Goal: Complete application form: Complete application form

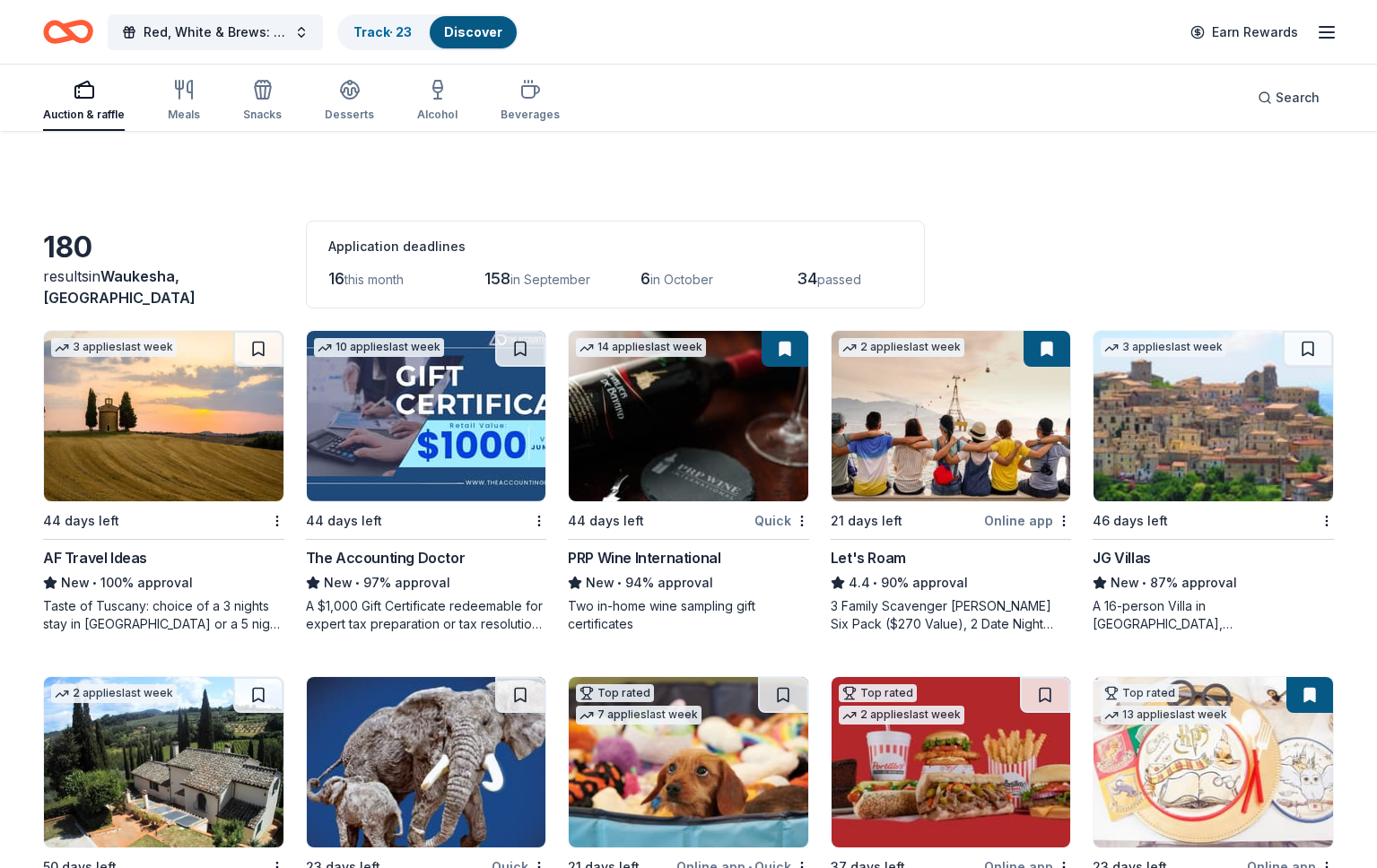
scroll to position [3056, 0]
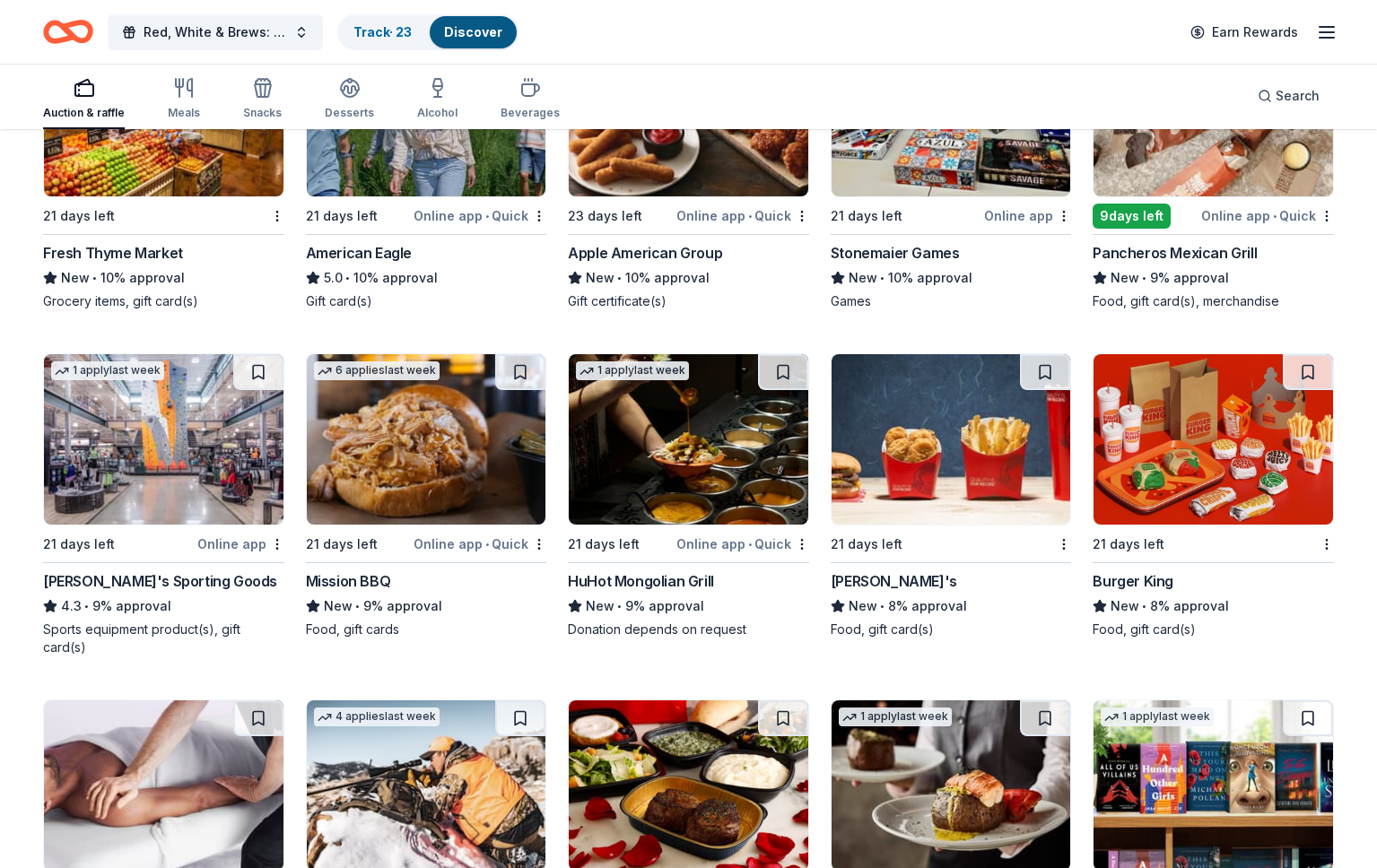
click at [482, 35] on link "Discover" at bounding box center [473, 32] width 59 height 15
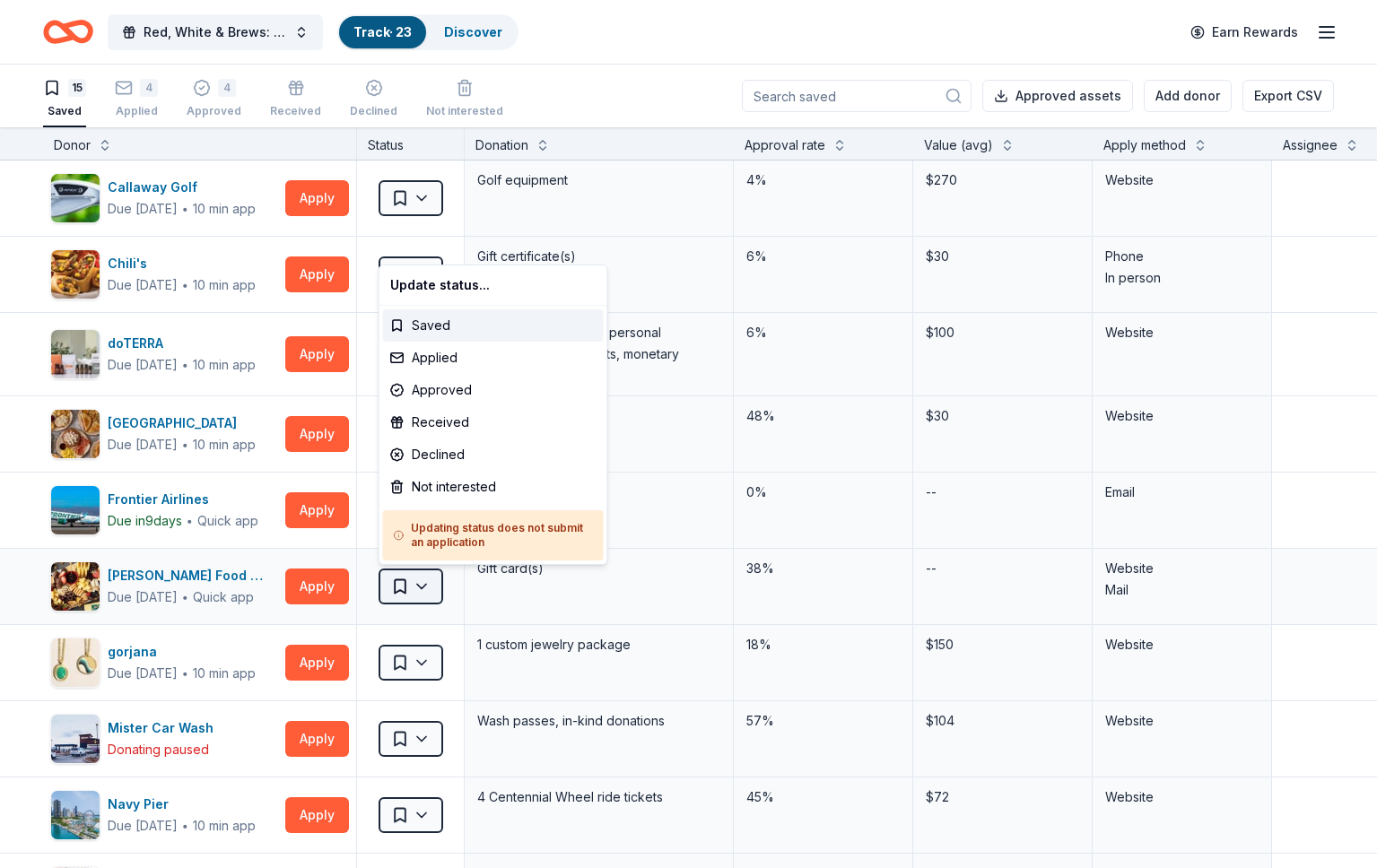
click at [429, 595] on html "Red, White & Brews: a tasting fundraiser benefitting the Waukesha Police Depart…" at bounding box center [688, 434] width 1377 height 868
click at [439, 356] on div "Applied" at bounding box center [493, 358] width 220 height 33
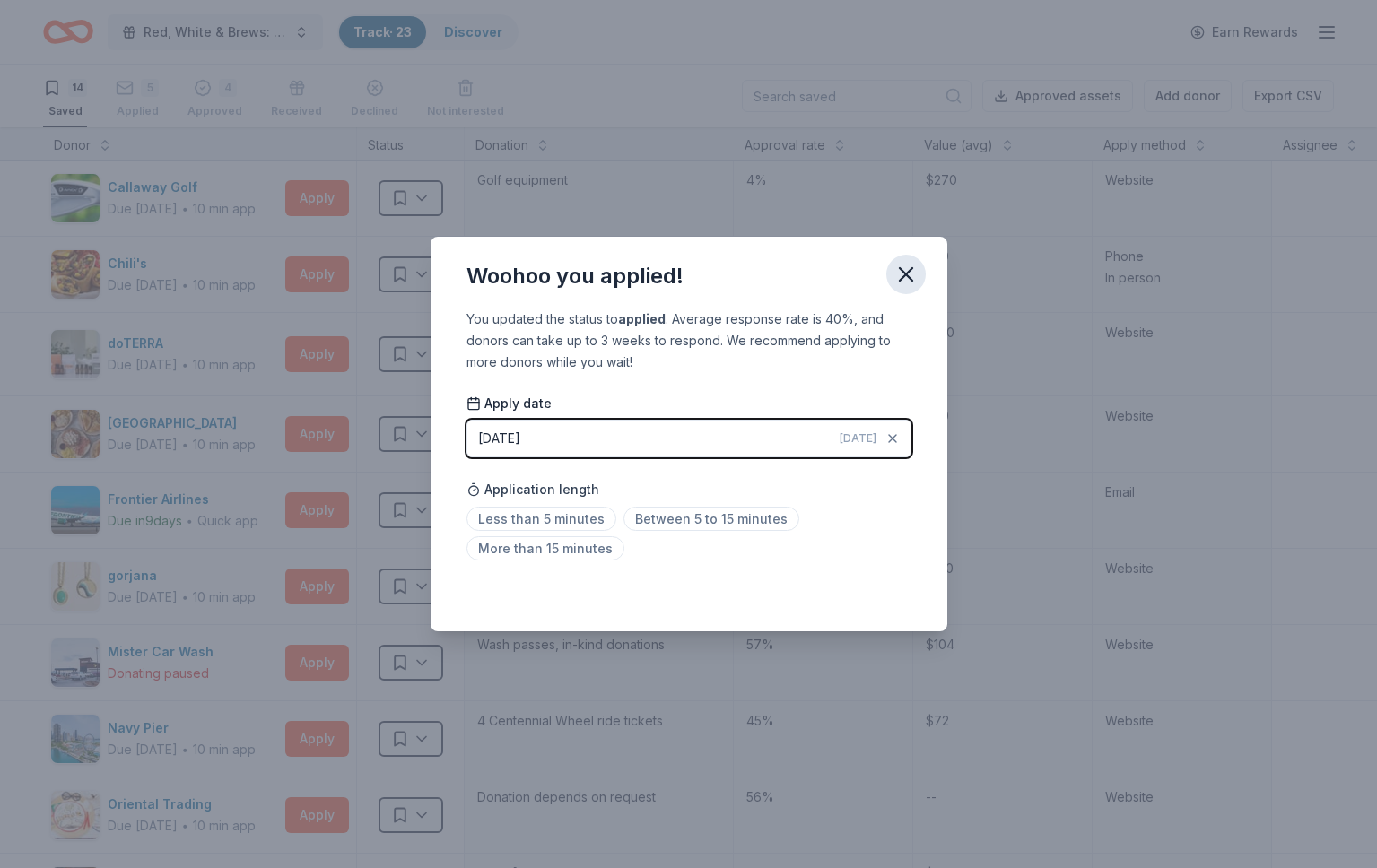
click at [903, 274] on icon "button" at bounding box center [906, 275] width 25 height 25
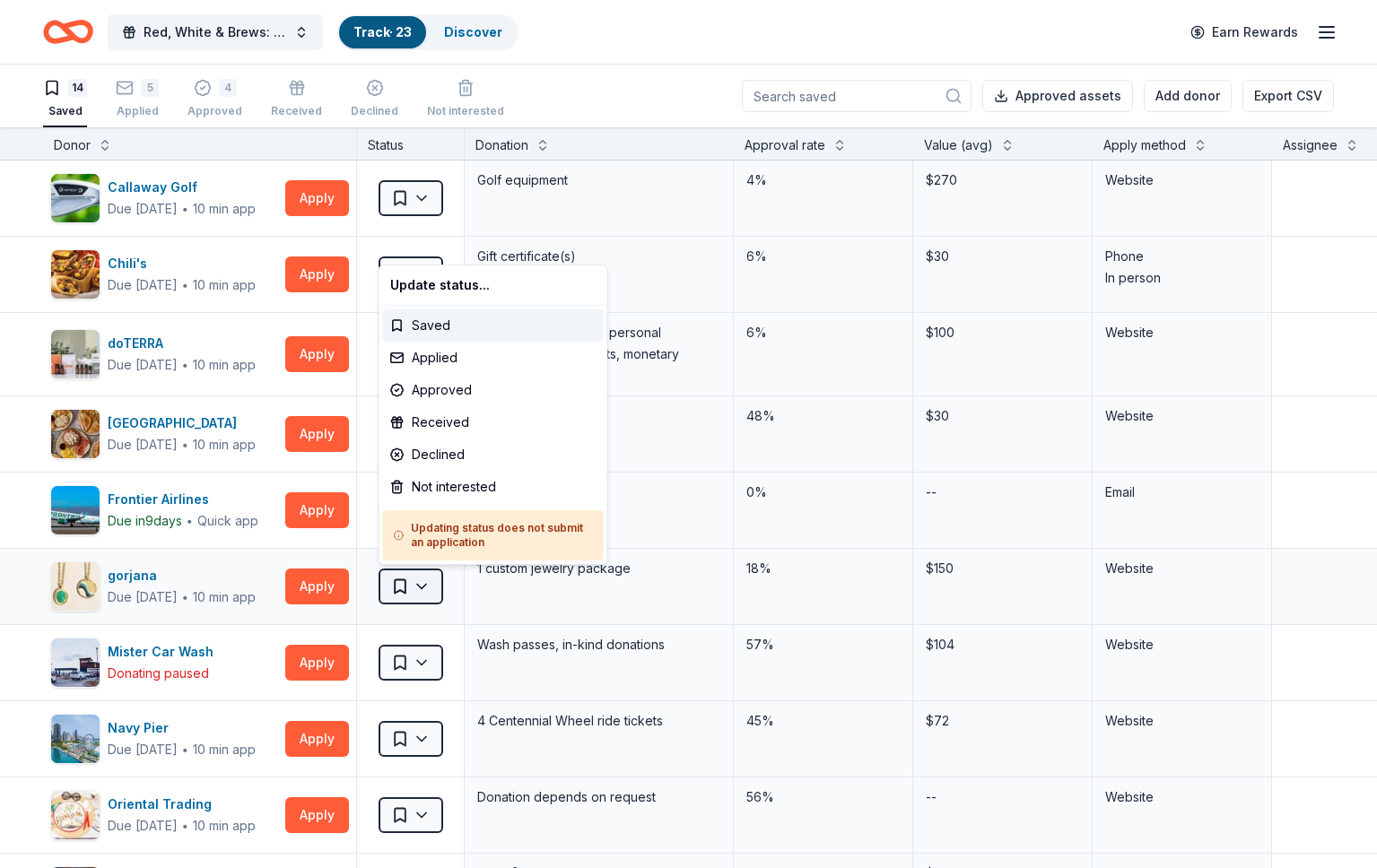
click at [424, 589] on html "Red, White & Brews: a tasting fundraiser benefitting the Waukesha Police Depart…" at bounding box center [688, 434] width 1377 height 868
click at [464, 365] on div "Applied" at bounding box center [493, 358] width 220 height 33
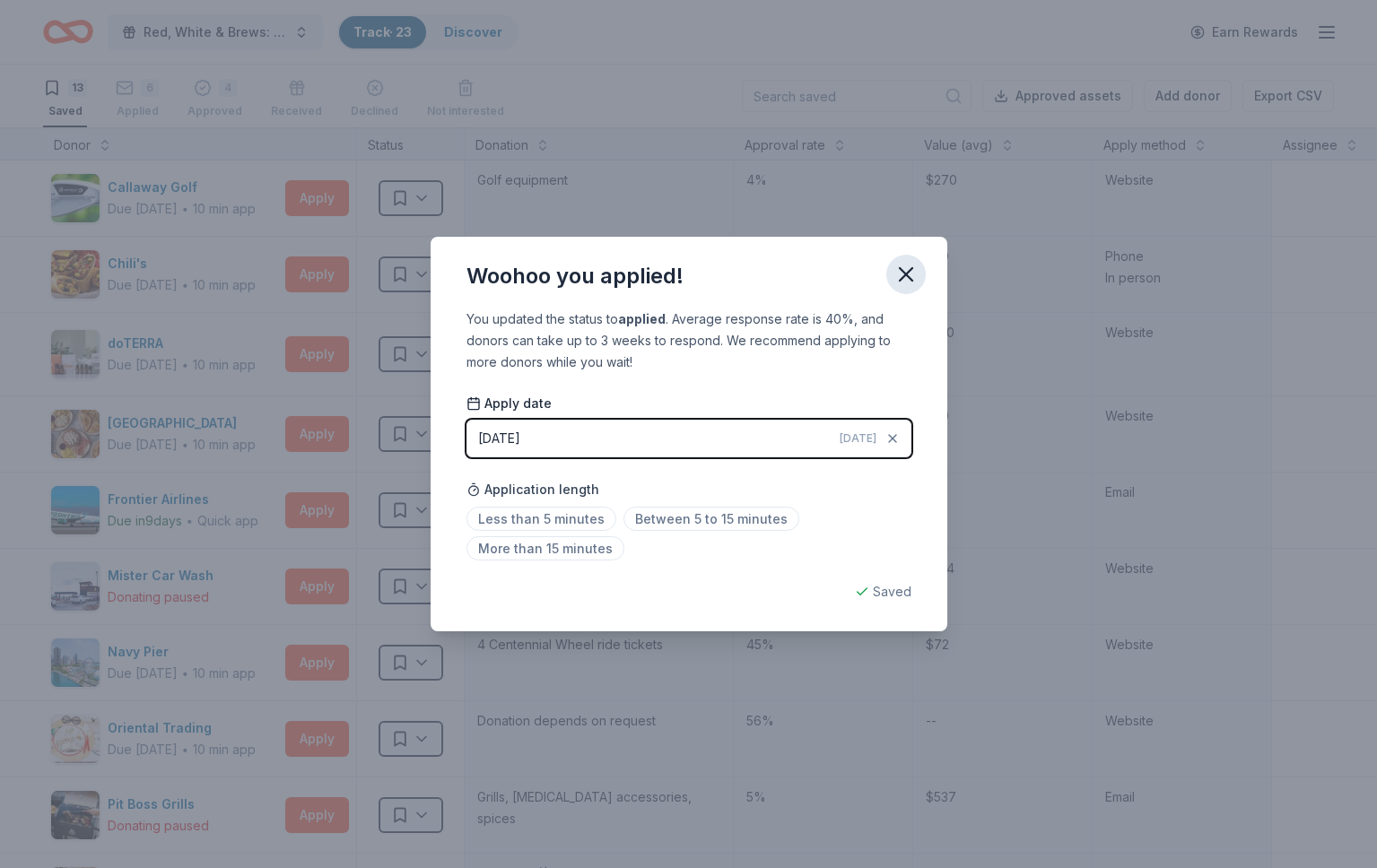
click at [896, 271] on icon "button" at bounding box center [906, 275] width 25 height 25
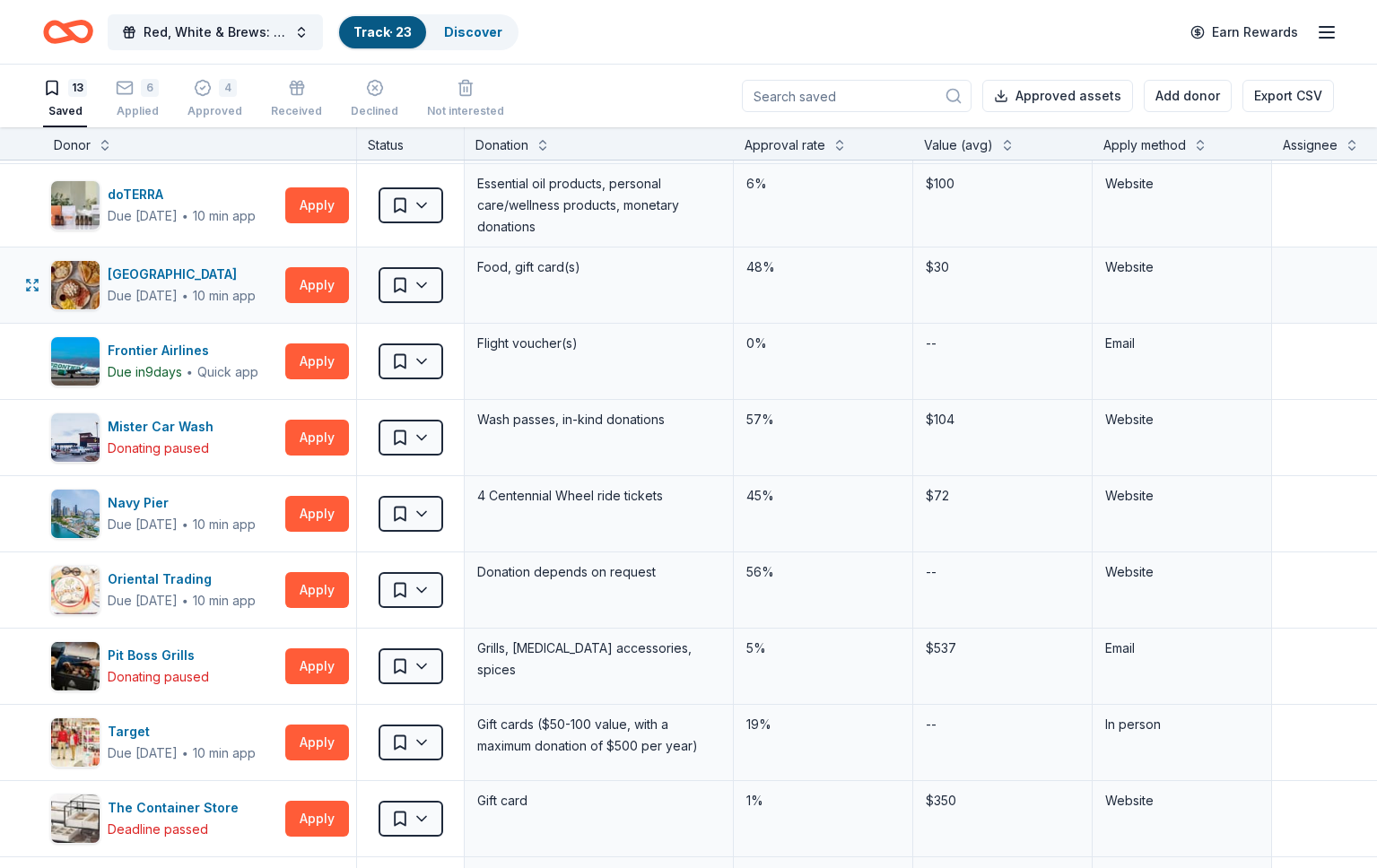
scroll to position [162, 0]
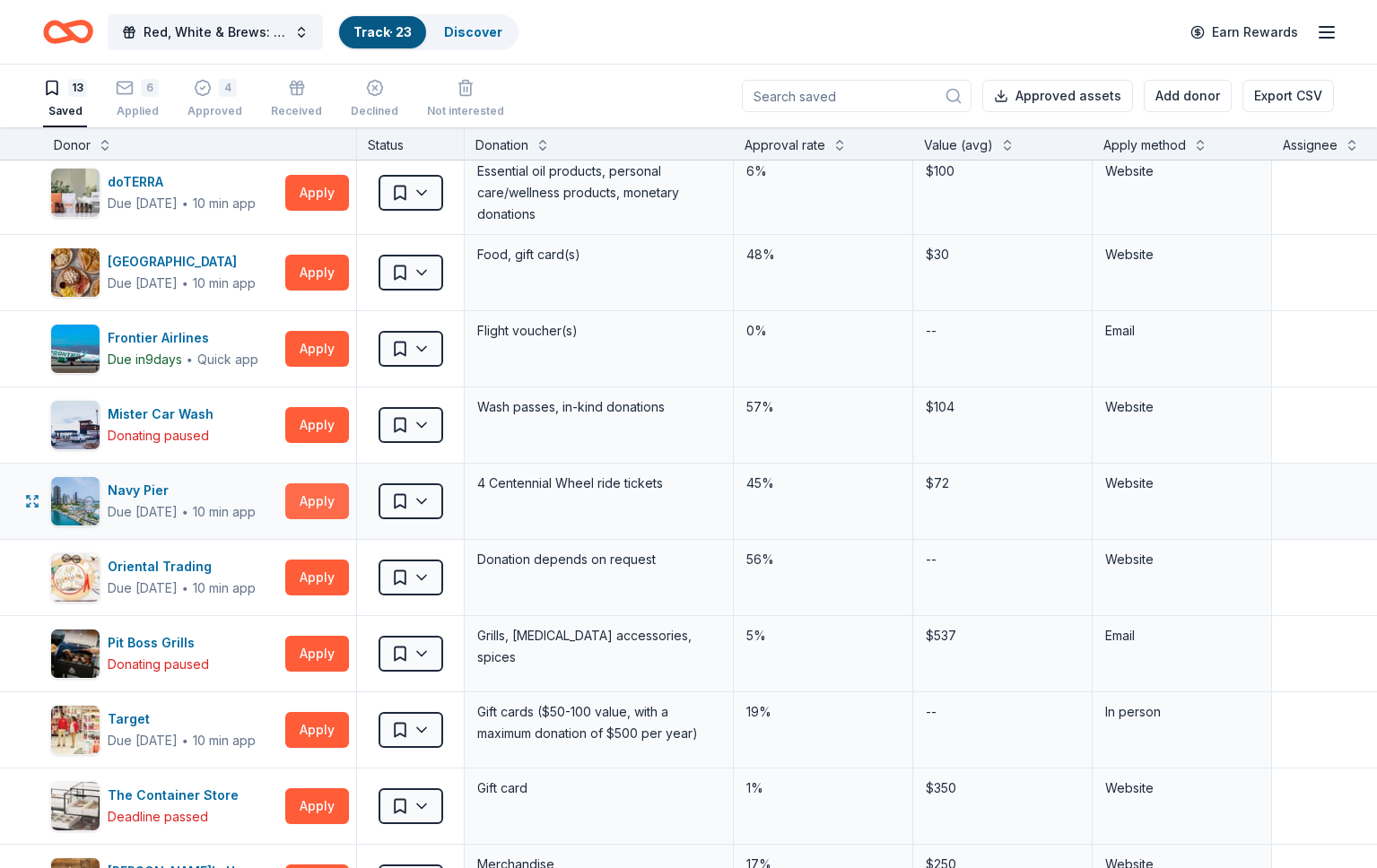
click at [308, 503] on button "Apply" at bounding box center [317, 501] width 63 height 36
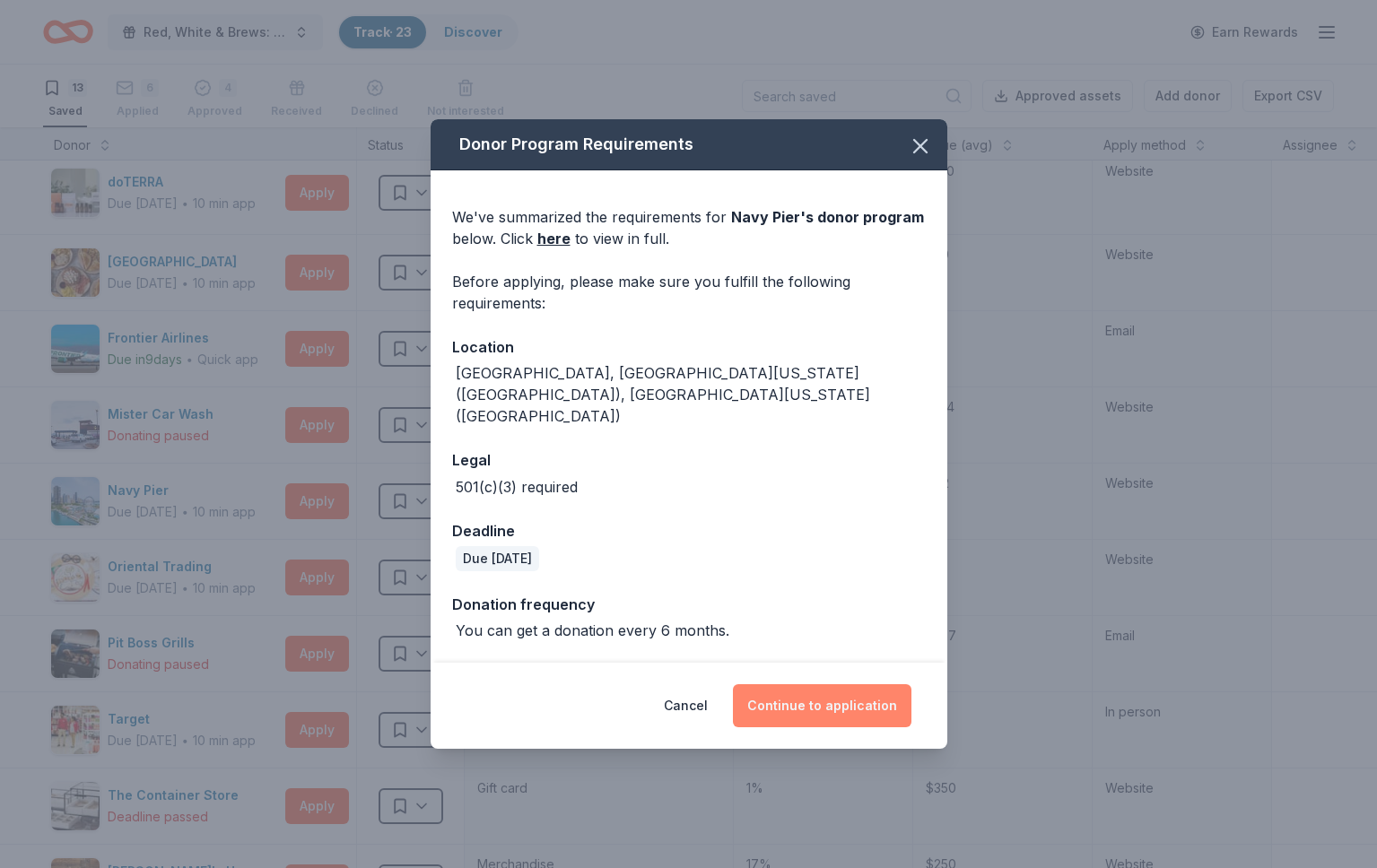
click at [813, 688] on button "Continue to application" at bounding box center [822, 705] width 179 height 43
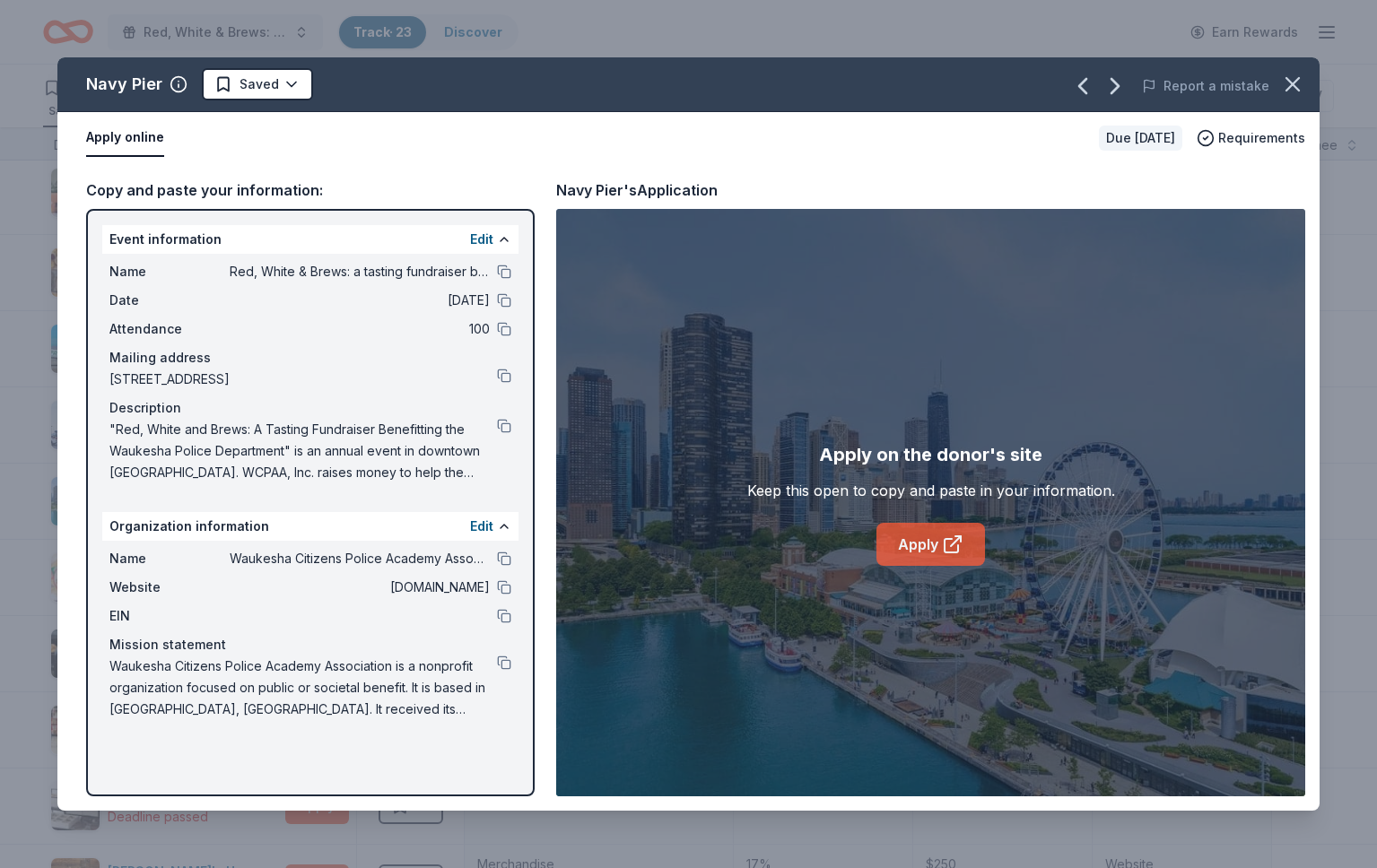
click at [930, 552] on link "Apply" at bounding box center [931, 545] width 108 height 43
click at [921, 550] on link "Apply" at bounding box center [931, 545] width 108 height 43
click at [1292, 79] on icon "button" at bounding box center [1292, 84] width 25 height 25
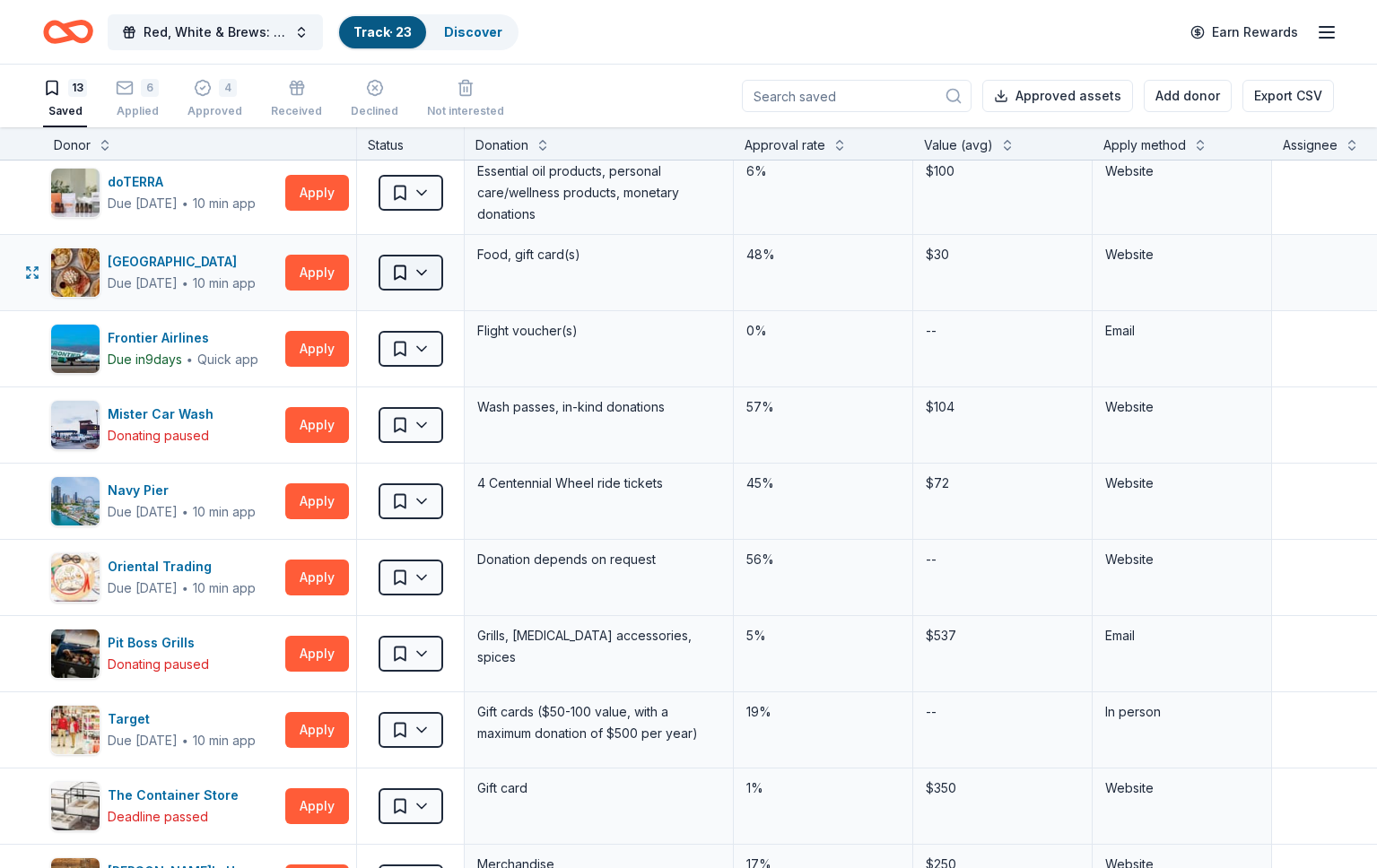
click at [427, 266] on html "Red, White & Brews: a tasting fundraiser benefitting the Waukesha Police Depart…" at bounding box center [688, 434] width 1377 height 868
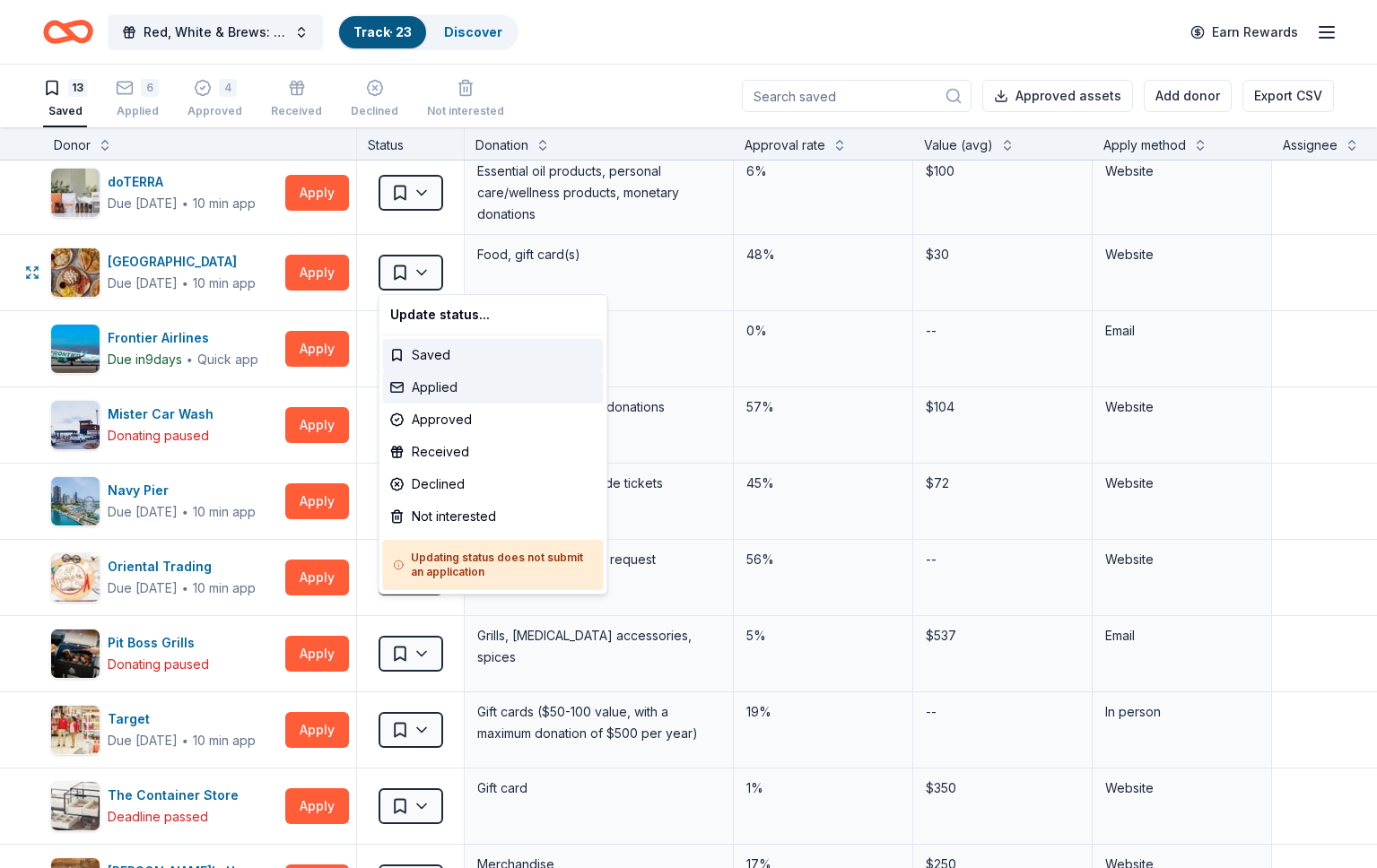
click at [419, 380] on div "Applied" at bounding box center [493, 387] width 220 height 33
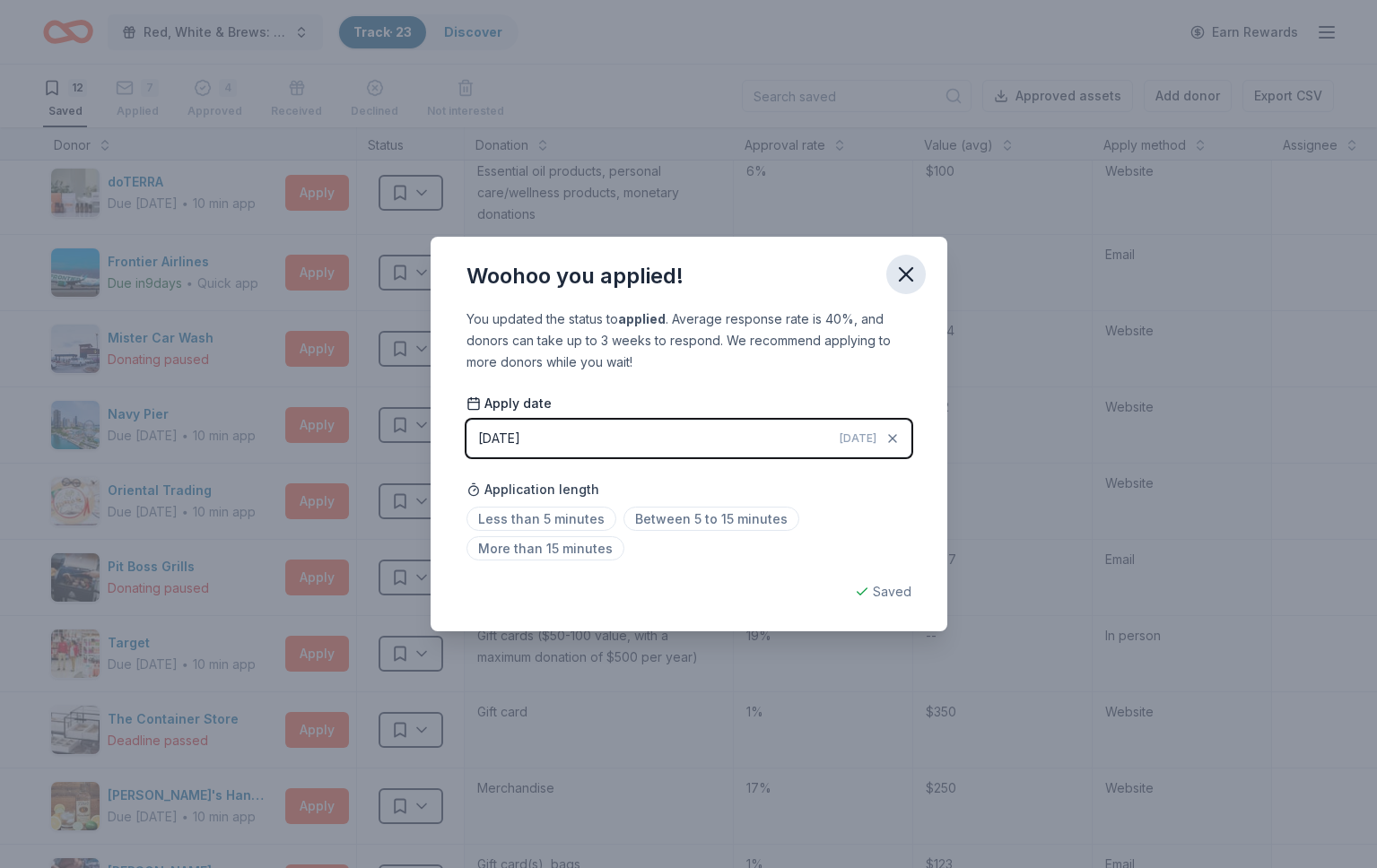
click at [904, 269] on icon "button" at bounding box center [906, 275] width 25 height 25
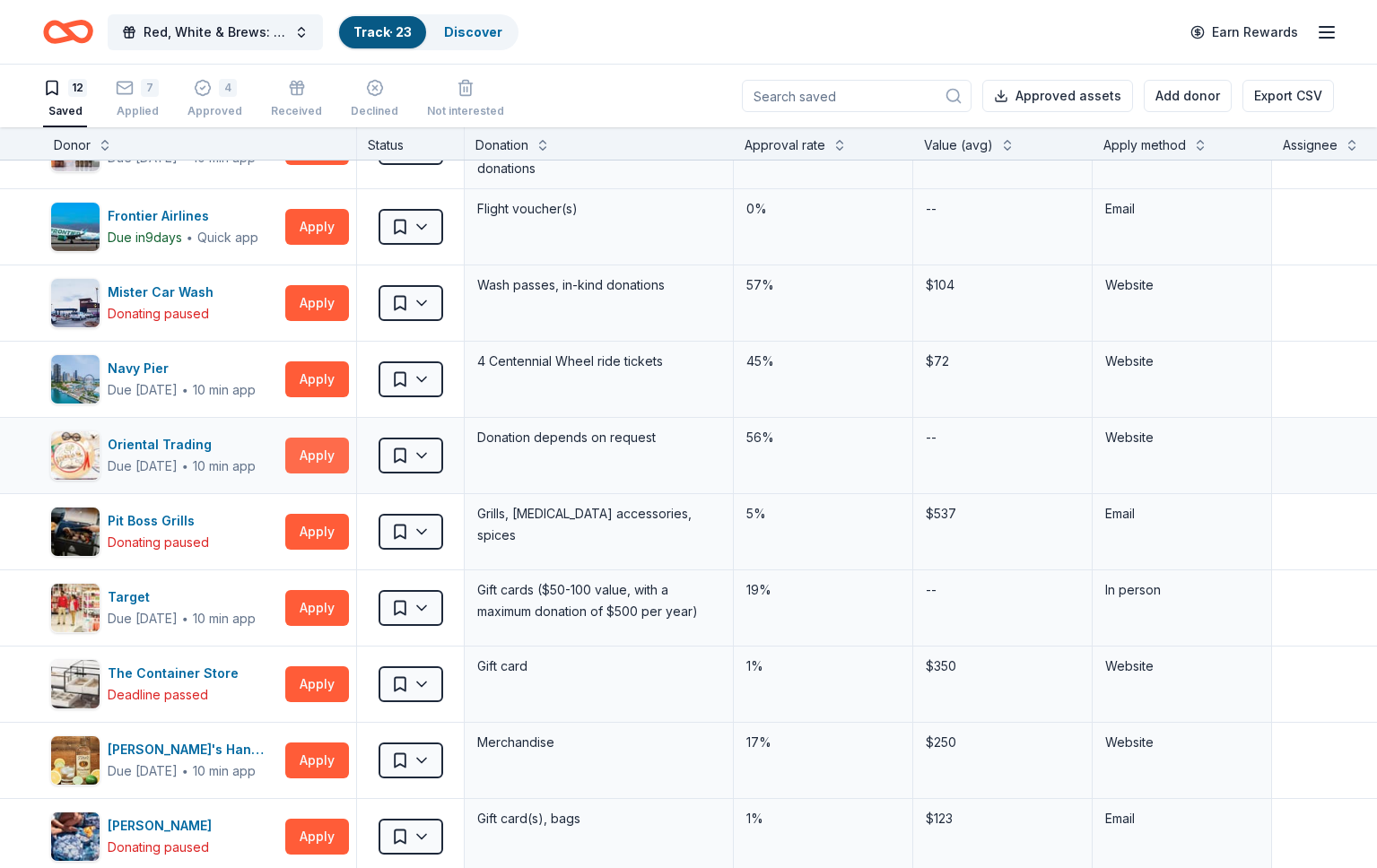
scroll to position [211, 0]
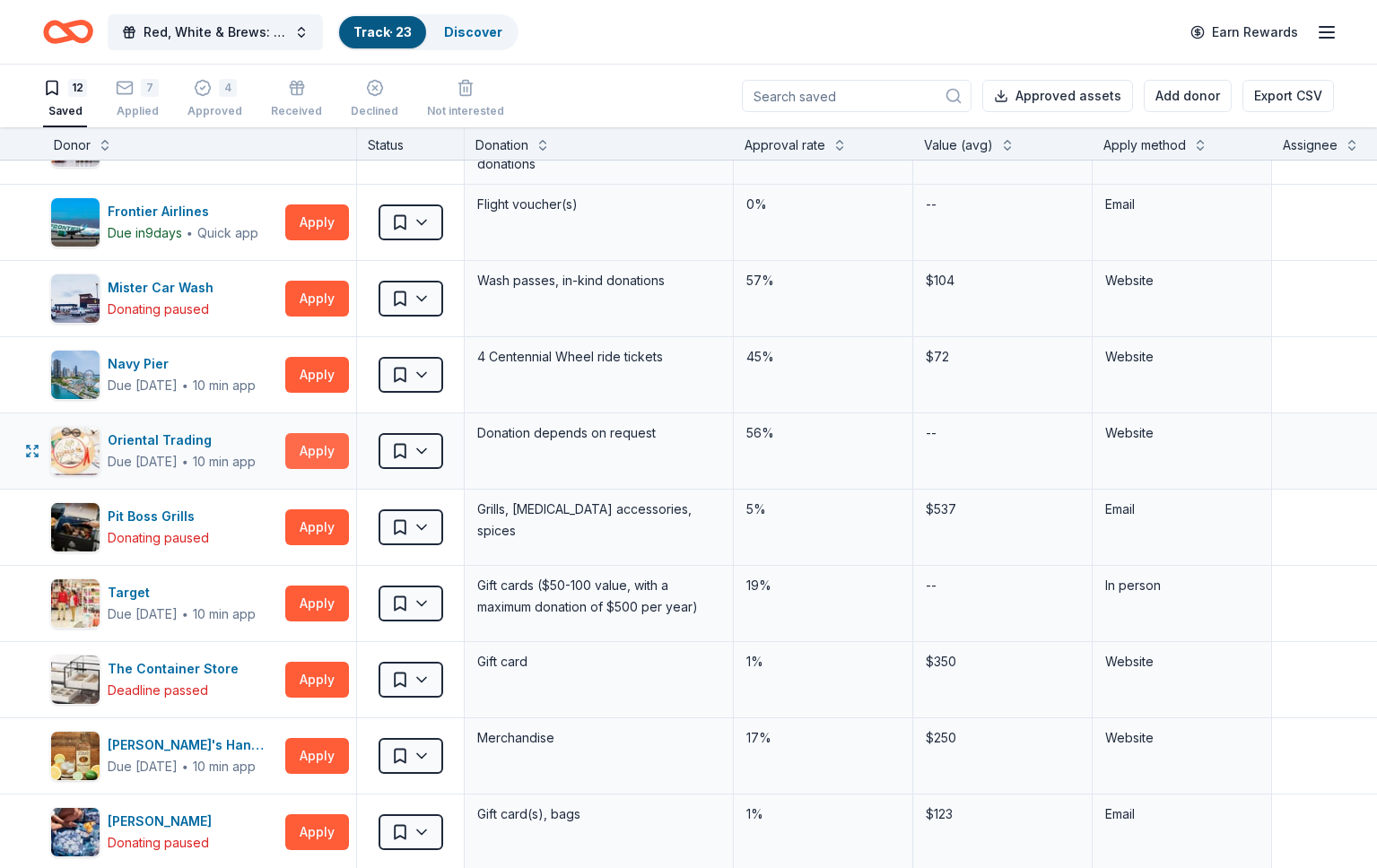
click at [331, 444] on button "Apply" at bounding box center [317, 451] width 63 height 36
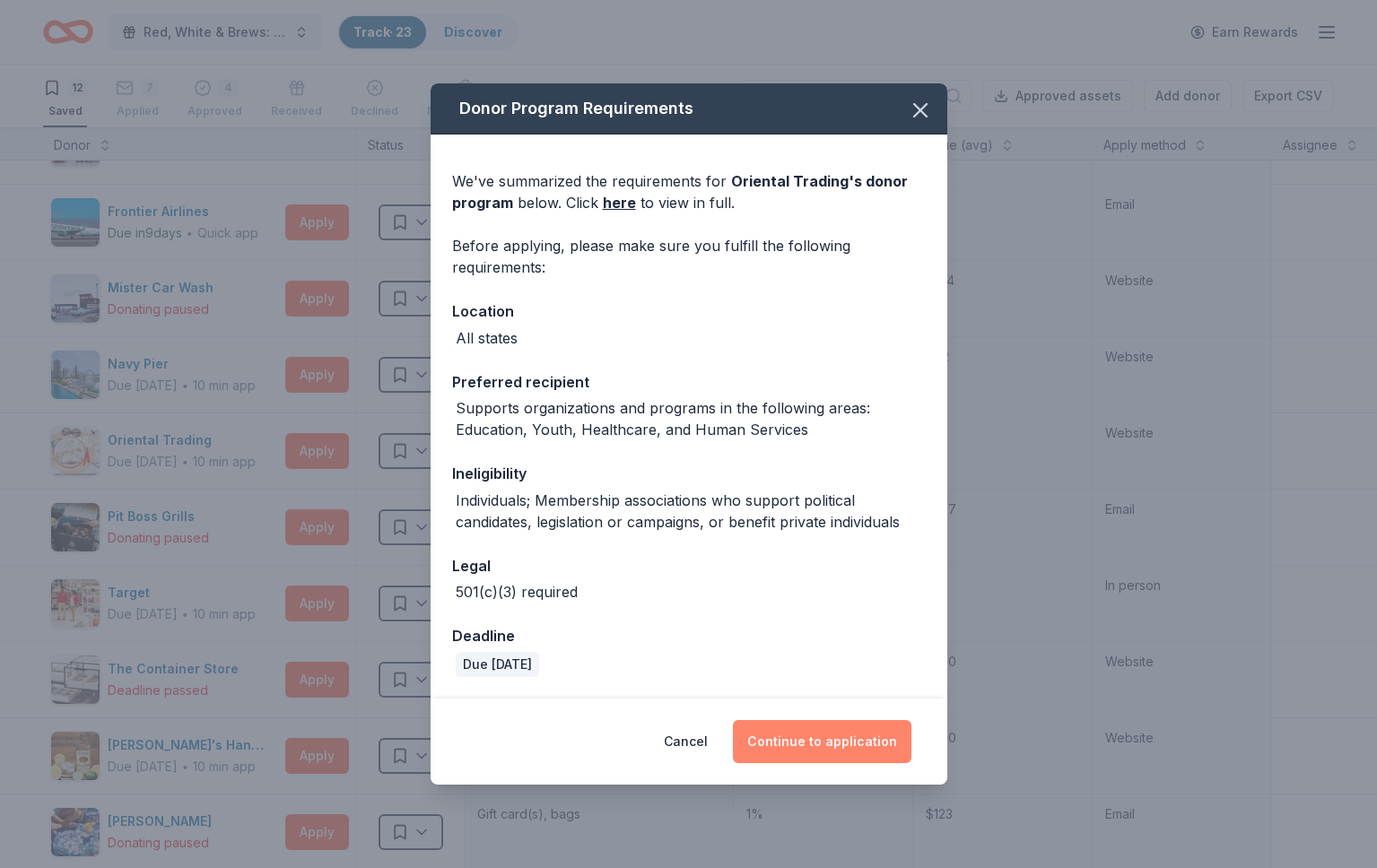
click at [818, 742] on button "Continue to application" at bounding box center [822, 742] width 179 height 43
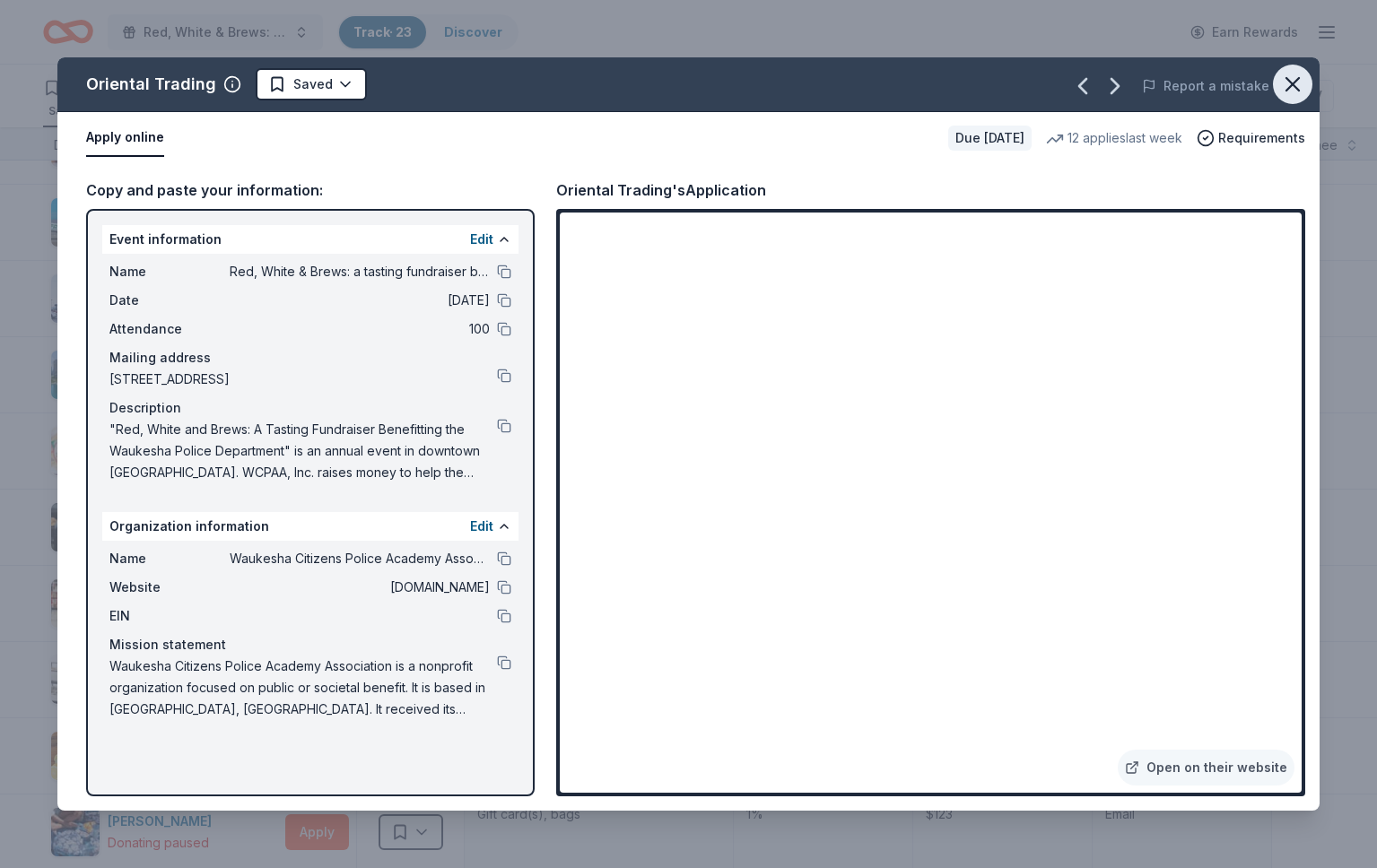
click at [1290, 82] on icon "button" at bounding box center [1292, 84] width 13 height 13
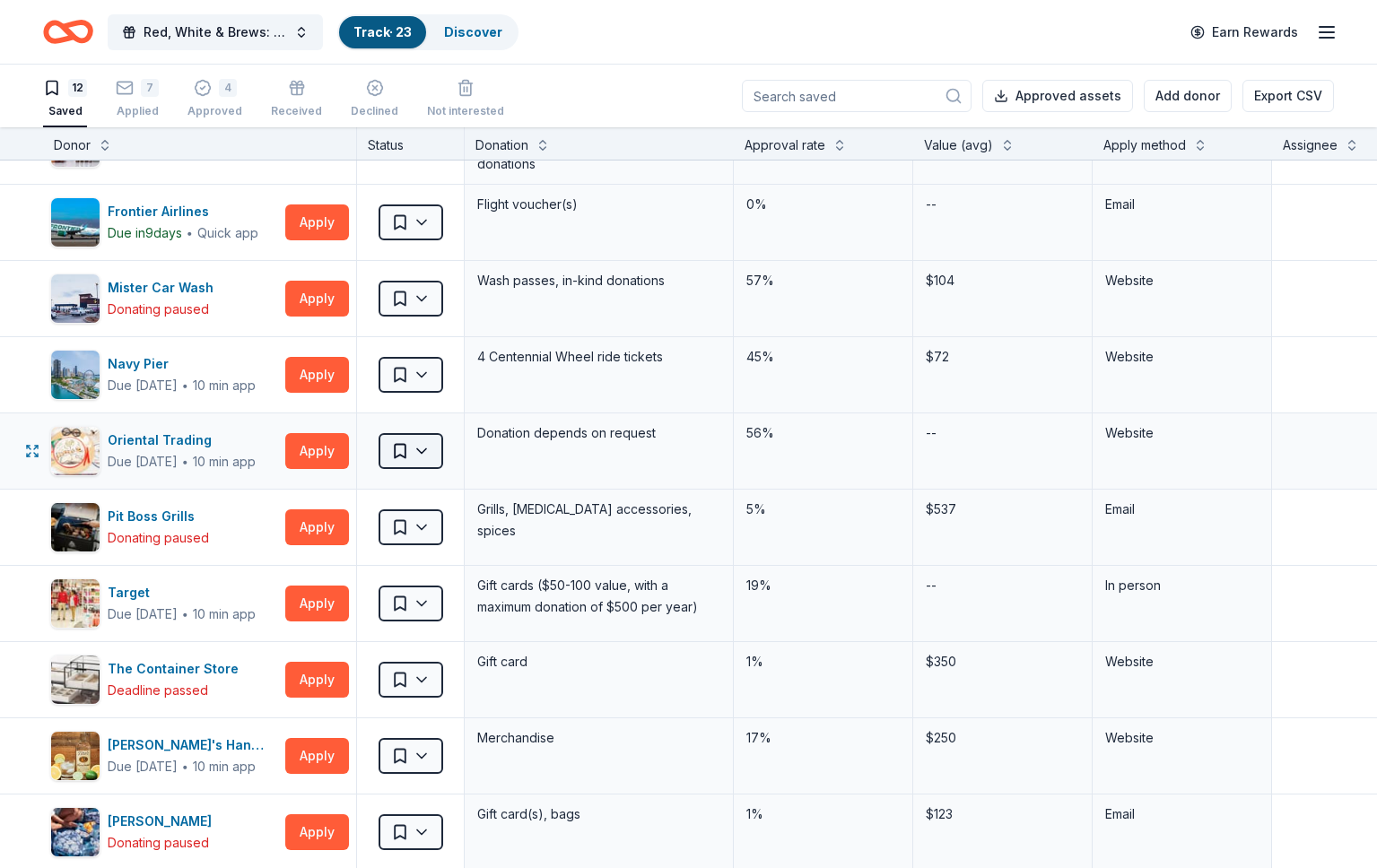
click at [430, 450] on html "Red, White & Brews: a tasting fundraiser benefitting the Waukesha Police Depart…" at bounding box center [688, 434] width 1377 height 868
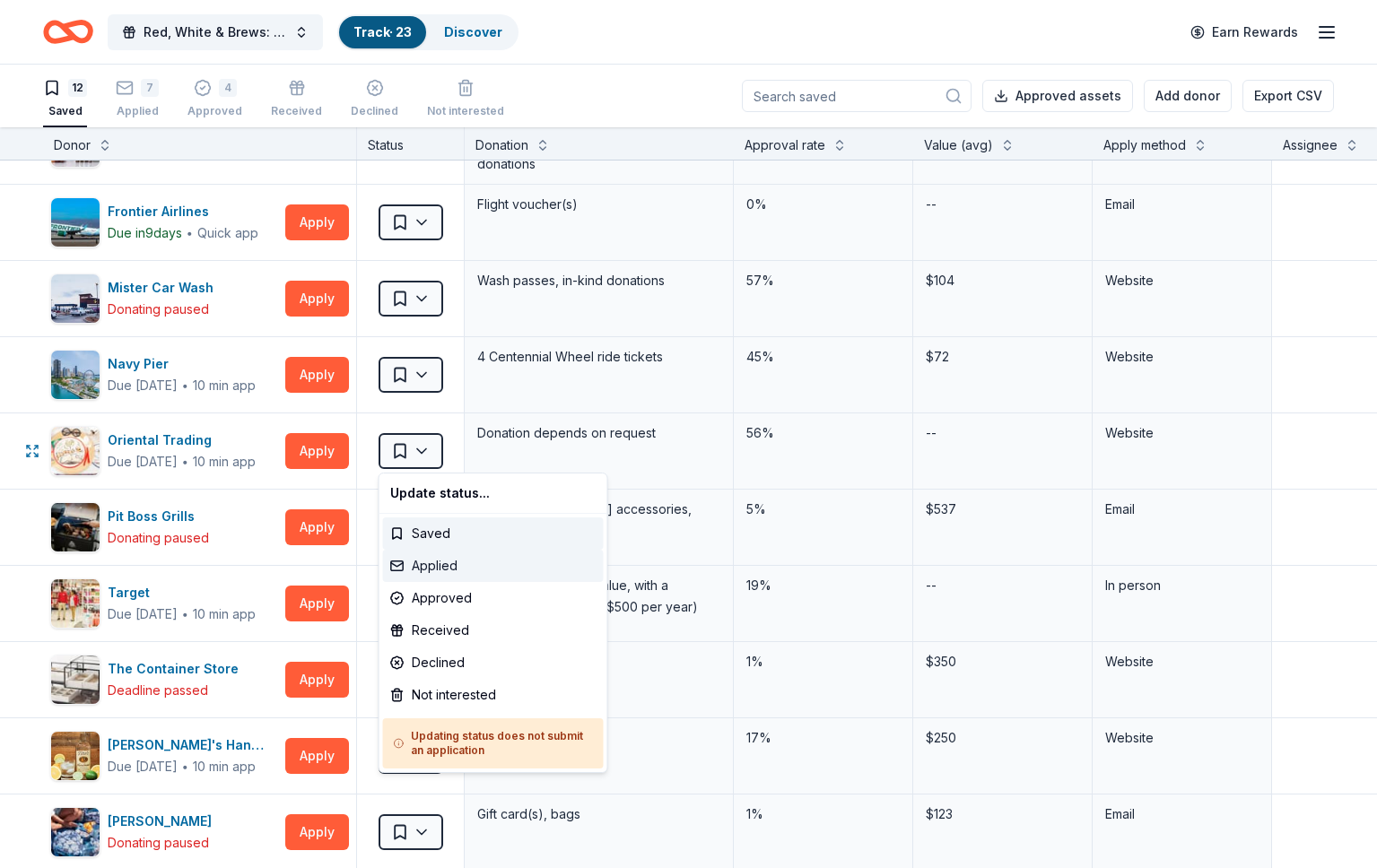
click at [444, 571] on div "Applied" at bounding box center [493, 565] width 220 height 33
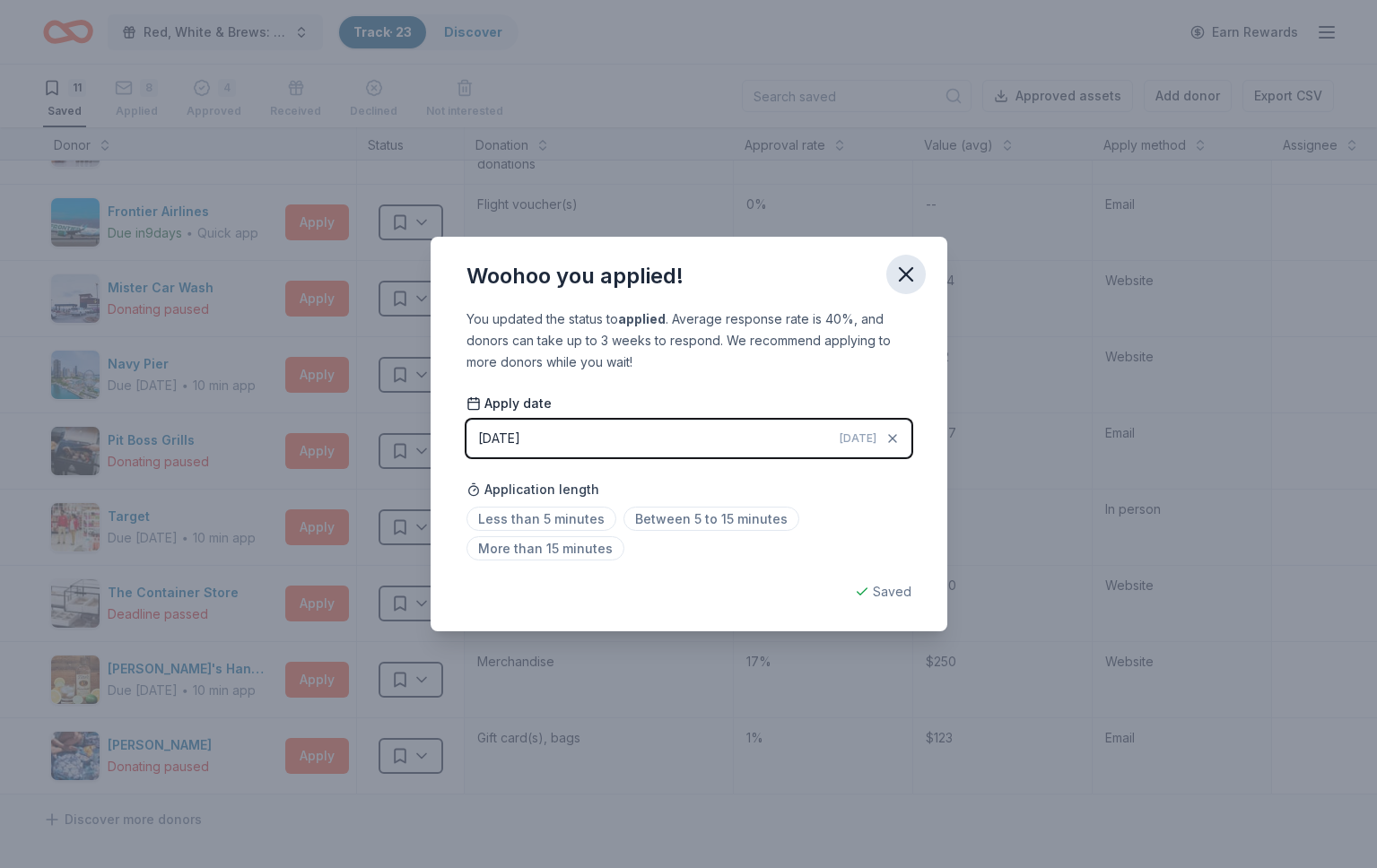
click at [909, 268] on icon "button" at bounding box center [906, 275] width 25 height 25
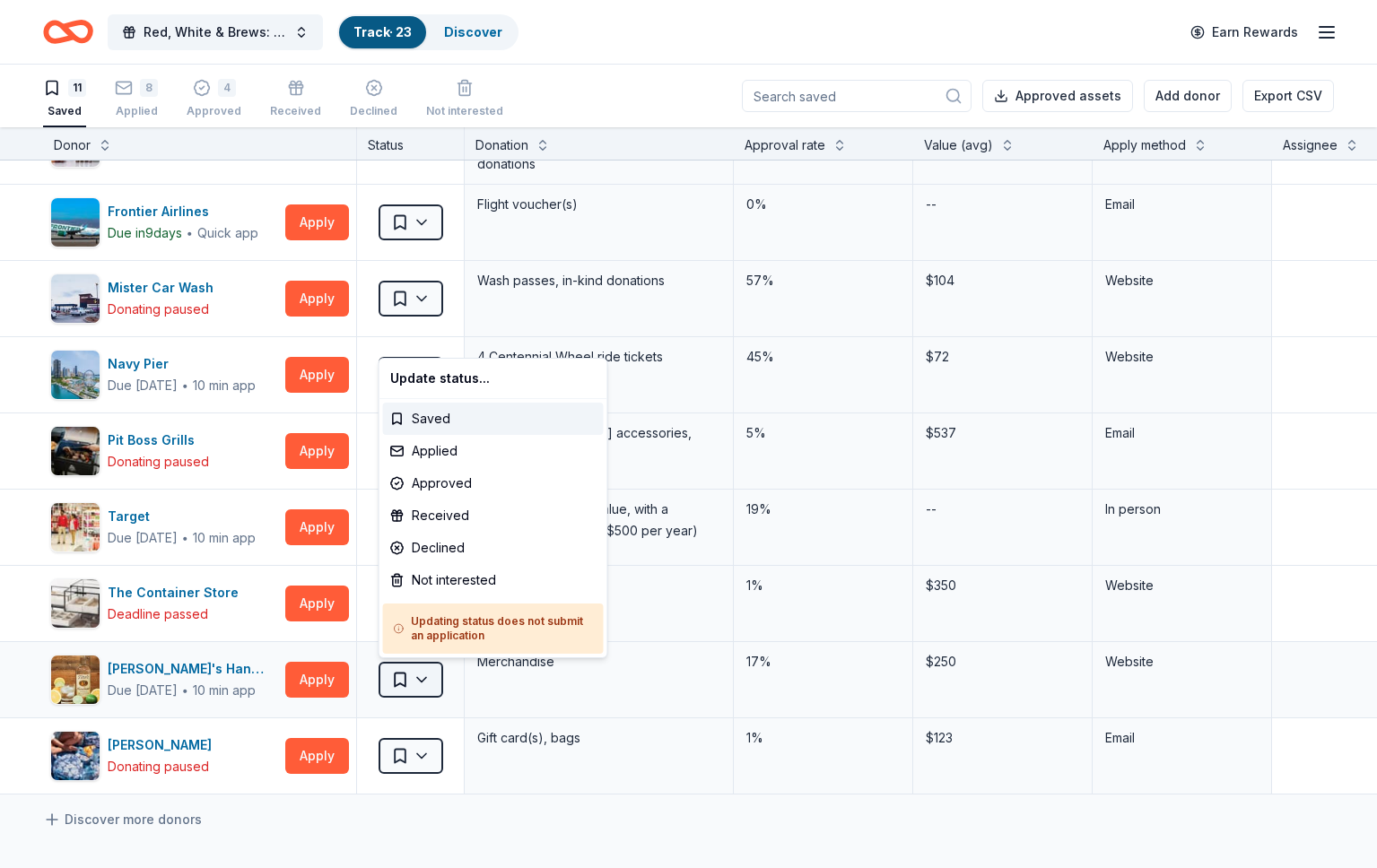
click at [428, 684] on html "Red, White & Brews: a tasting fundraiser benefitting the Waukesha Police Depart…" at bounding box center [688, 434] width 1377 height 868
click at [446, 453] on div "Applied" at bounding box center [493, 451] width 220 height 33
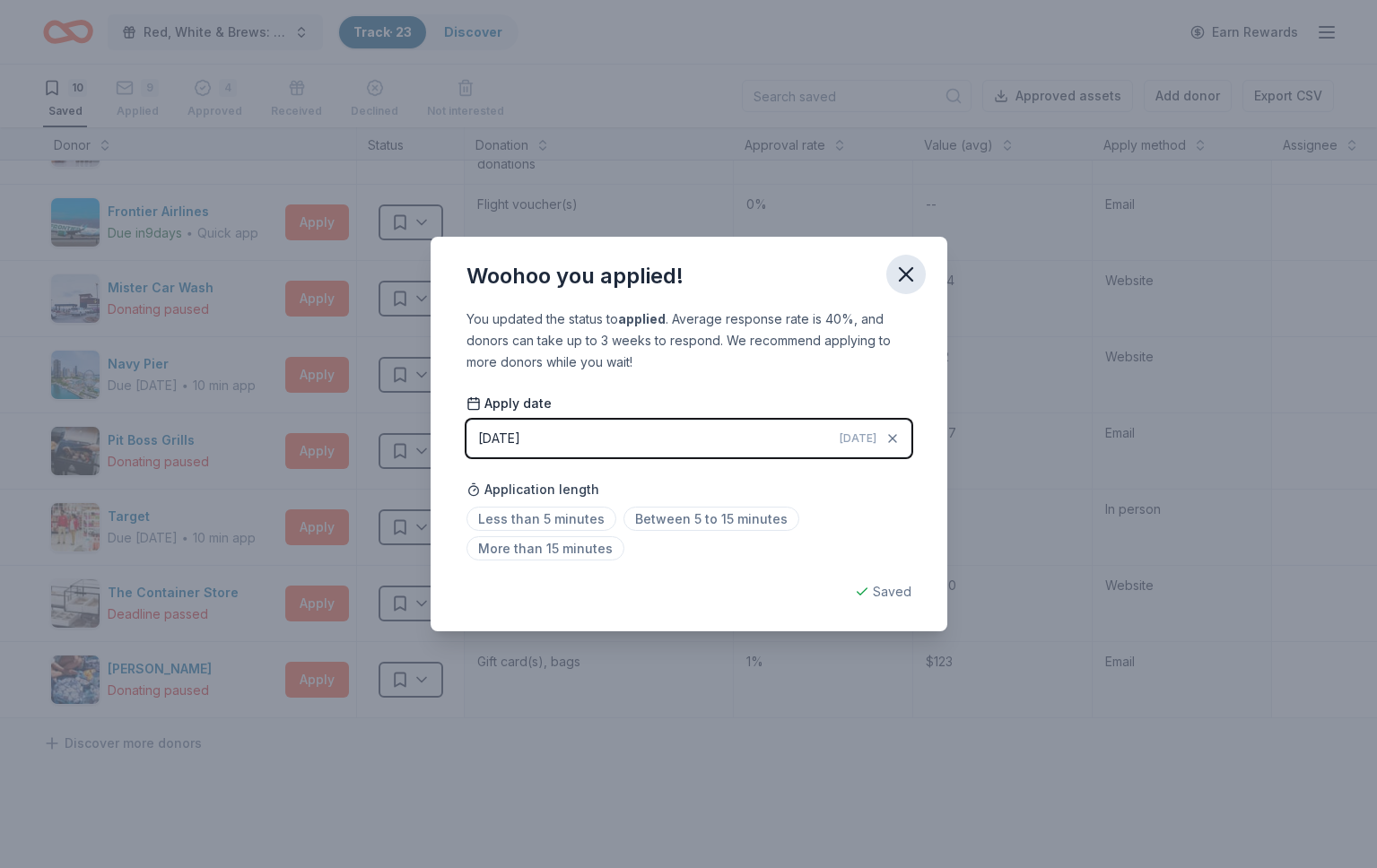
click at [903, 271] on icon "button" at bounding box center [906, 275] width 25 height 25
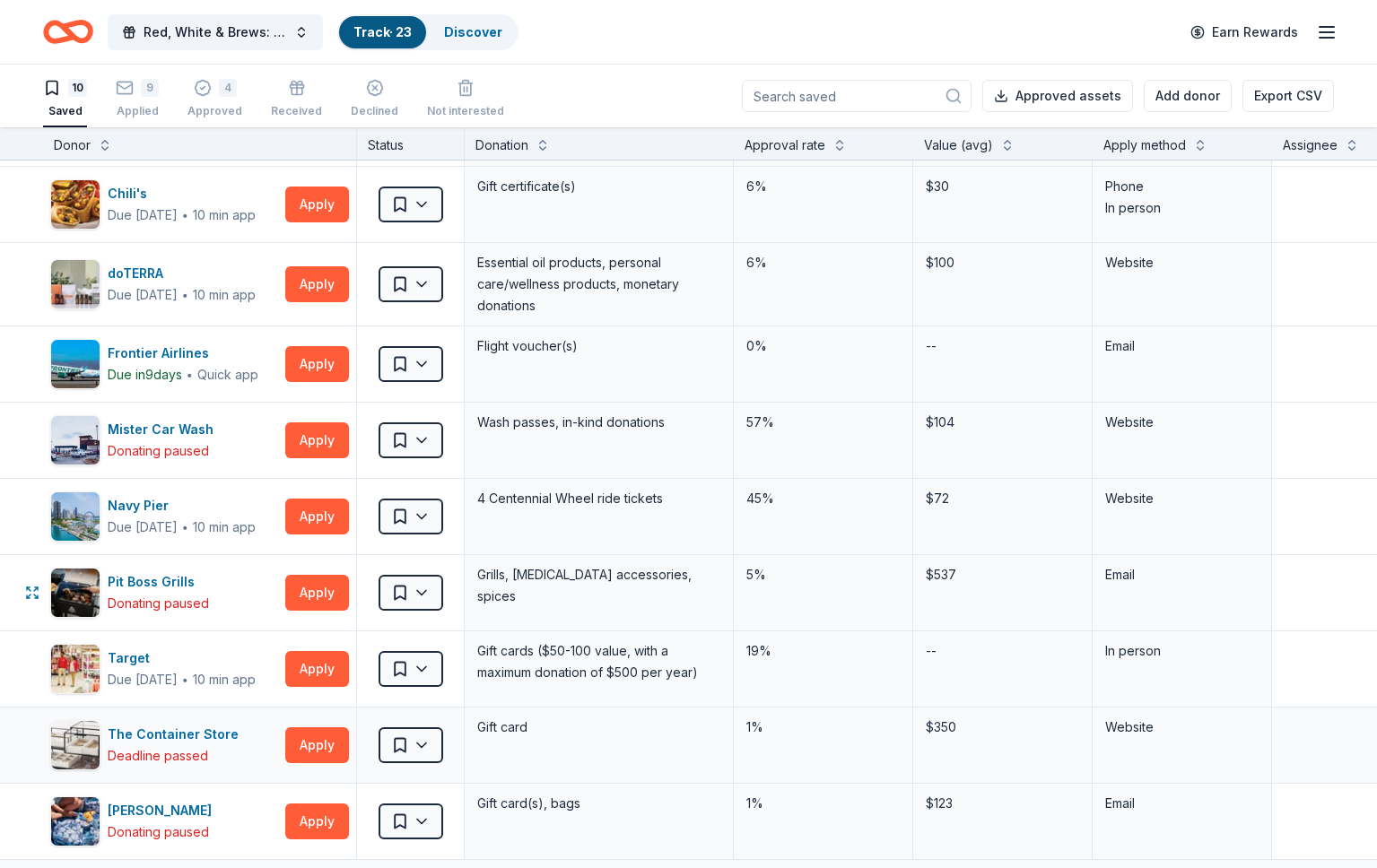
scroll to position [0, 0]
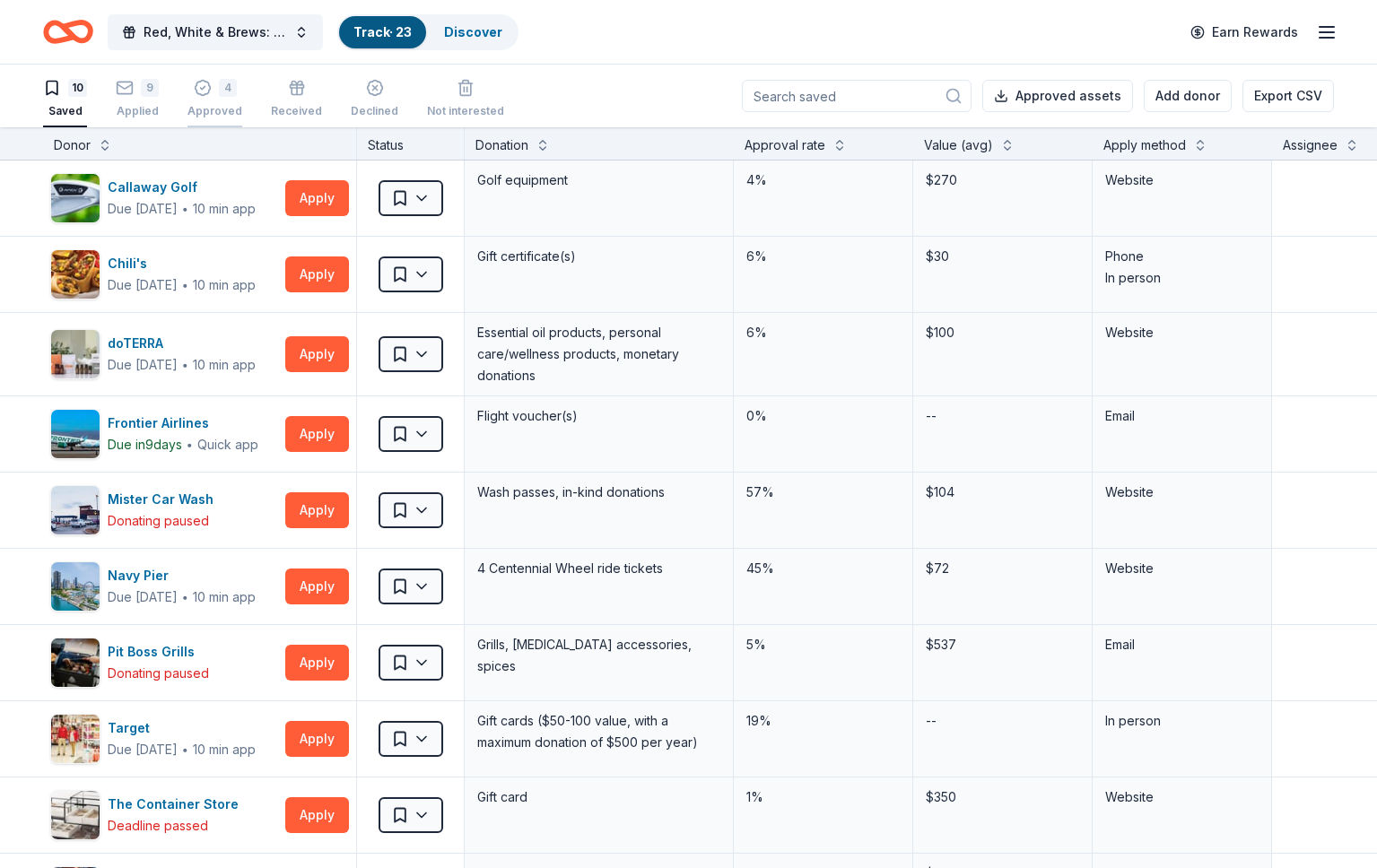
click at [211, 99] on div "4 Approved" at bounding box center [214, 98] width 55 height 40
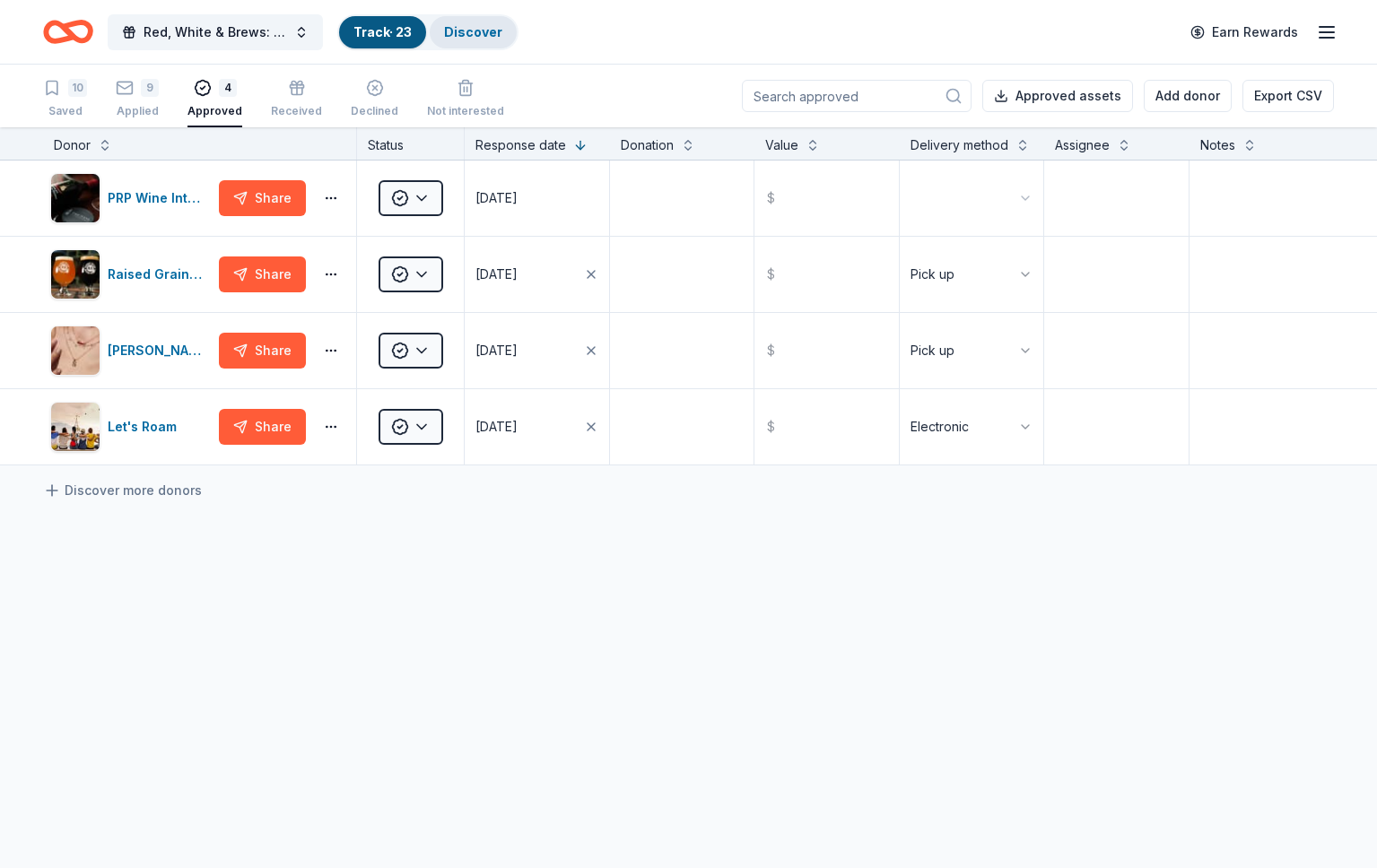
click at [485, 36] on link "Discover" at bounding box center [473, 32] width 59 height 15
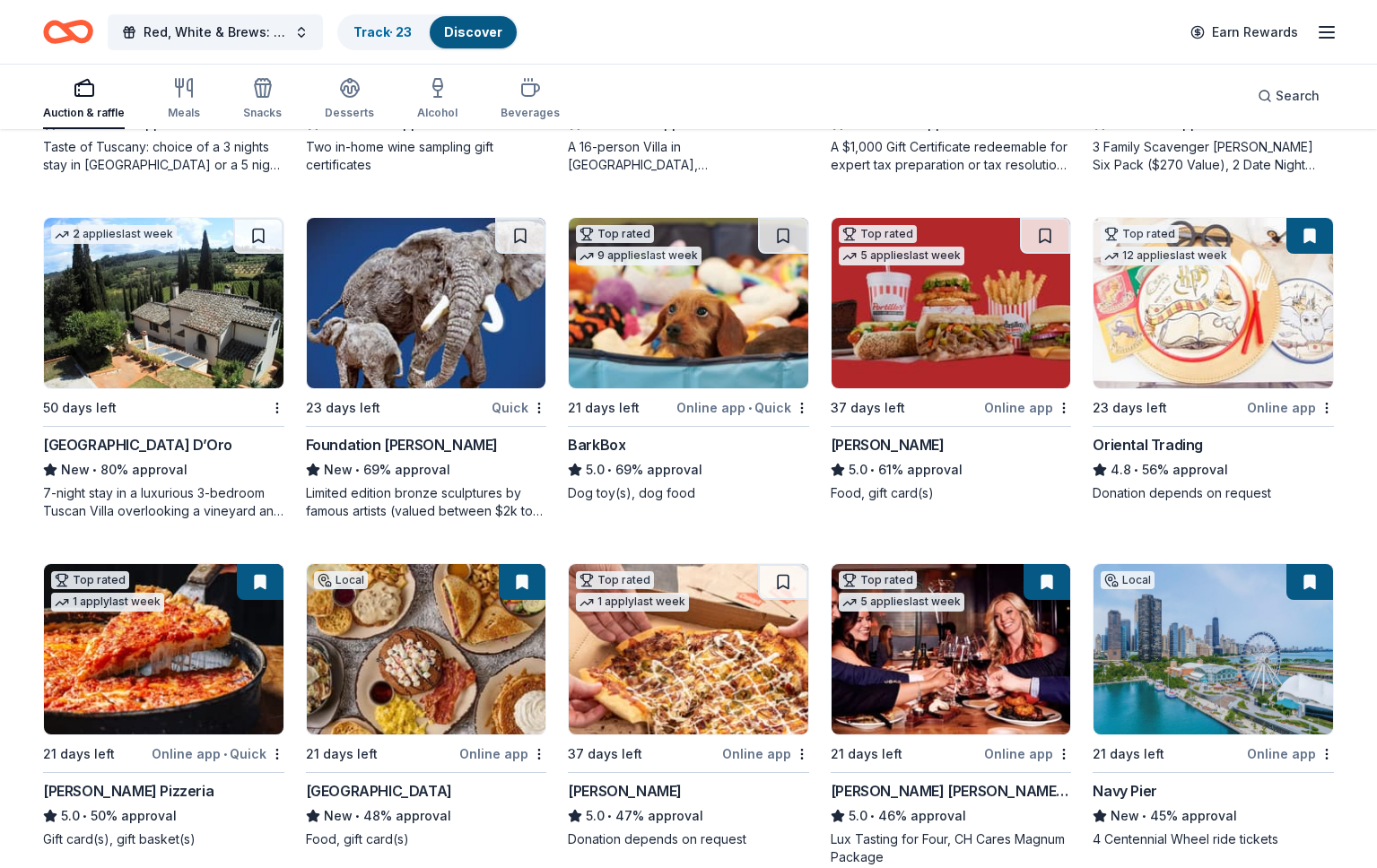
scroll to position [457, 0]
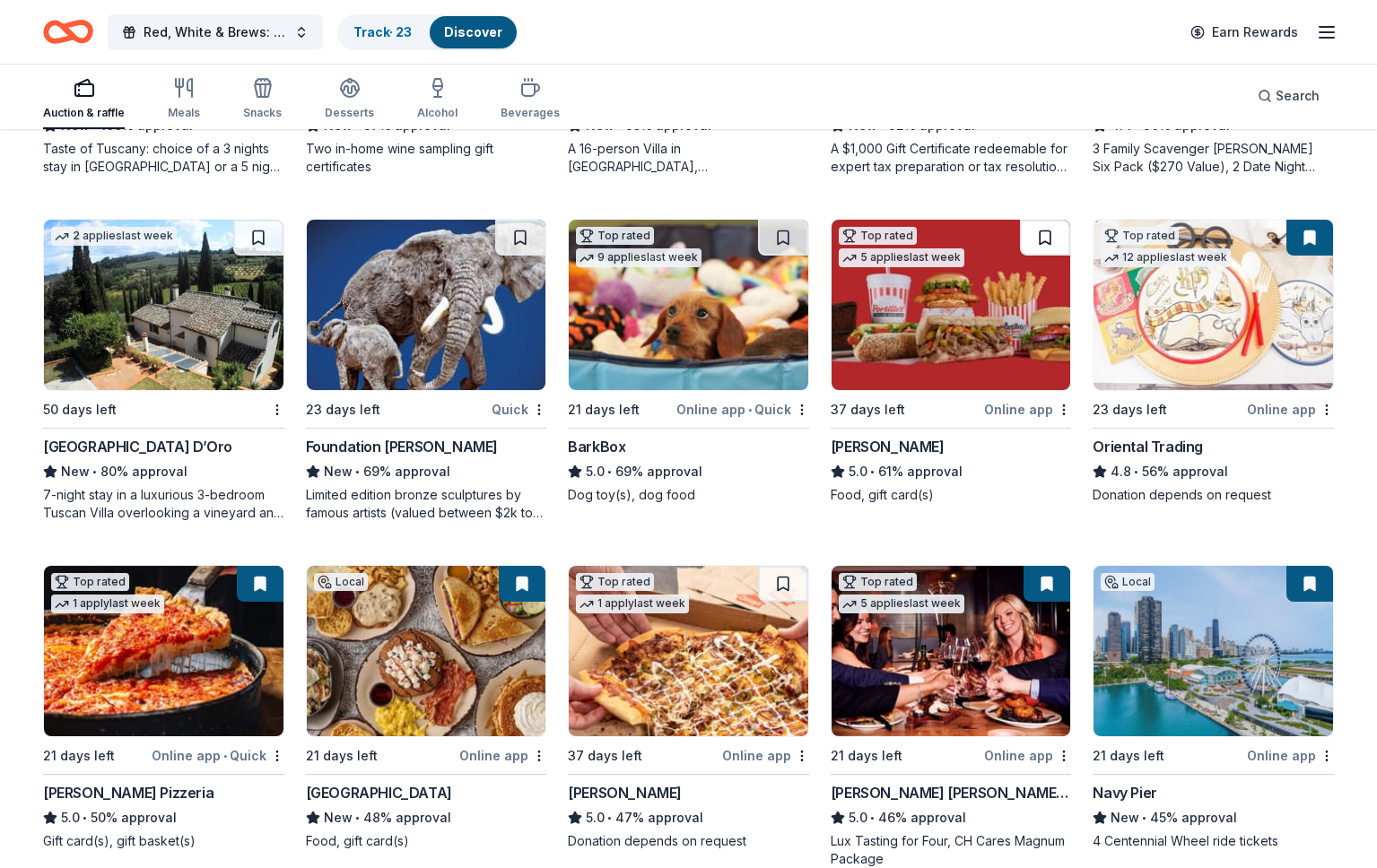
click at [1048, 237] on button at bounding box center [1045, 238] width 51 height 36
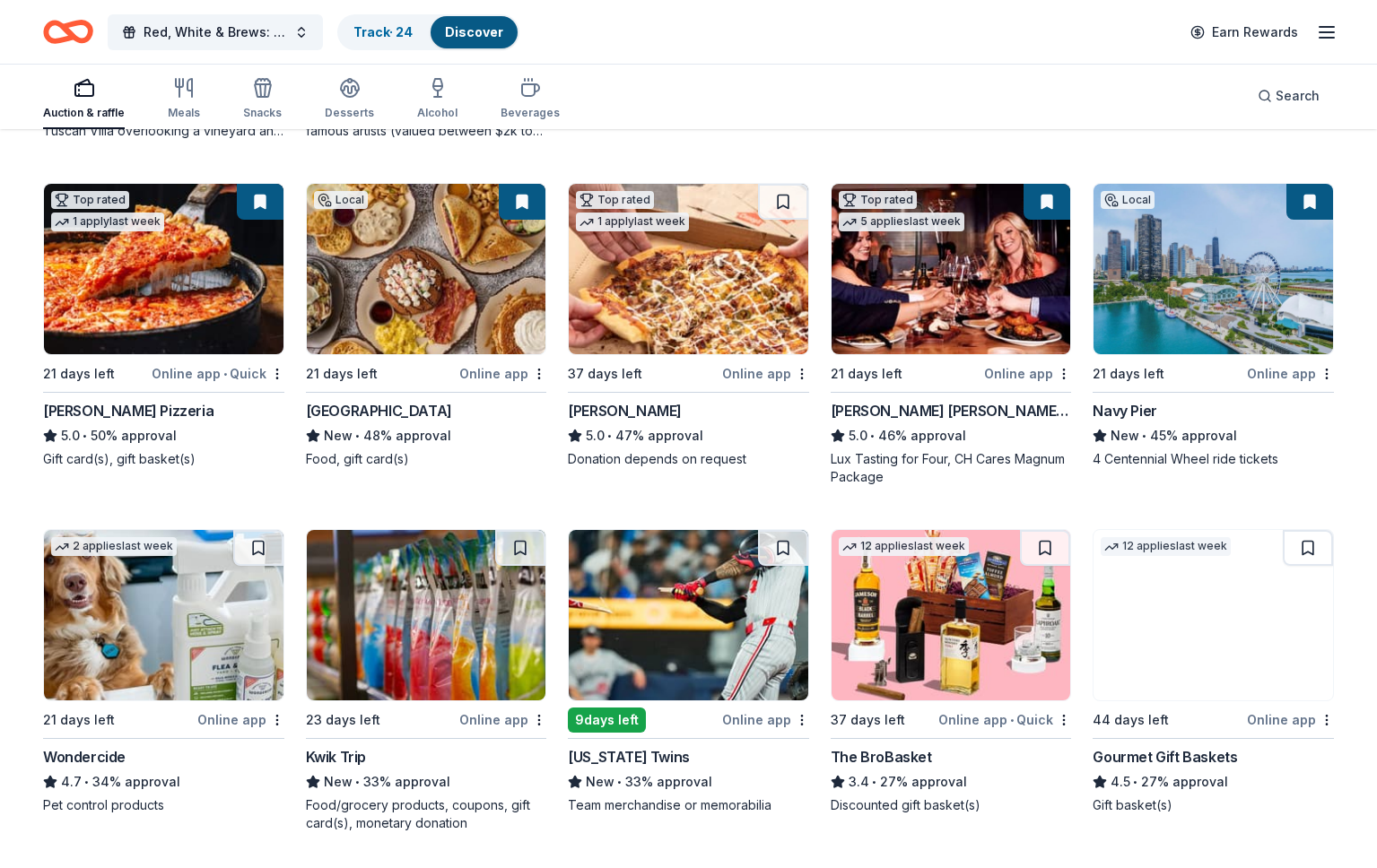
scroll to position [843, 0]
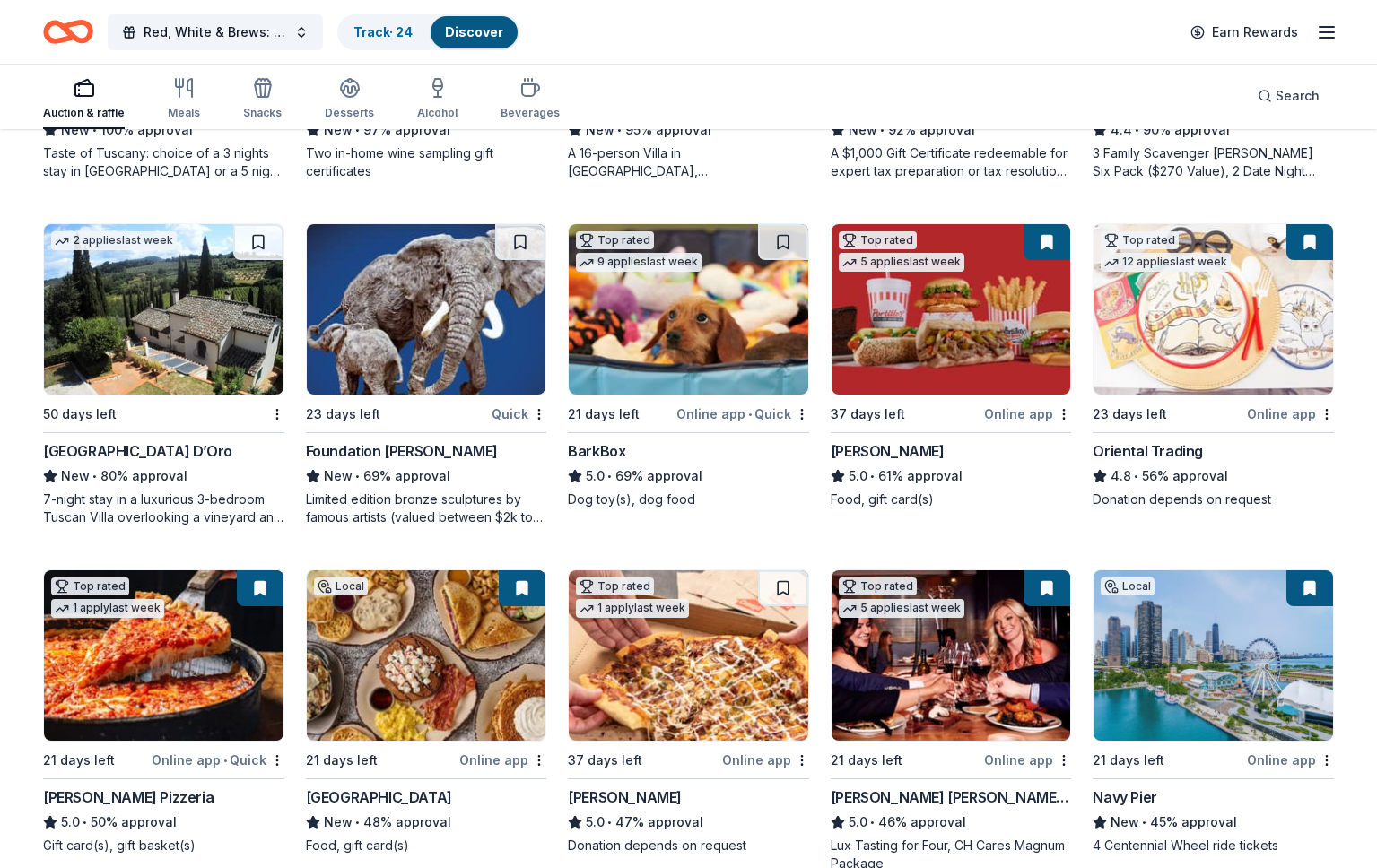
scroll to position [438, 0]
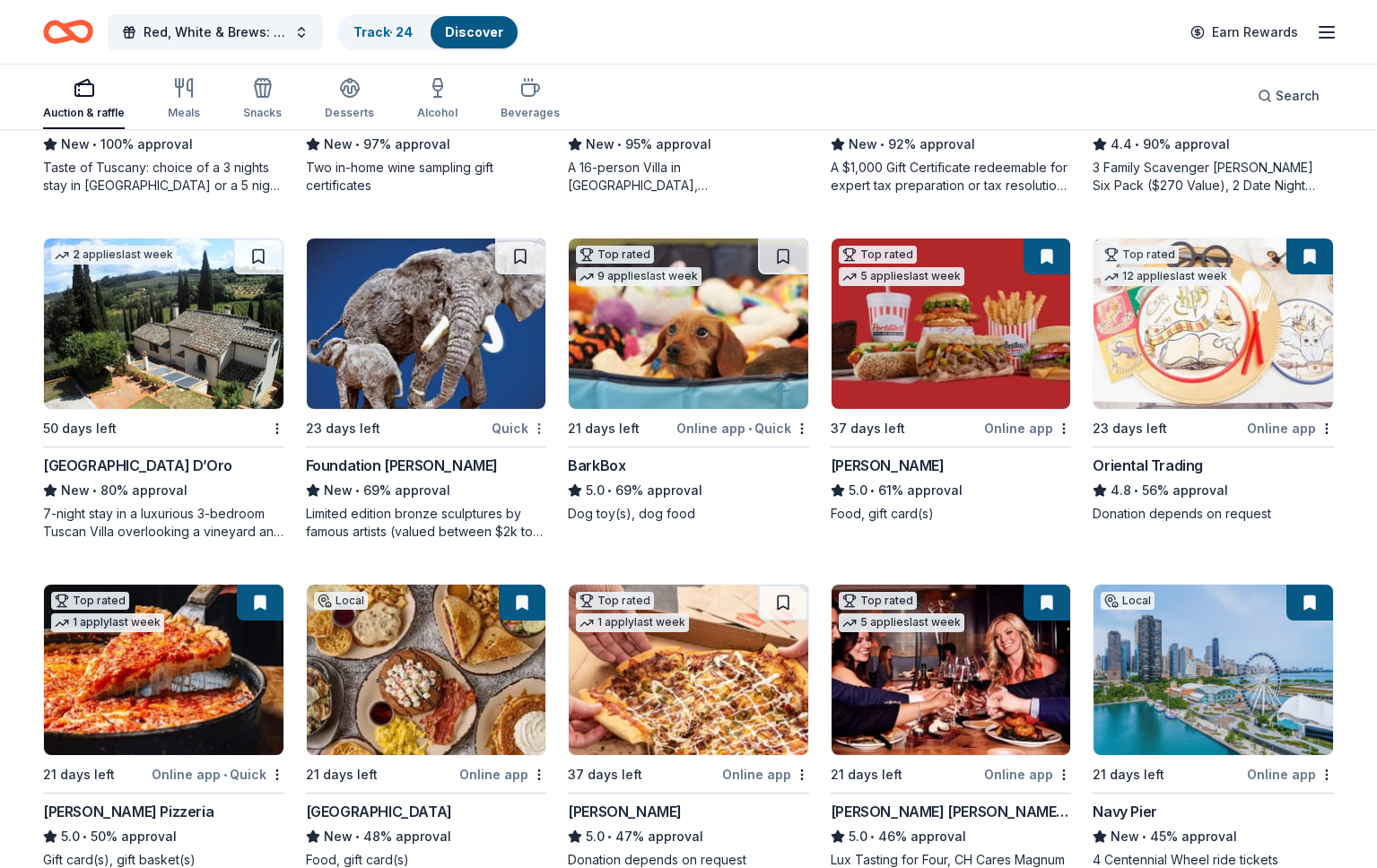
click at [511, 458] on div "Not interested" at bounding box center [482, 460] width 120 height 33
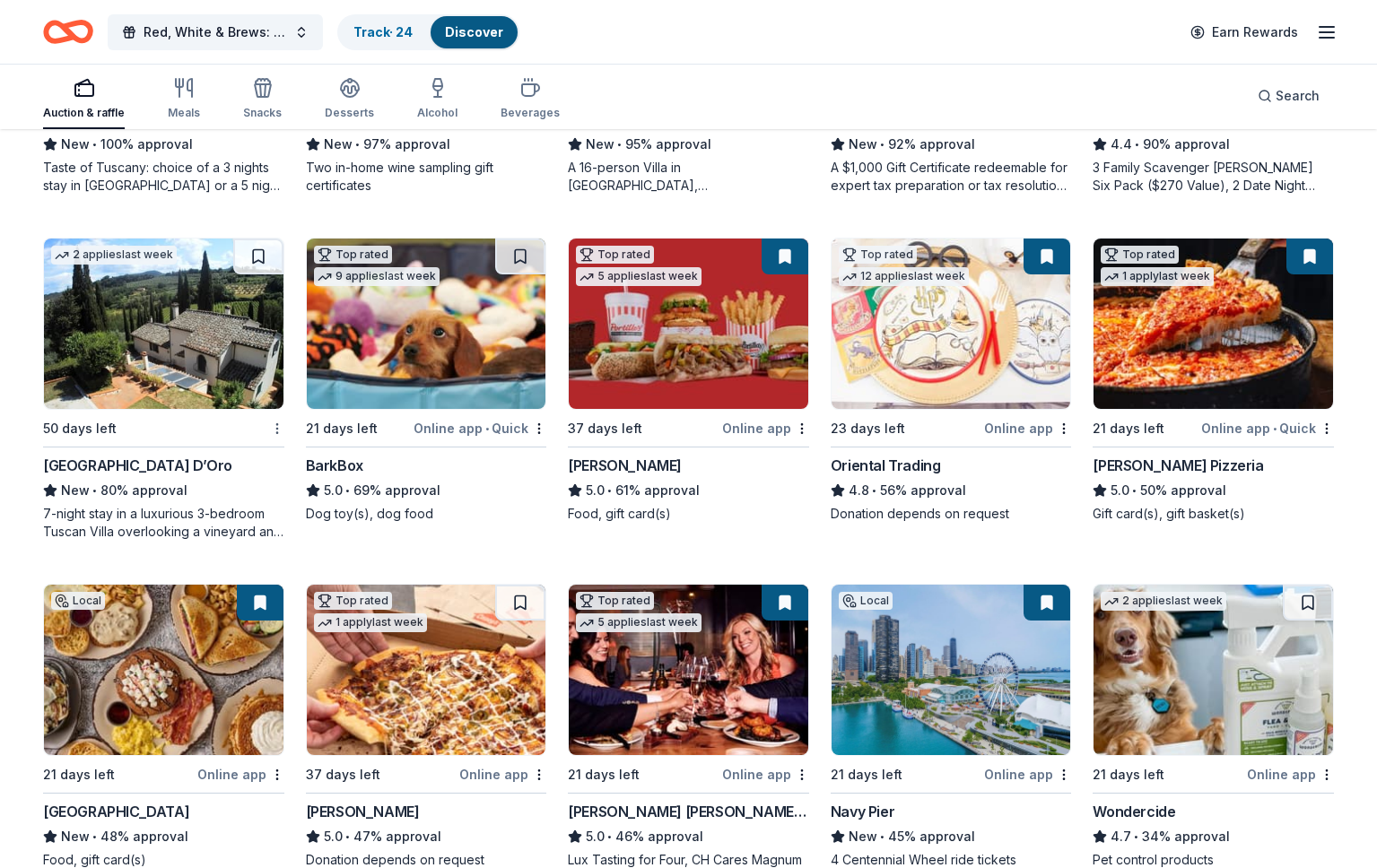
click at [256, 458] on div "Not interested" at bounding box center [220, 460] width 120 height 33
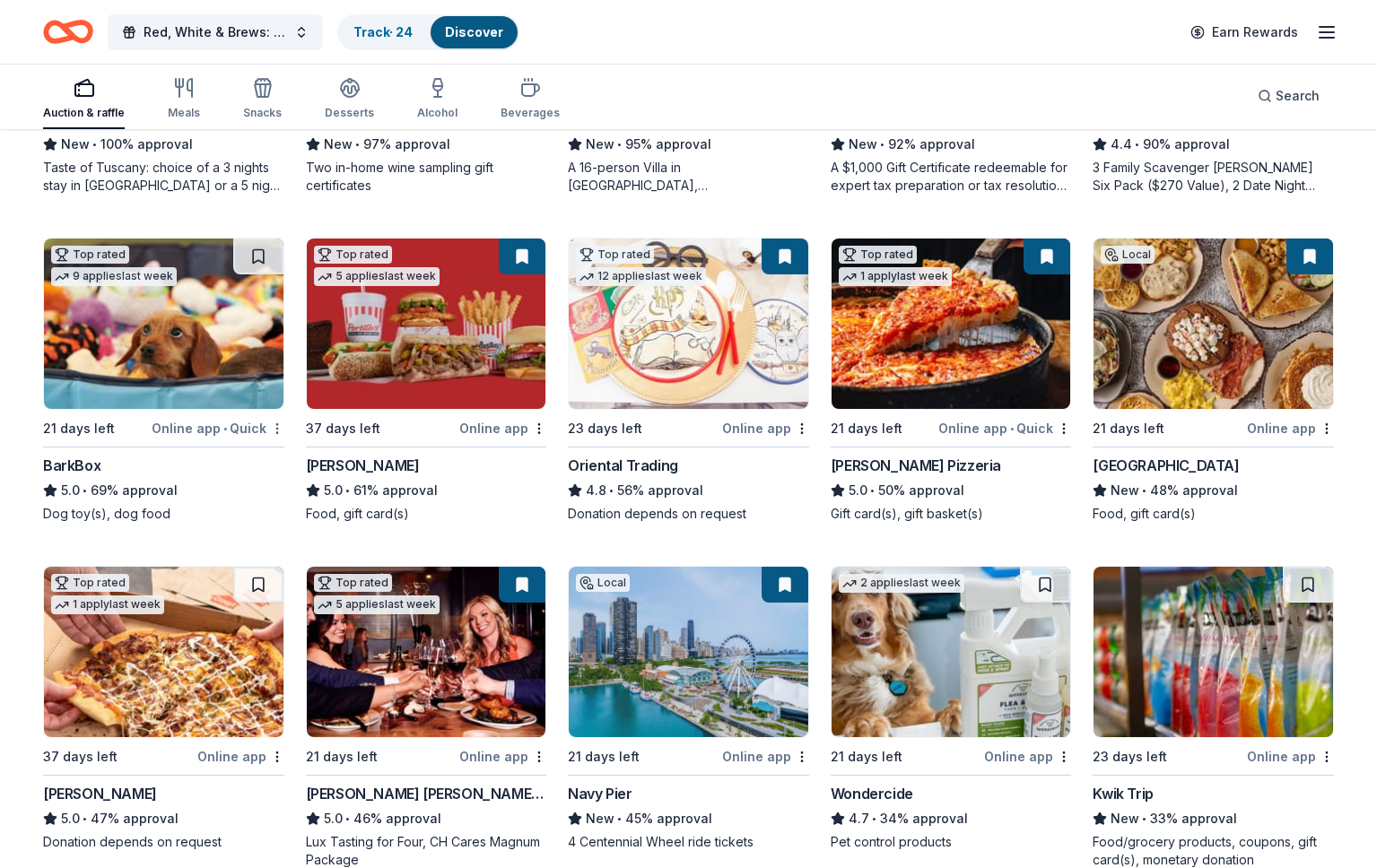
click at [255, 451] on div "Not interested" at bounding box center [220, 460] width 120 height 33
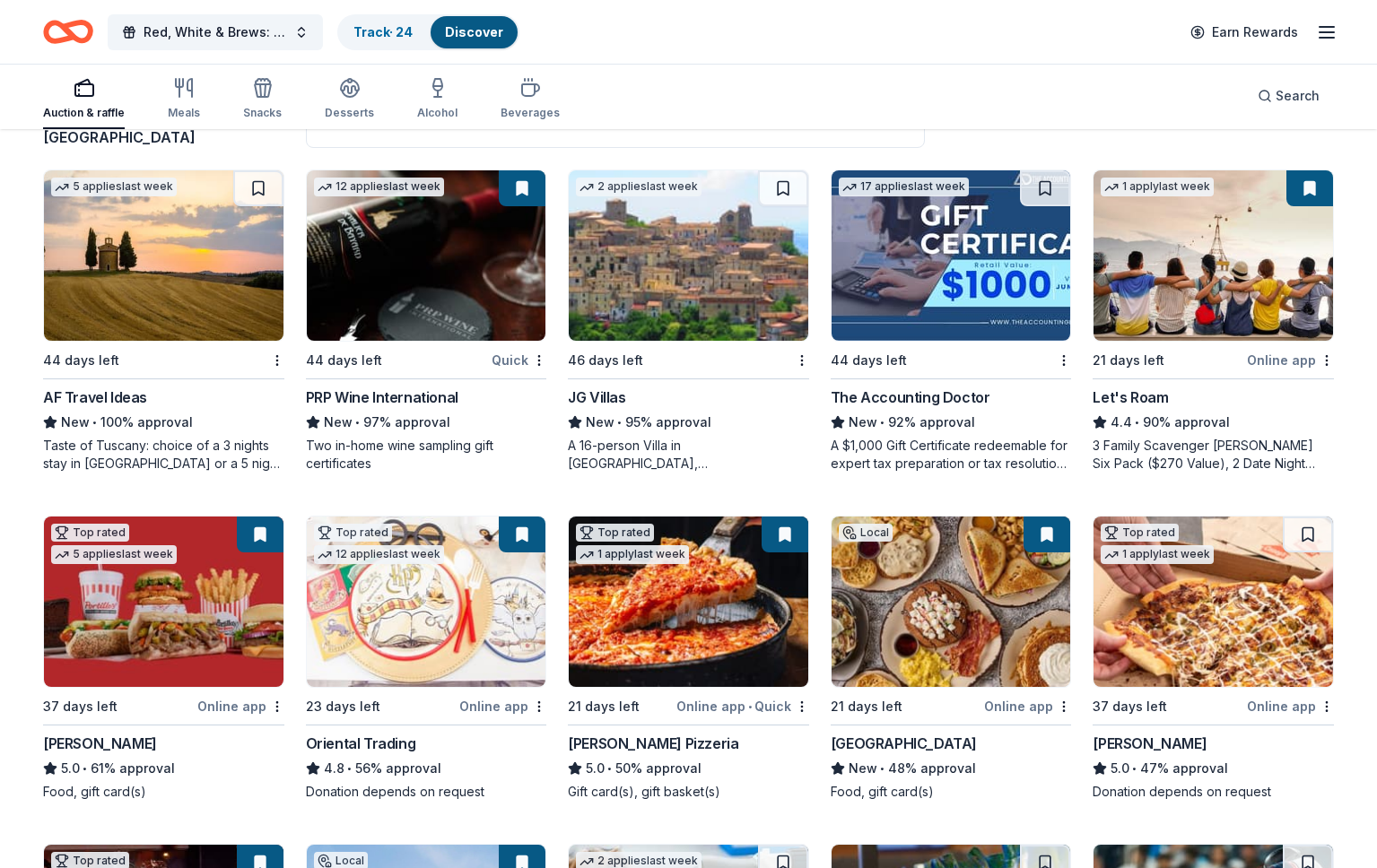
scroll to position [149, 0]
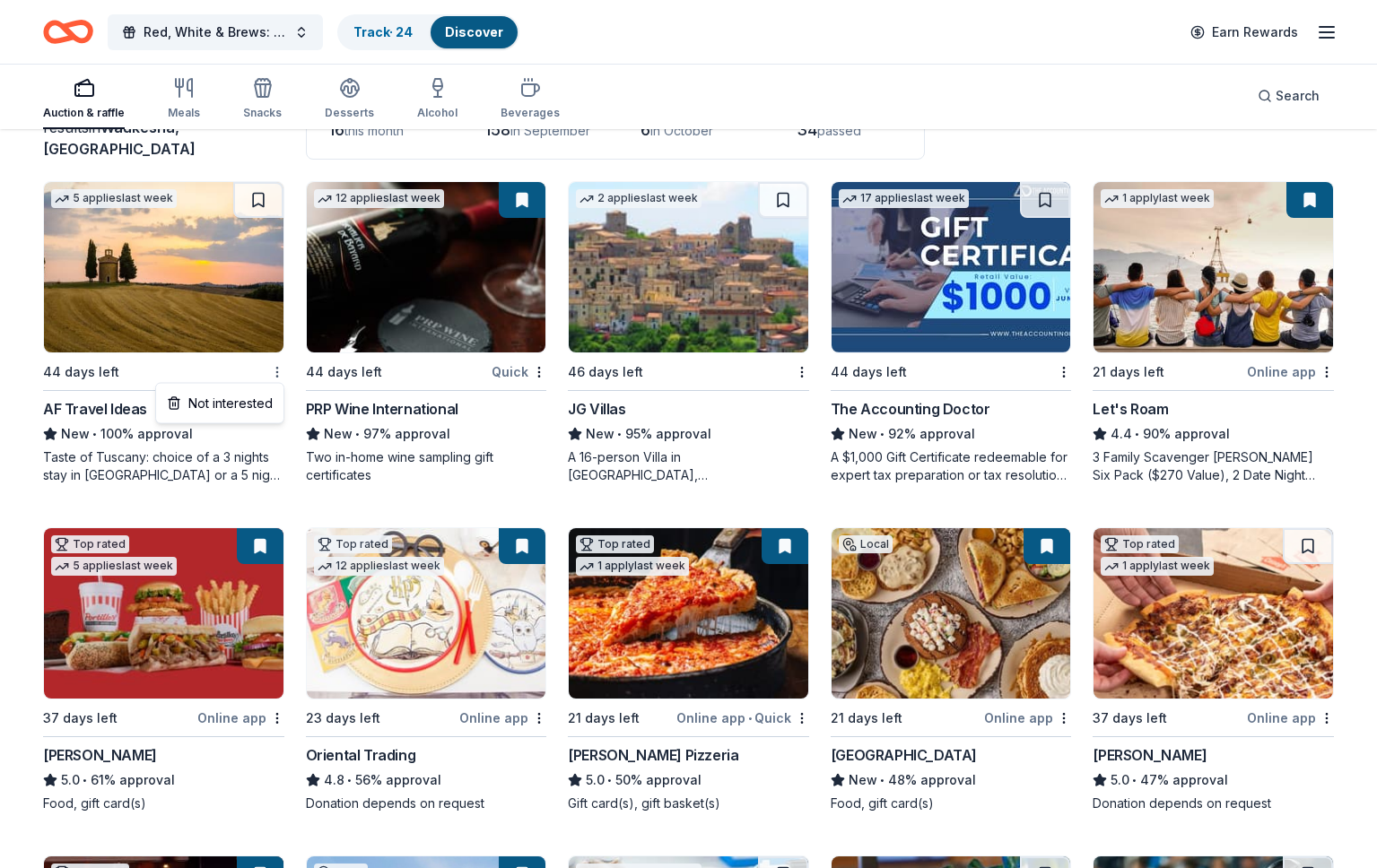
click at [279, 370] on html "Red, White & Brews: a tasting fundraiser benefitting the Waukesha Police Depart…" at bounding box center [688, 285] width 1377 height 868
click at [255, 408] on div "Not interested" at bounding box center [220, 404] width 120 height 33
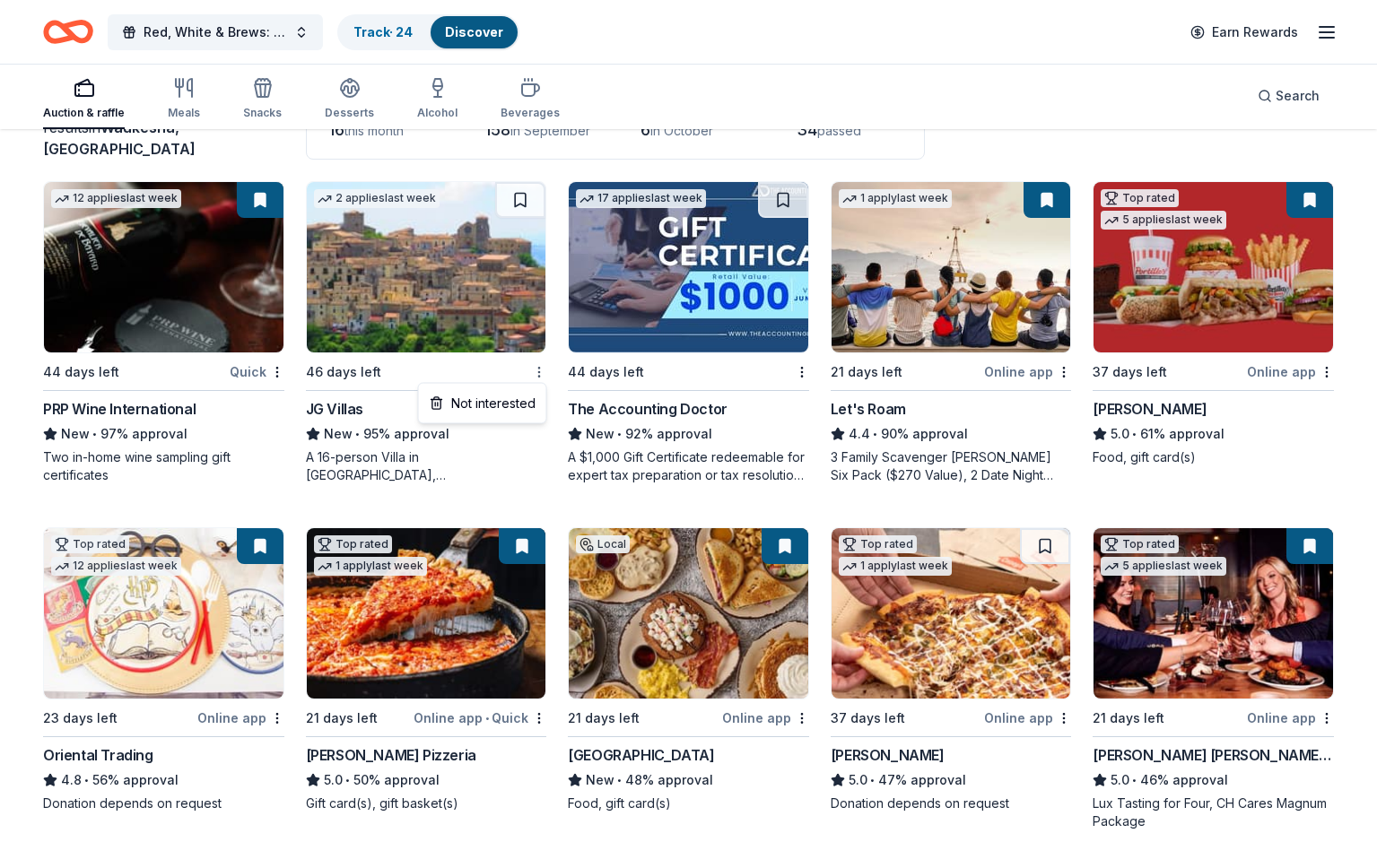
click at [539, 369] on html "Red, White & Brews: a tasting fundraiser benefitting the Waukesha Police Depart…" at bounding box center [688, 285] width 1377 height 868
click at [508, 397] on div "Not interested" at bounding box center [482, 404] width 120 height 33
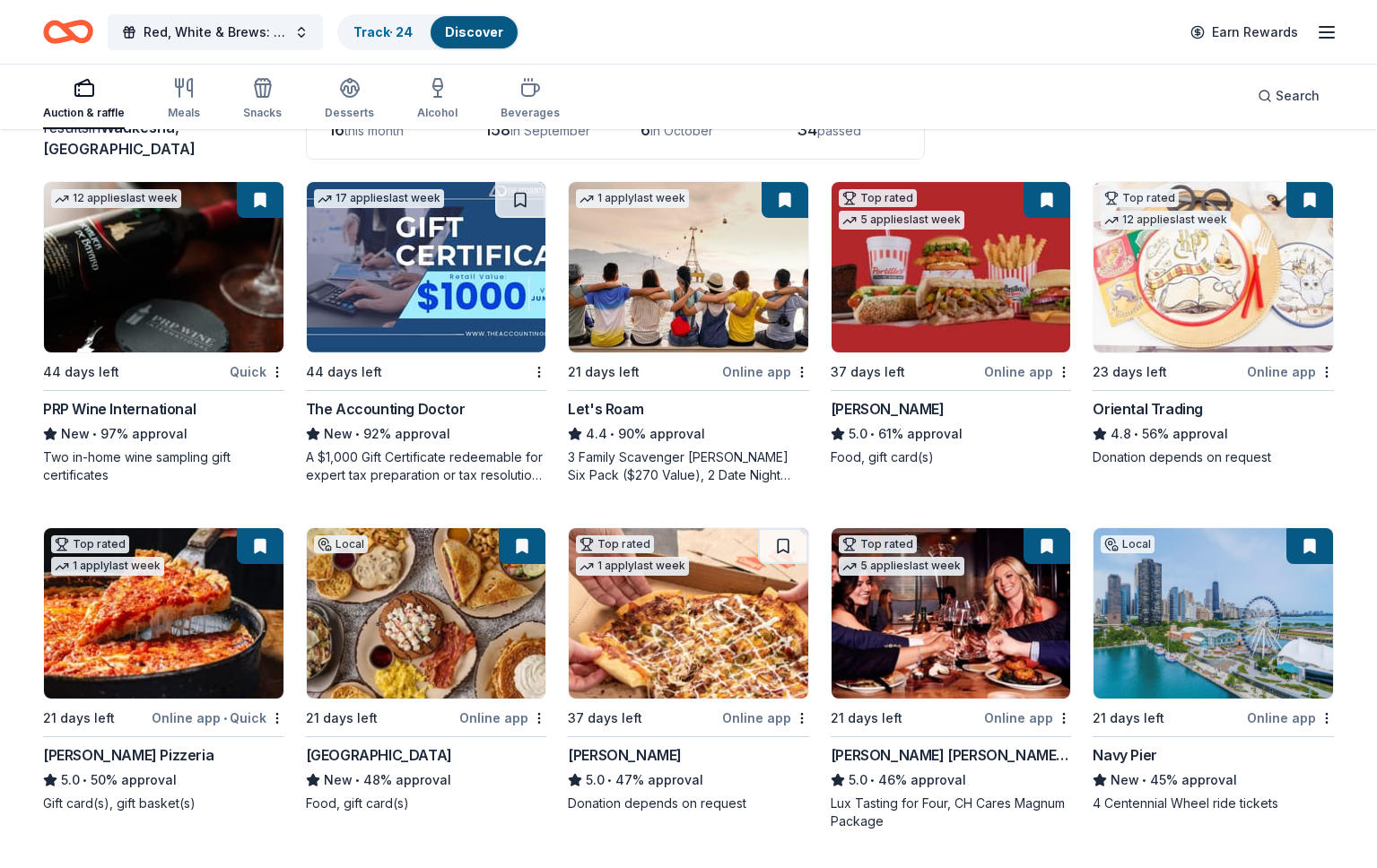
click at [406, 259] on img at bounding box center [426, 266] width 239 height 171
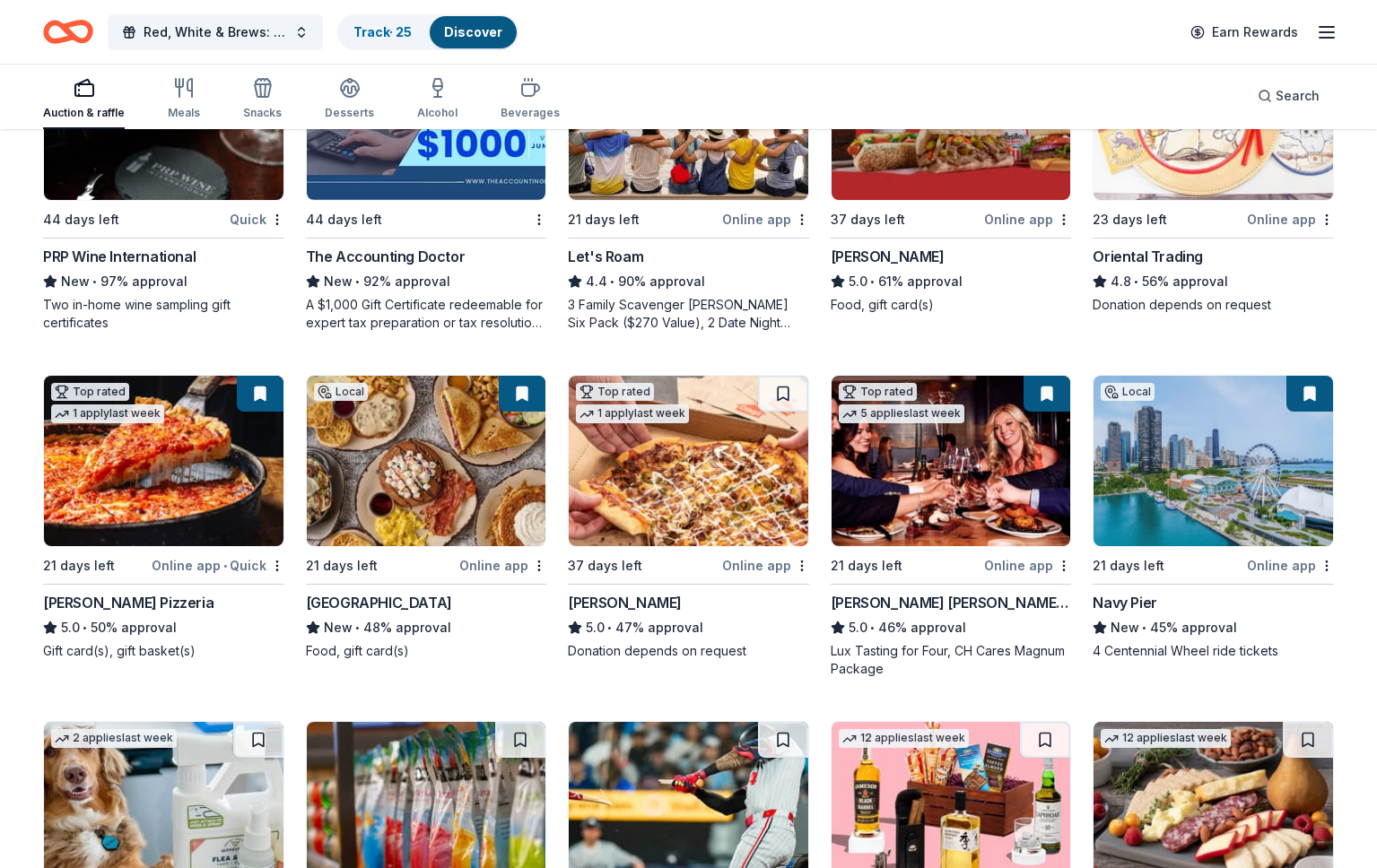
scroll to position [328, 0]
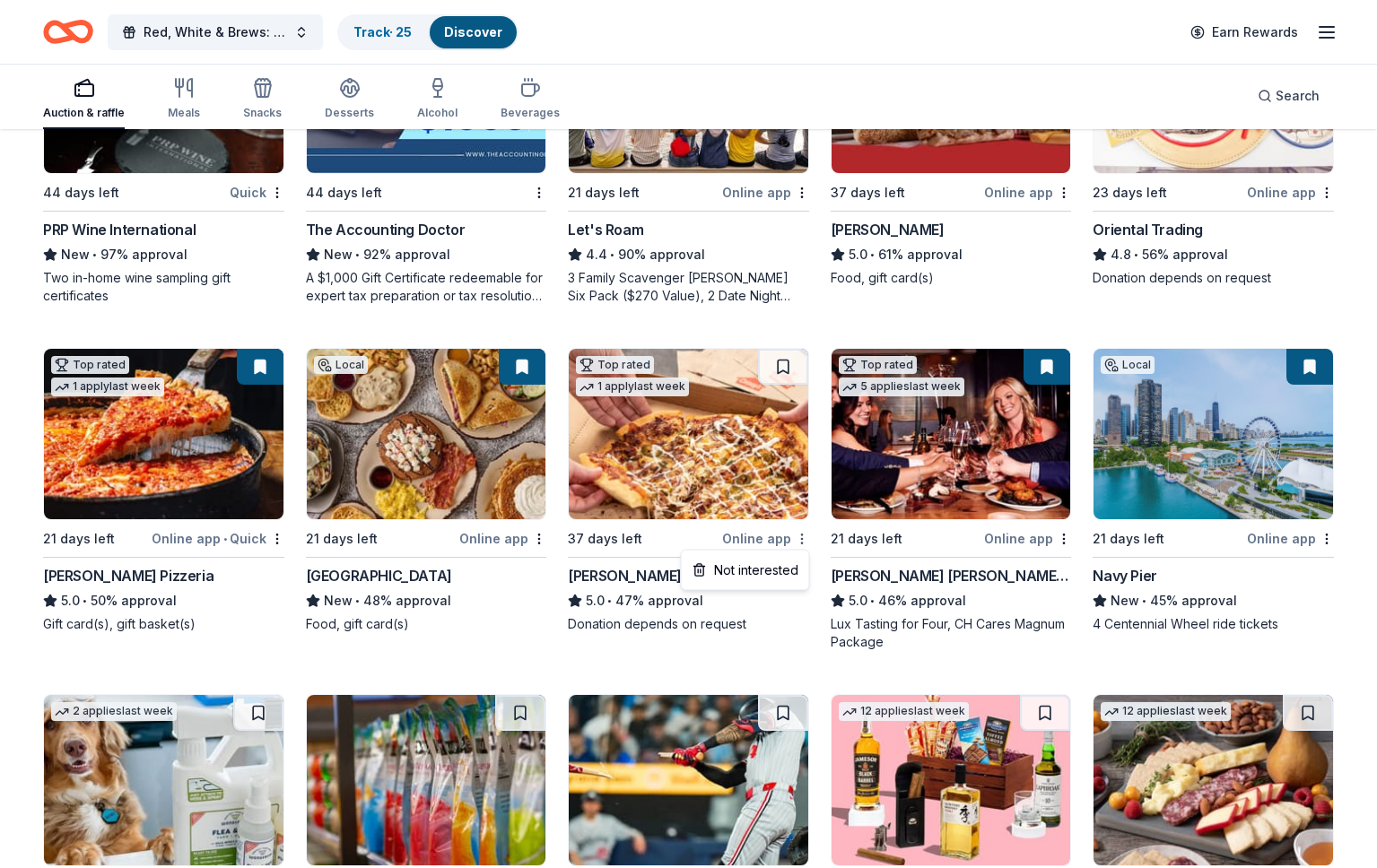
click at [804, 540] on html "Red, White & Brews: a tasting fundraiser benefitting the Waukesha Police Depart…" at bounding box center [688, 106] width 1377 height 868
click at [760, 570] on div "Not interested" at bounding box center [745, 570] width 120 height 33
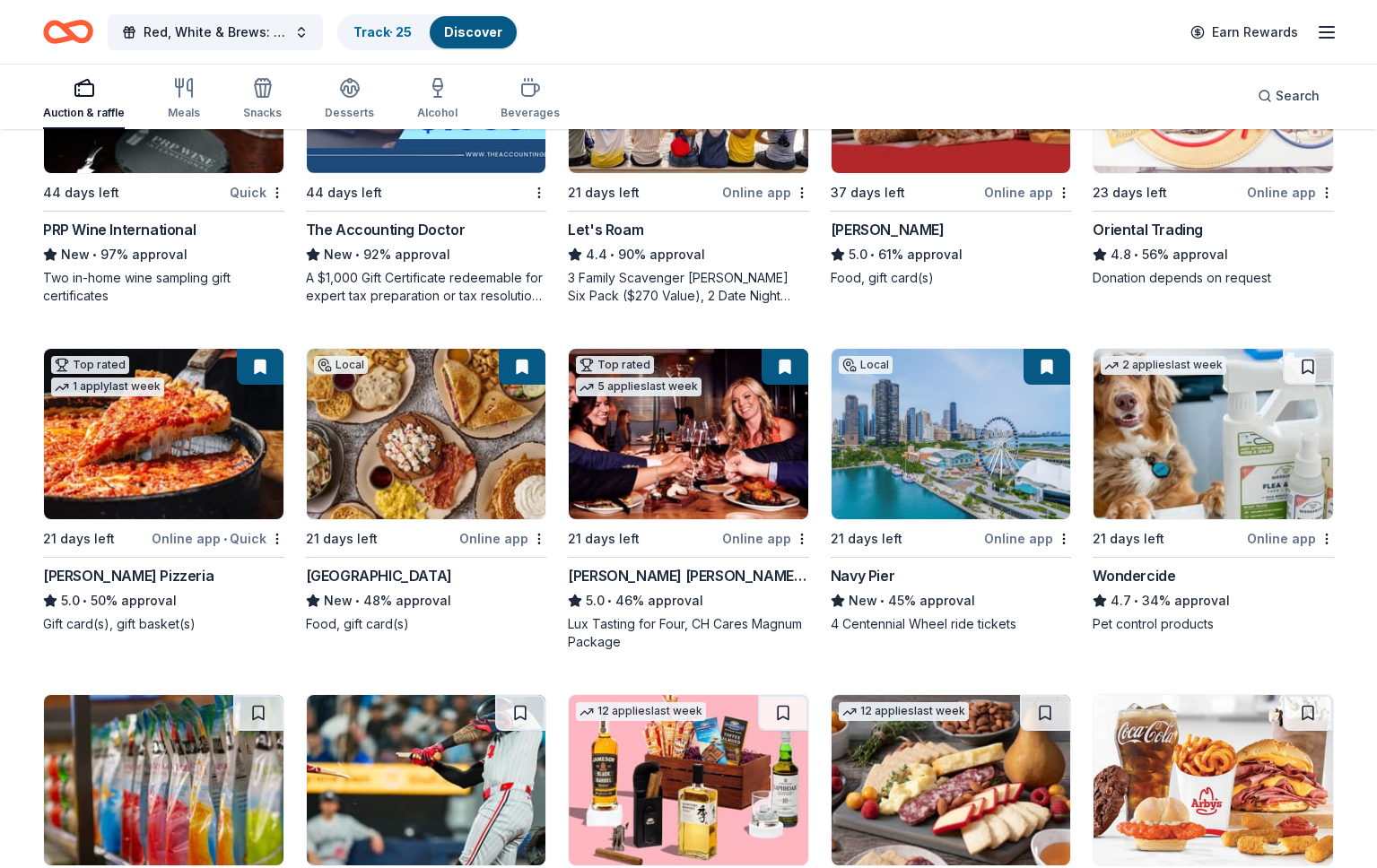
click at [1143, 577] on div "Wondercide" at bounding box center [1133, 575] width 82 height 22
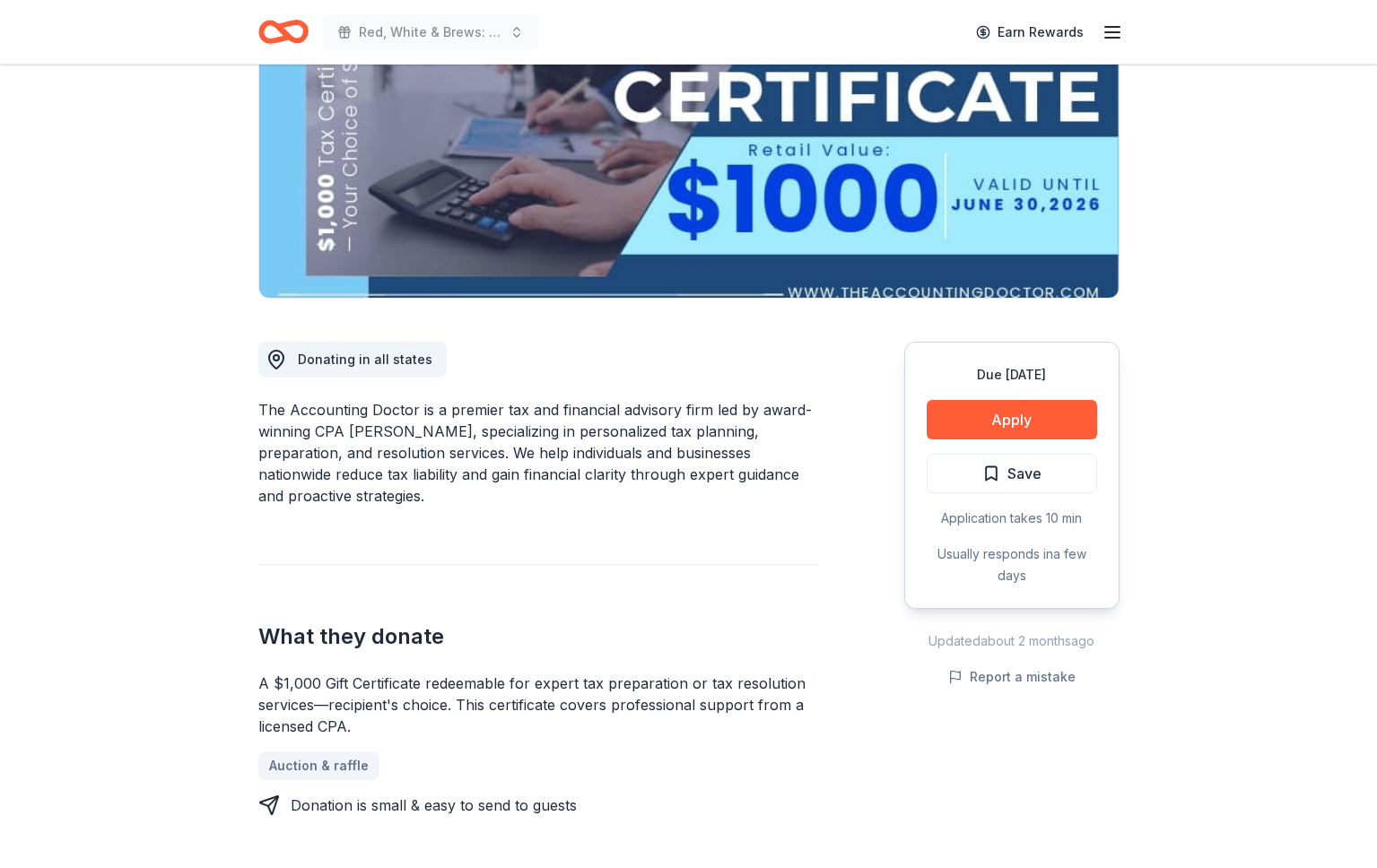
scroll to position [230, 0]
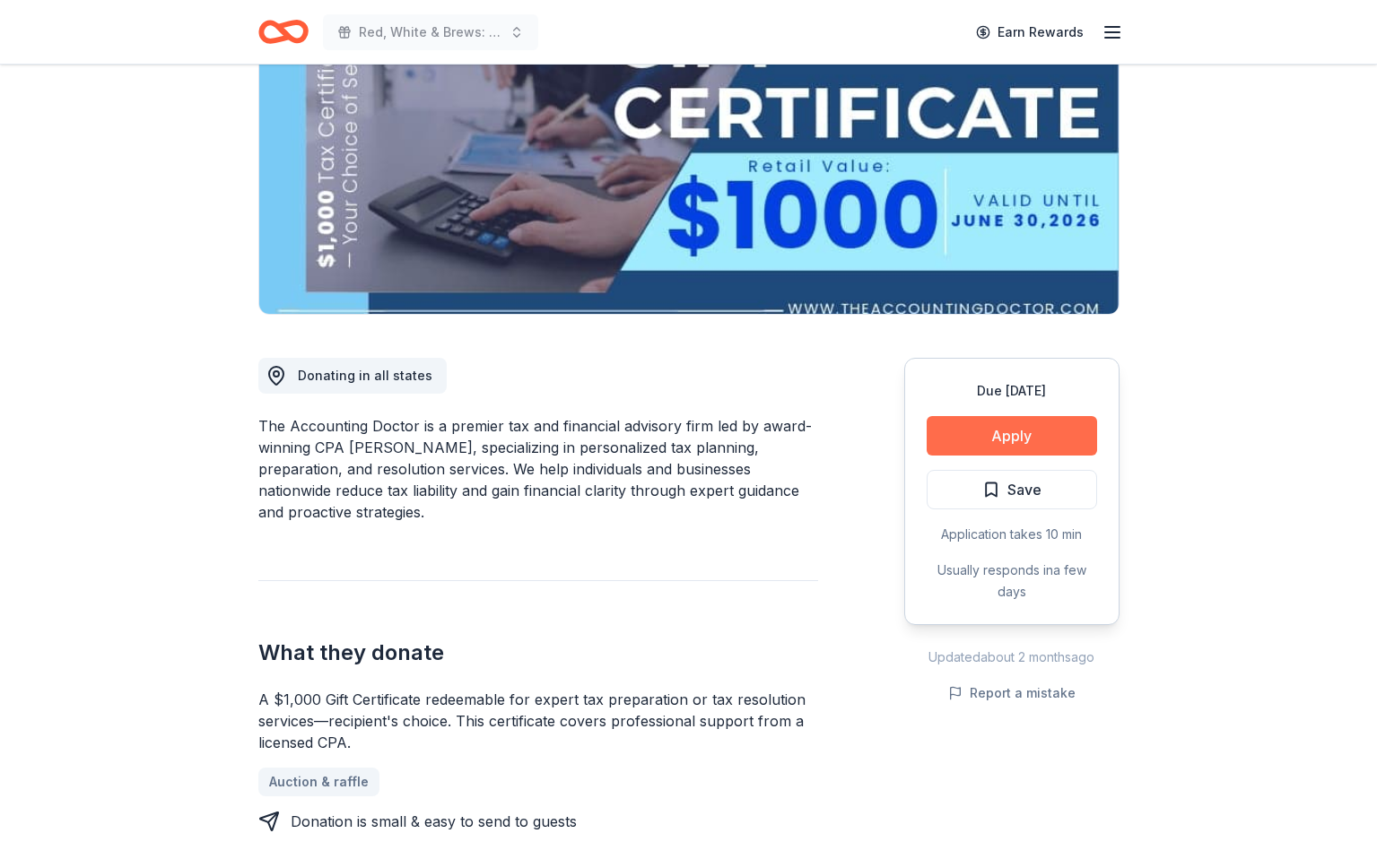
click at [1022, 433] on button "Apply" at bounding box center [1011, 436] width 171 height 40
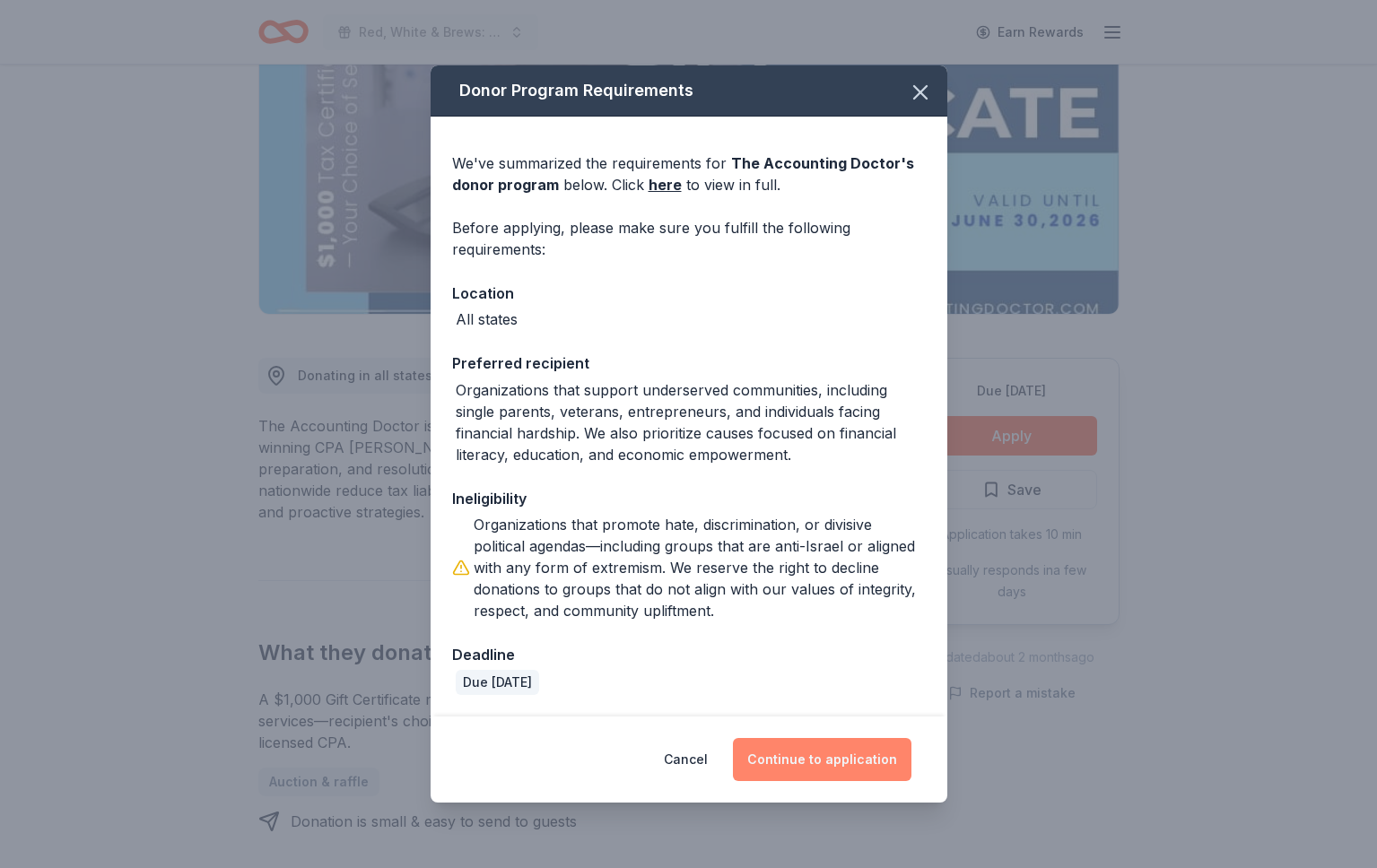
click at [823, 752] on button "Continue to application" at bounding box center [822, 760] width 179 height 43
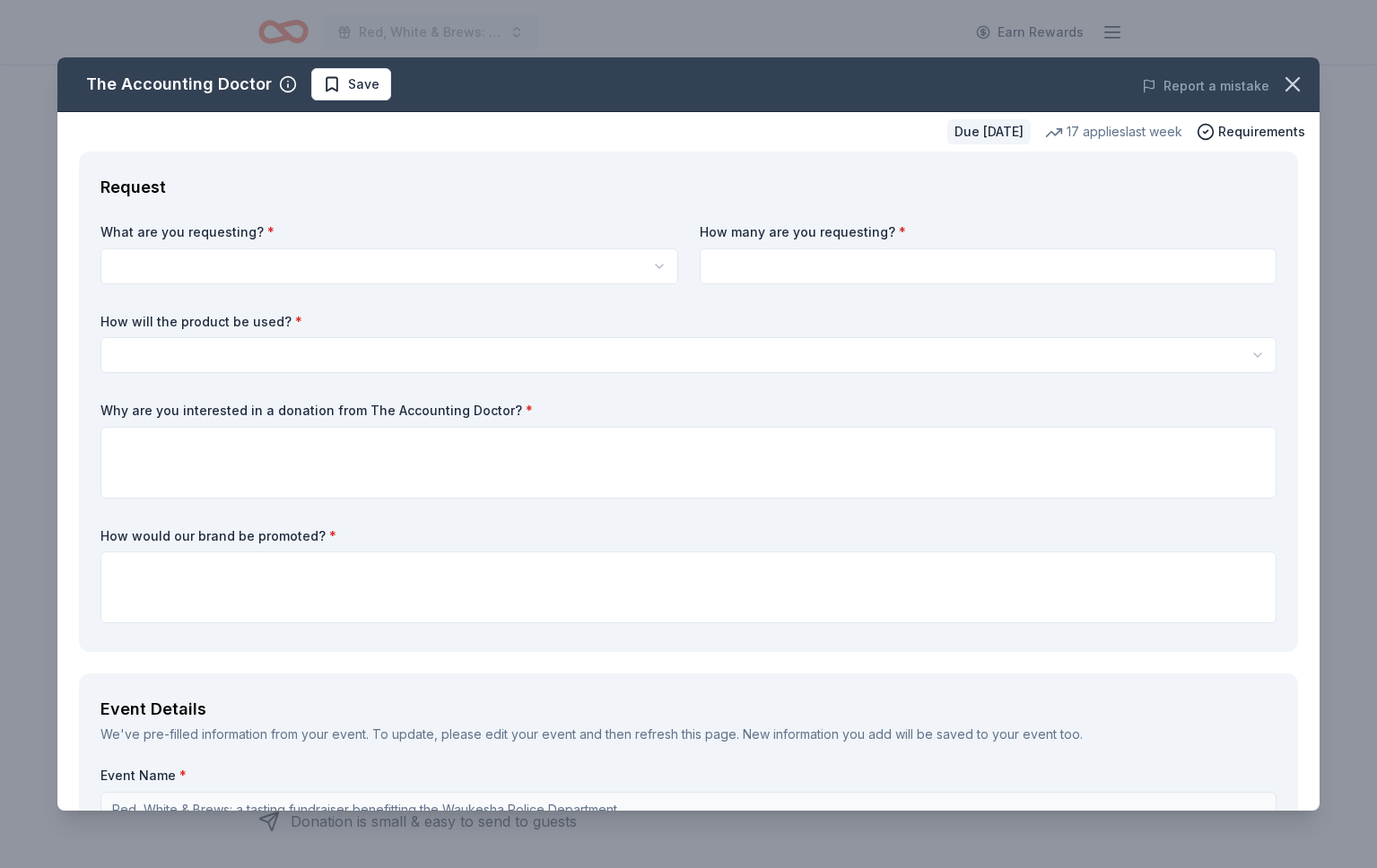
scroll to position [0, 0]
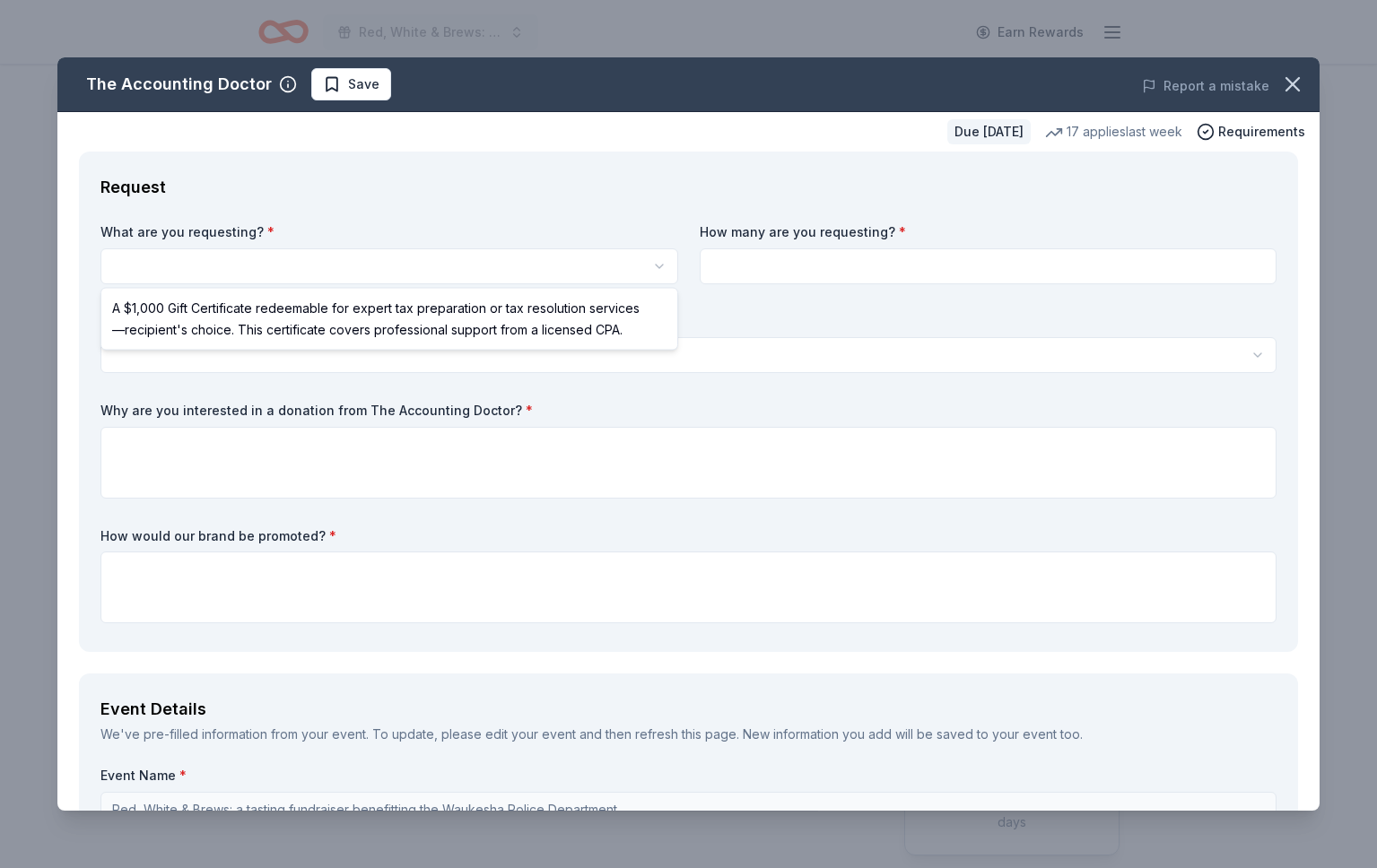
click at [338, 266] on html "Red, White & Brews: a tasting fundraiser benefitting the Waukesha Police Depart…" at bounding box center [688, 434] width 1377 height 868
select select "A $1,000 Gift Certificate redeemable for expert tax preparation or tax resoluti…"
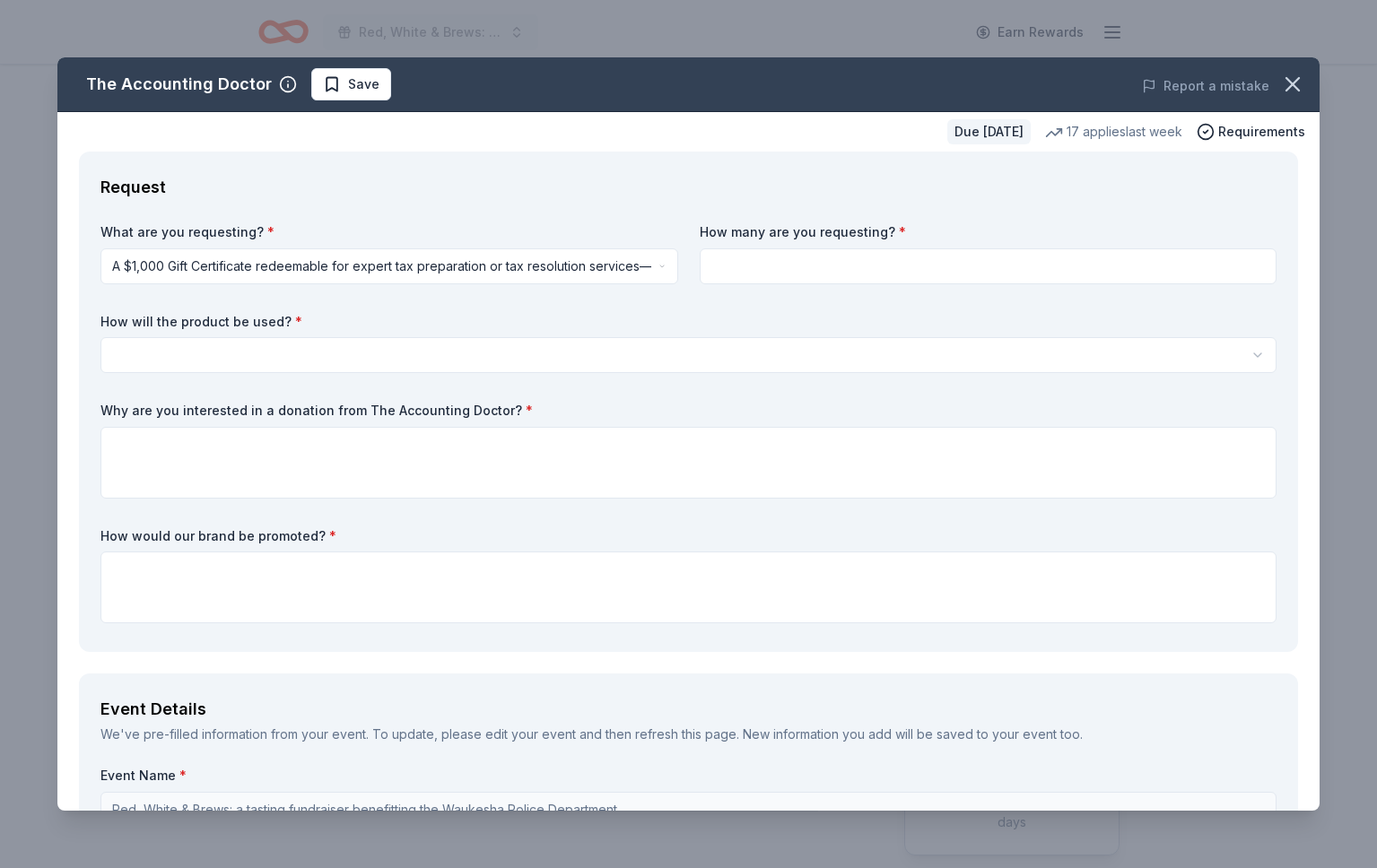
click at [802, 263] on input at bounding box center [988, 266] width 577 height 36
type input "1"
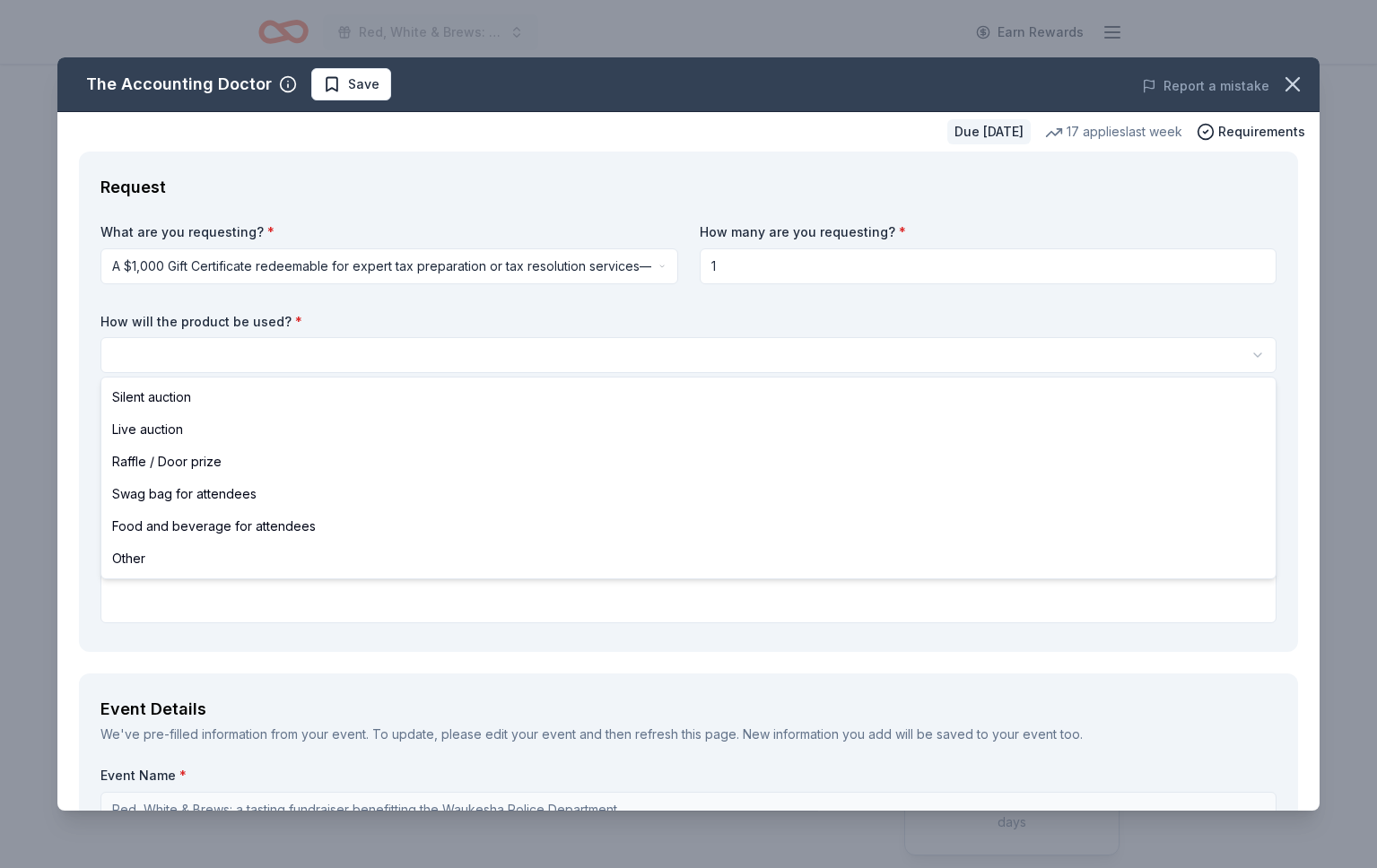
click at [323, 347] on html "Red, White & Brews: a tasting fundraiser benefitting the Waukesha Police Depart…" at bounding box center [688, 434] width 1377 height 868
select select "silentAuction"
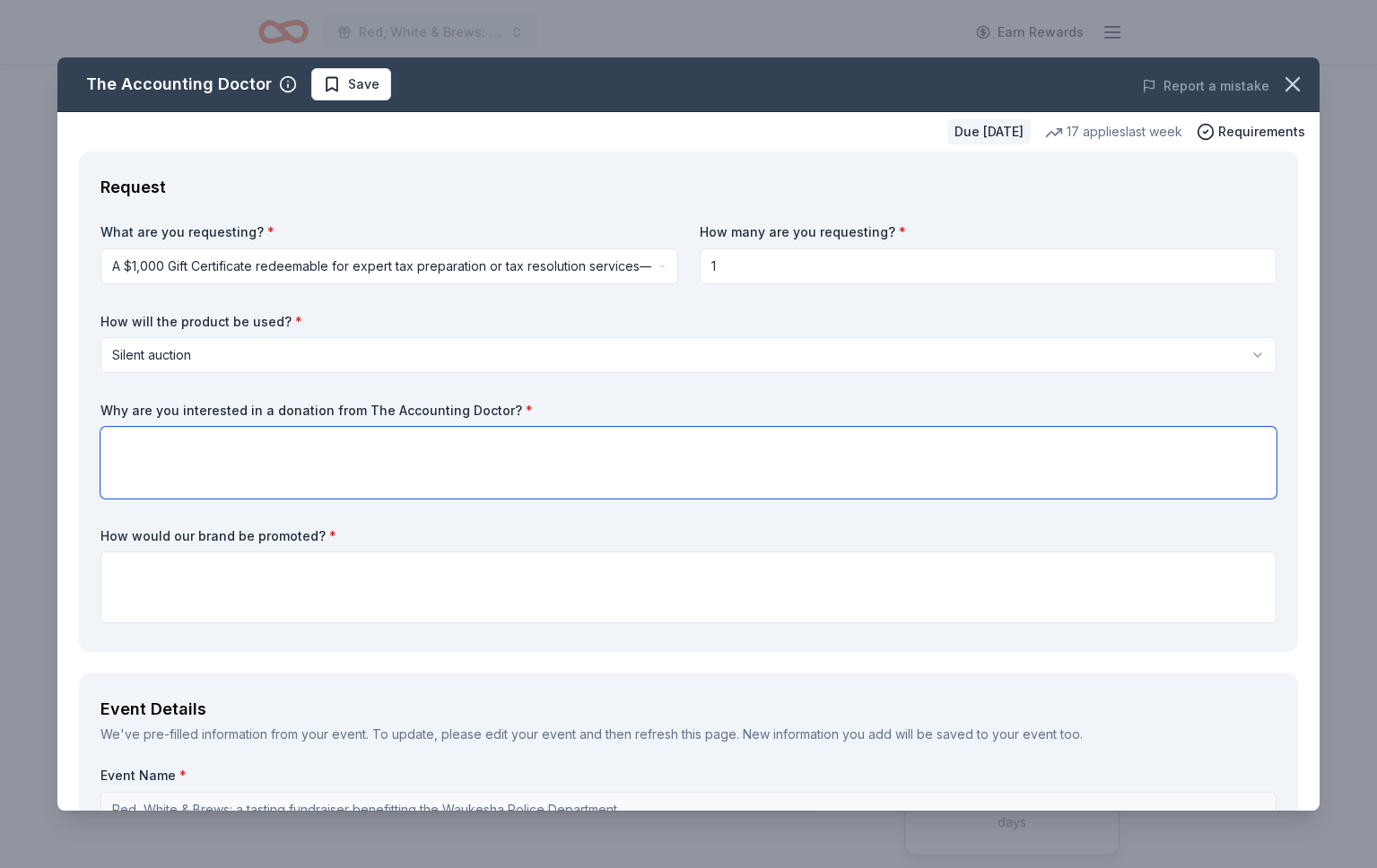
click at [239, 457] on textarea at bounding box center [688, 462] width 1176 height 71
drag, startPoint x: 802, startPoint y: 448, endPoint x: 849, endPoint y: 490, distance: 63.0
click at [794, 449] on textarea "We have a wide variety of community members that attend our event each year, in…" at bounding box center [688, 462] width 1176 height 71
drag, startPoint x: 904, startPoint y: 451, endPoint x: 938, endPoint y: 513, distance: 70.7
click at [899, 452] on textarea "We have a wide variety of community members that attend our event each year, in…" at bounding box center [688, 462] width 1176 height 71
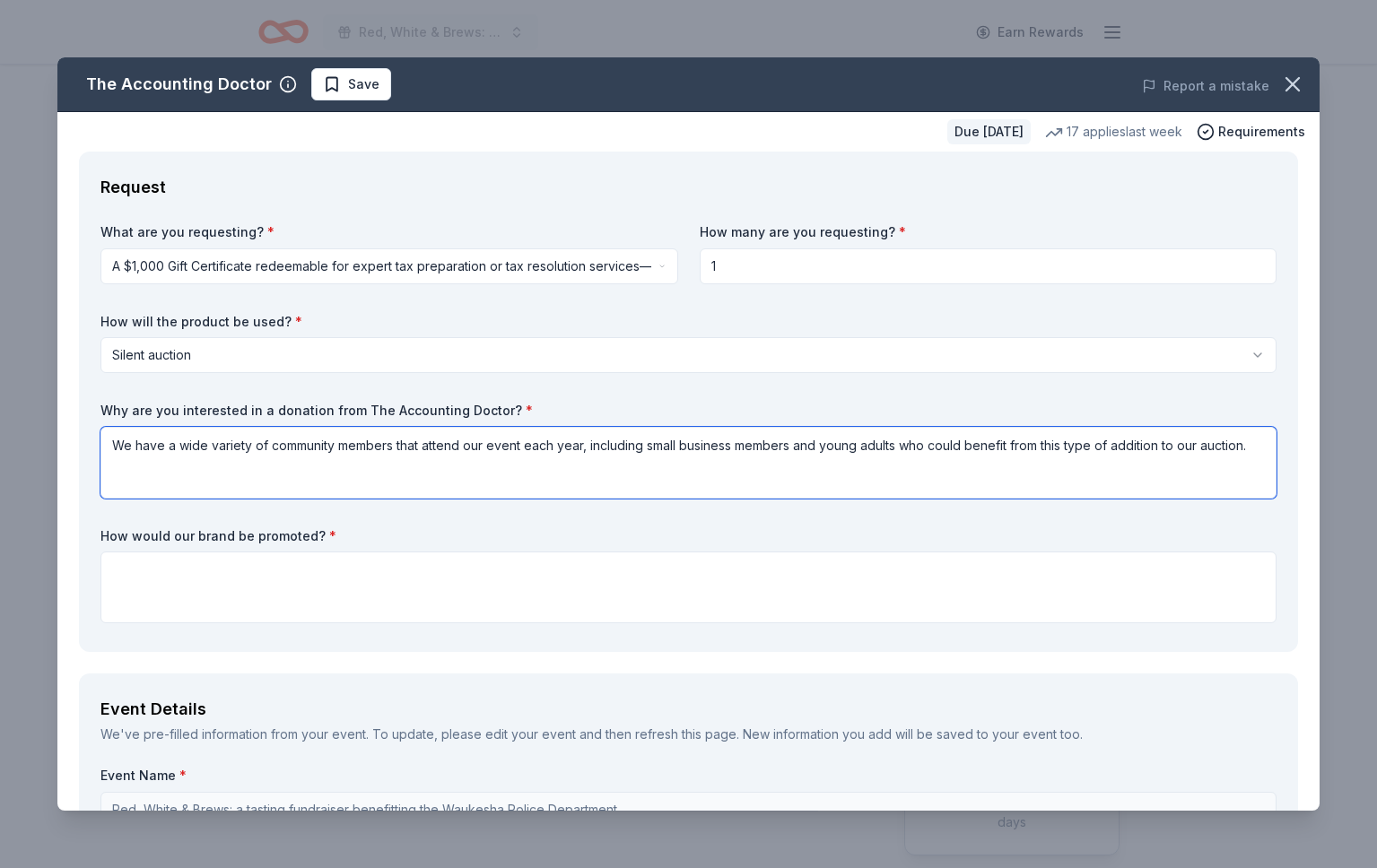
type textarea "We have a wide variety of community members that attend our event each year, in…"
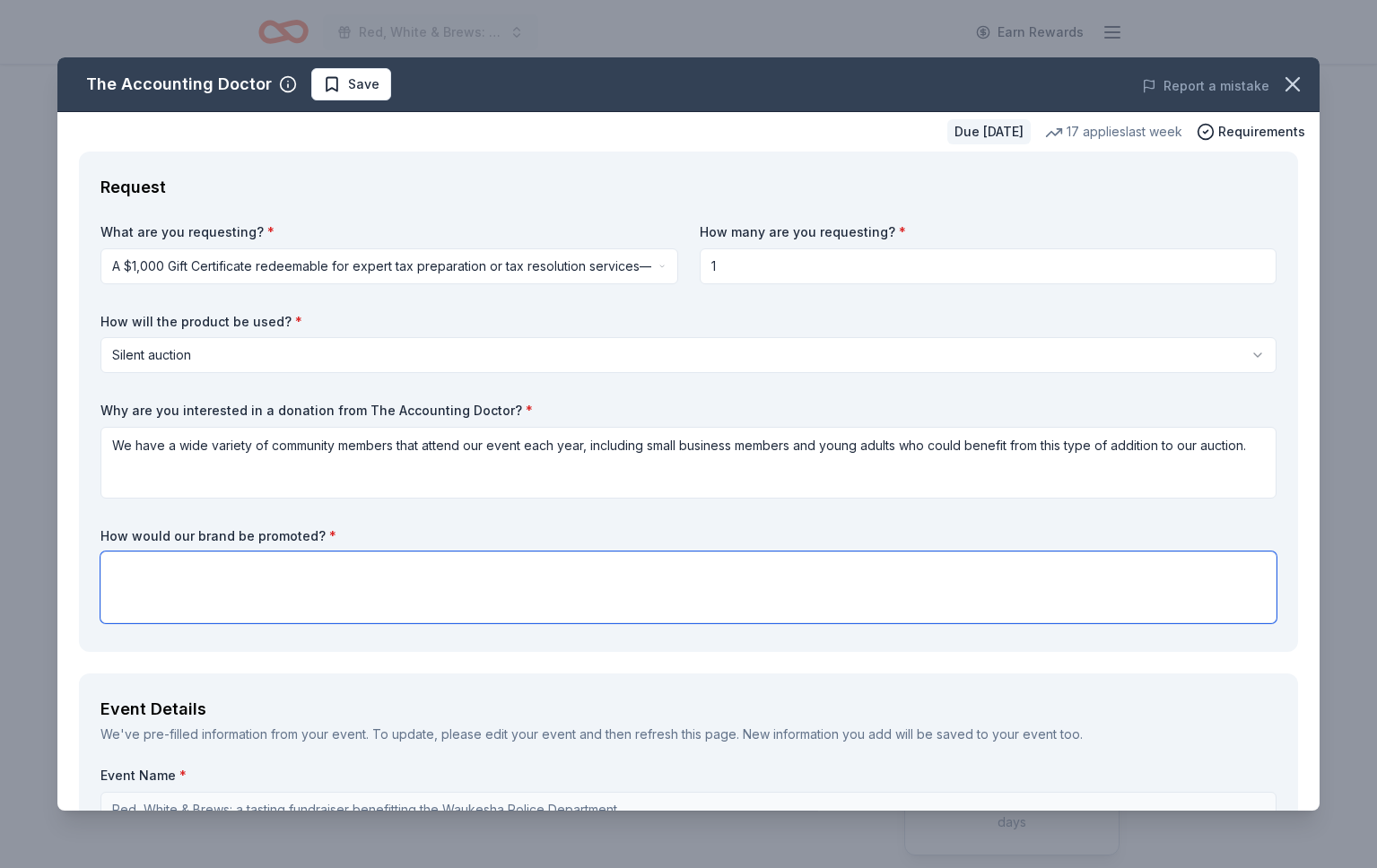
click at [260, 574] on textarea at bounding box center [688, 586] width 1176 height 71
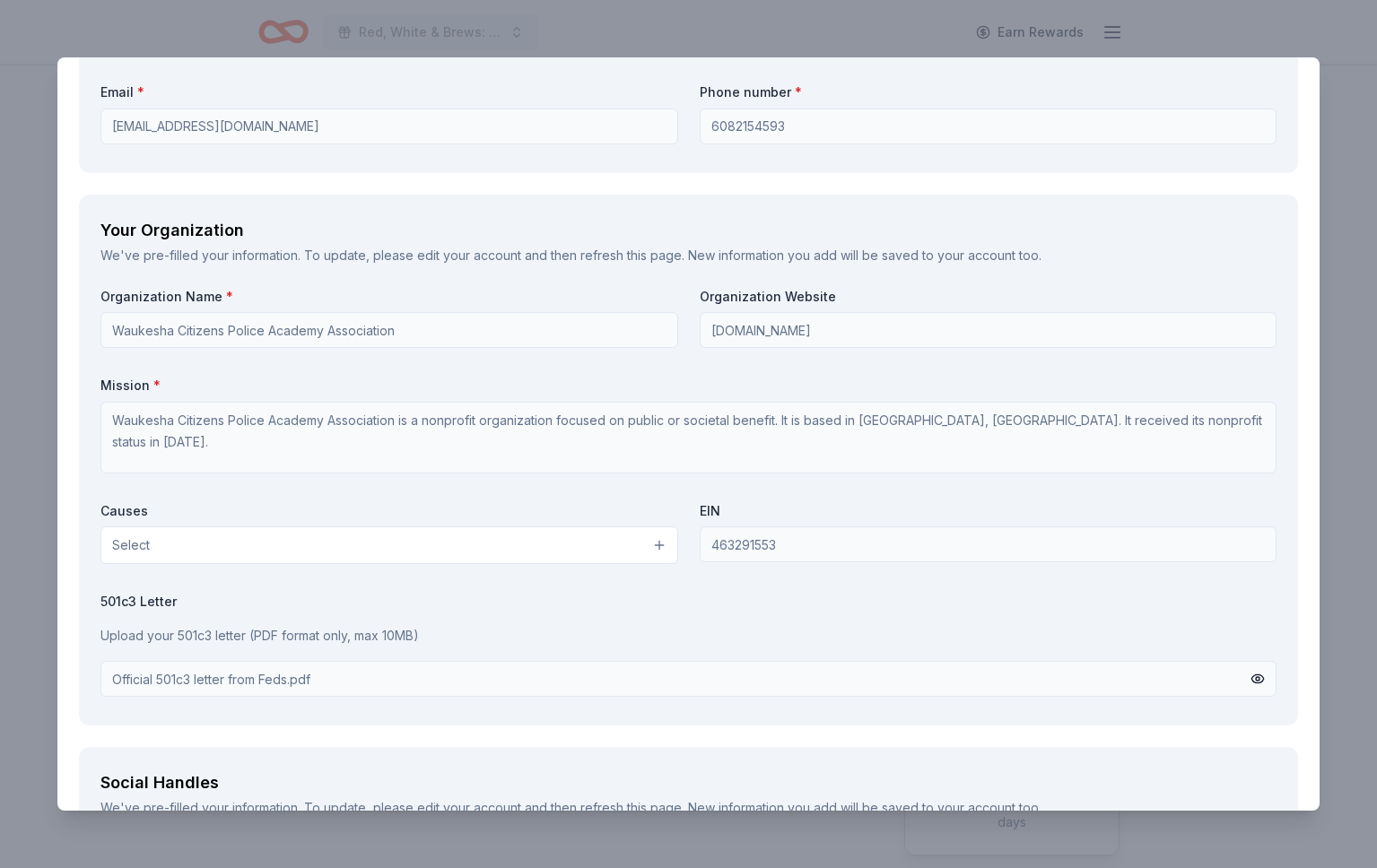
scroll to position [1413, 0]
type textarea "Our event advertises on social media, including promotion of donors and their d…"
click at [502, 550] on button "Select" at bounding box center [389, 544] width 577 height 38
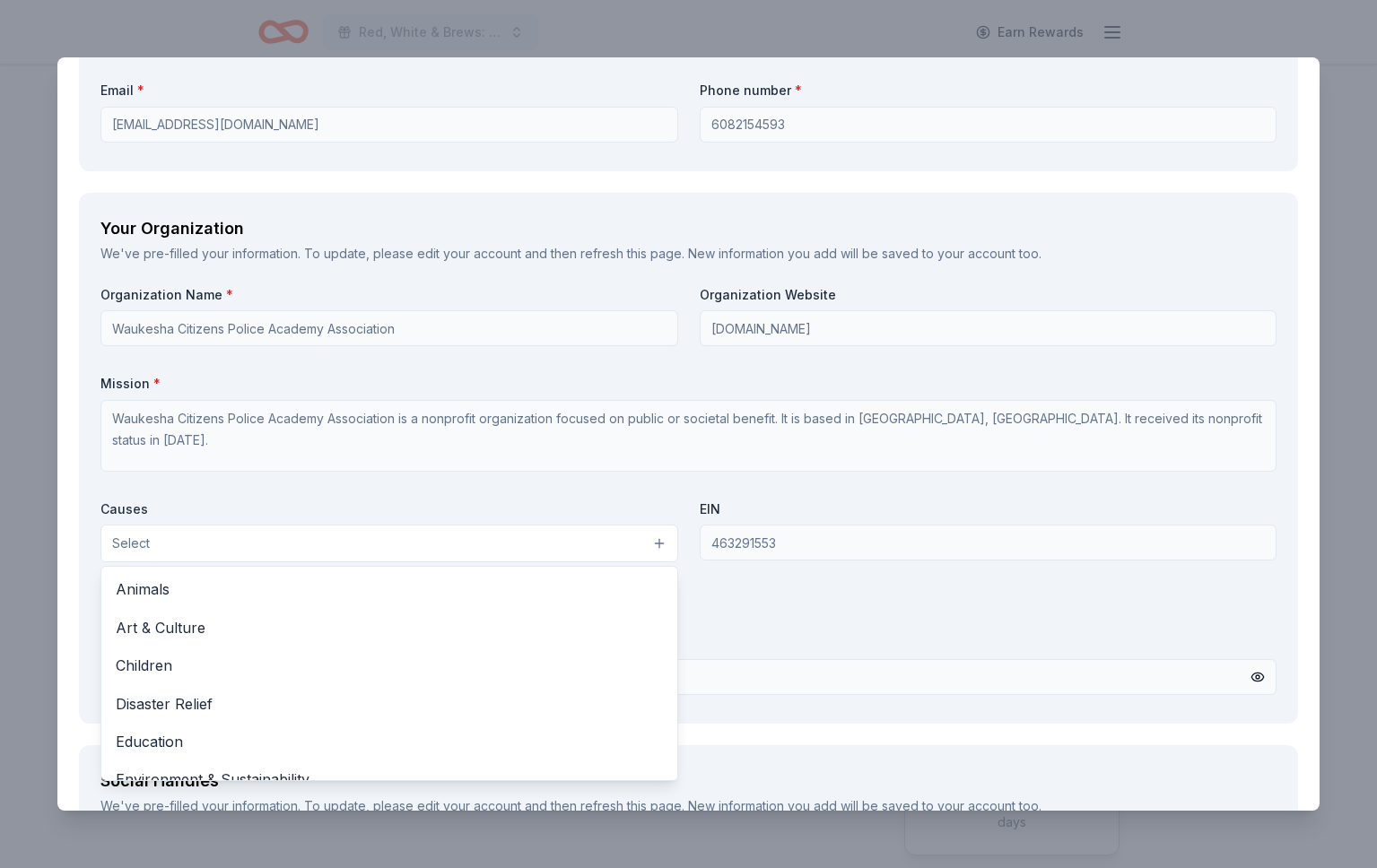
click at [816, 603] on div "Organization Name * Waukesha Citizens Police Academy Association Organization W…" at bounding box center [688, 494] width 1176 height 416
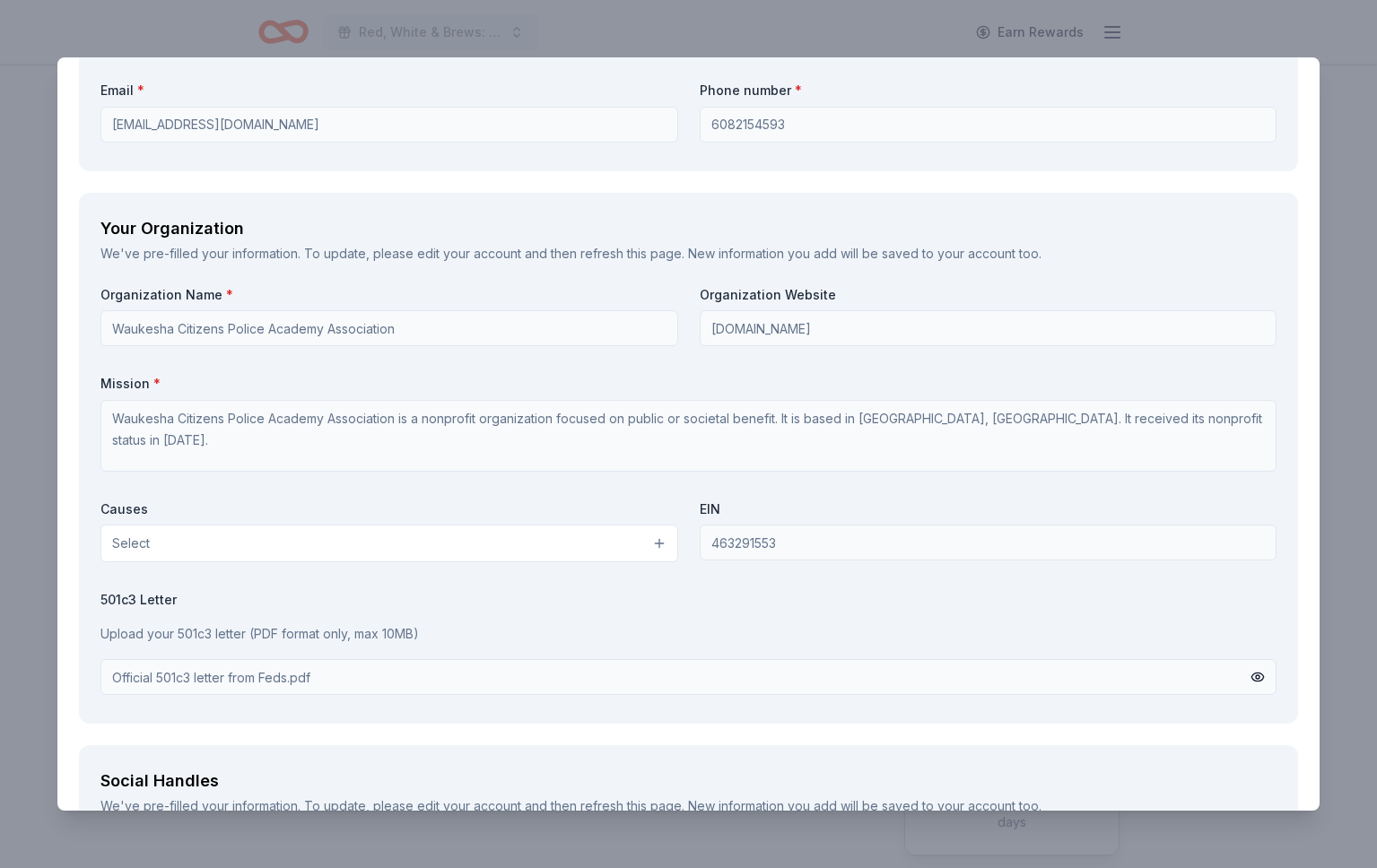
click at [403, 548] on button "Select" at bounding box center [389, 544] width 577 height 38
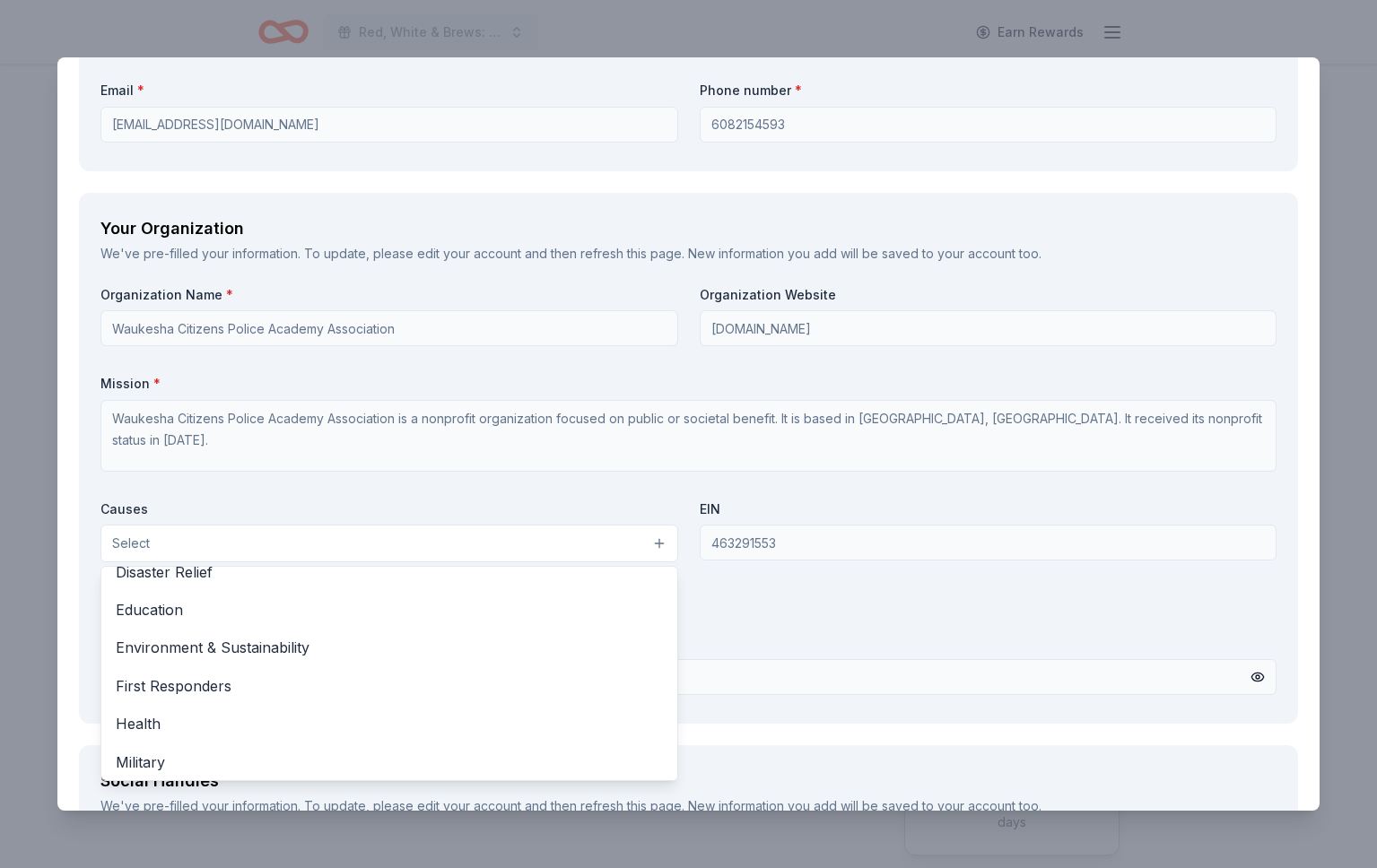
scroll to position [161, 0]
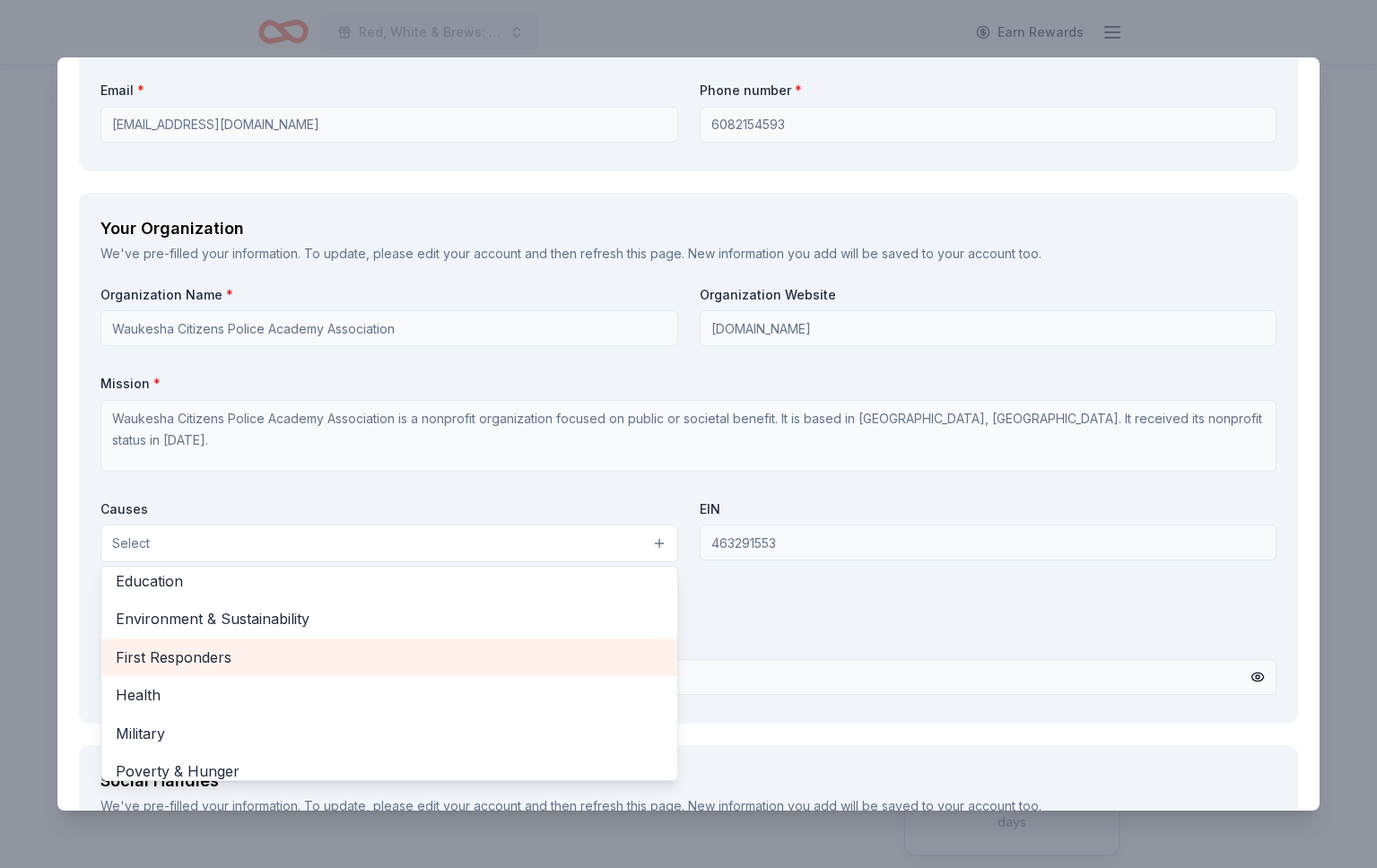
drag, startPoint x: 372, startPoint y: 663, endPoint x: 389, endPoint y: 658, distance: 17.7
click at [373, 663] on span "First Responders" at bounding box center [389, 658] width 547 height 23
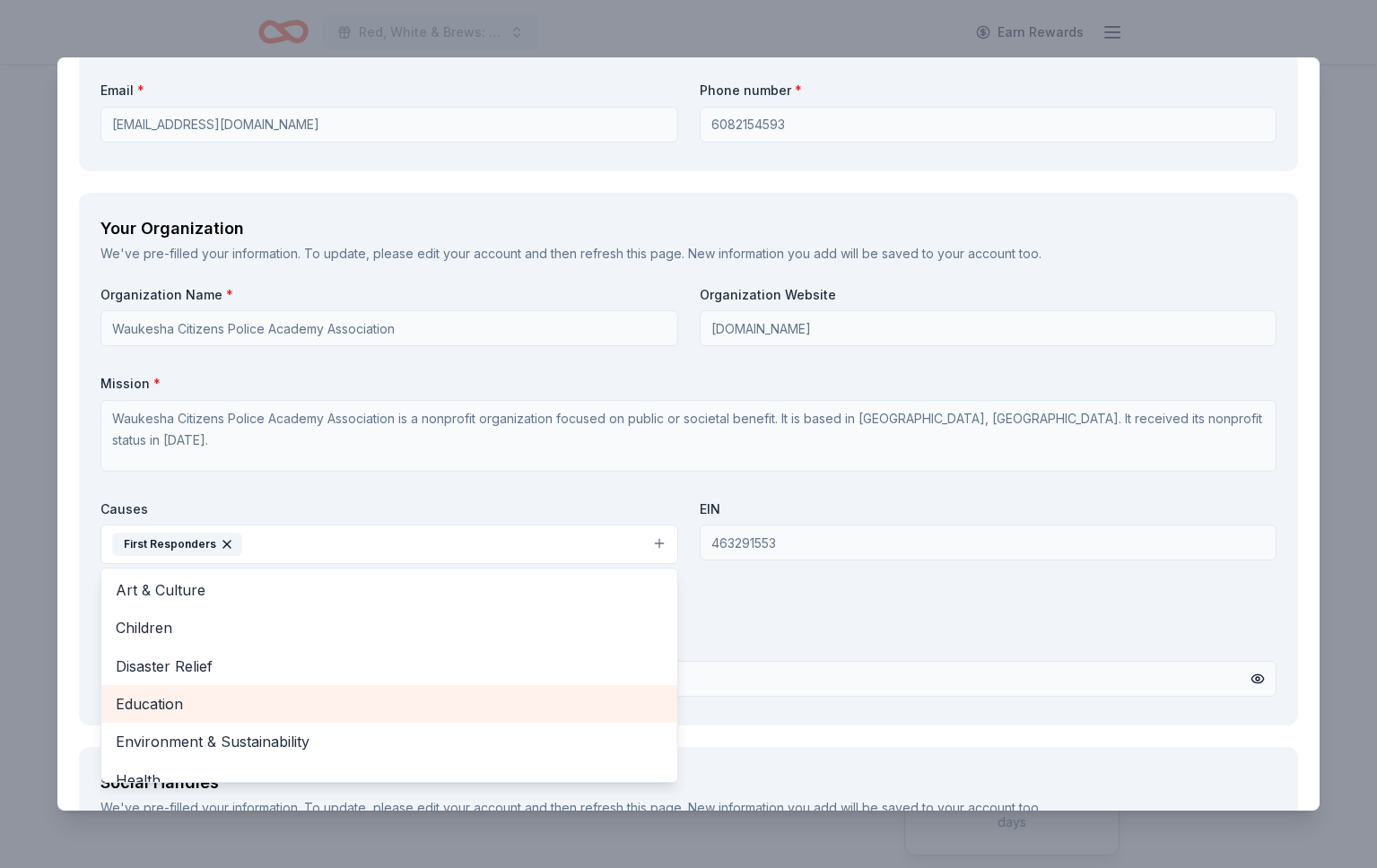
scroll to position [0, 0]
click at [392, 701] on span "Disaster Relief" at bounding box center [389, 705] width 547 height 23
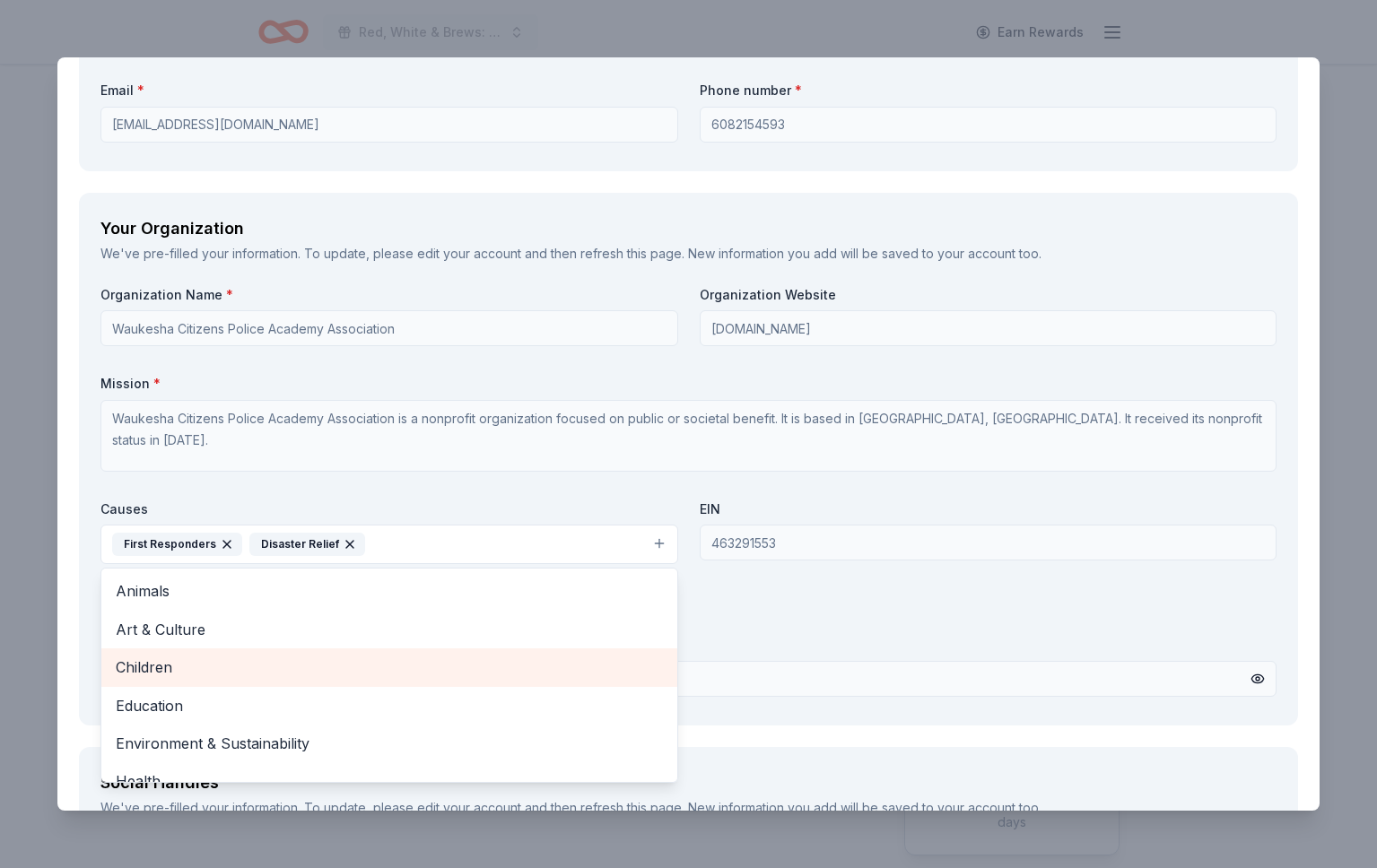
click at [317, 666] on span "Children" at bounding box center [389, 667] width 547 height 23
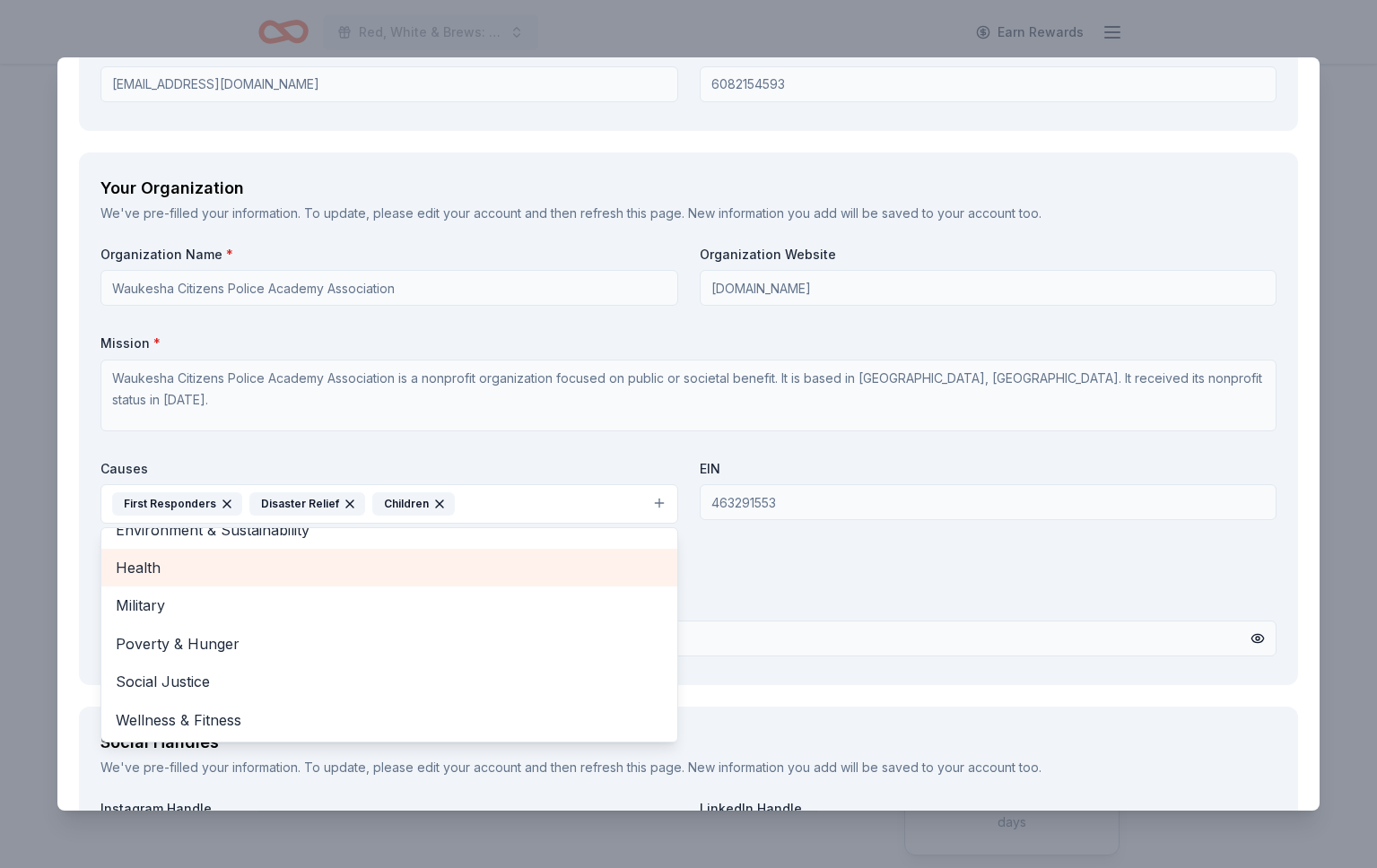
scroll to position [1463, 0]
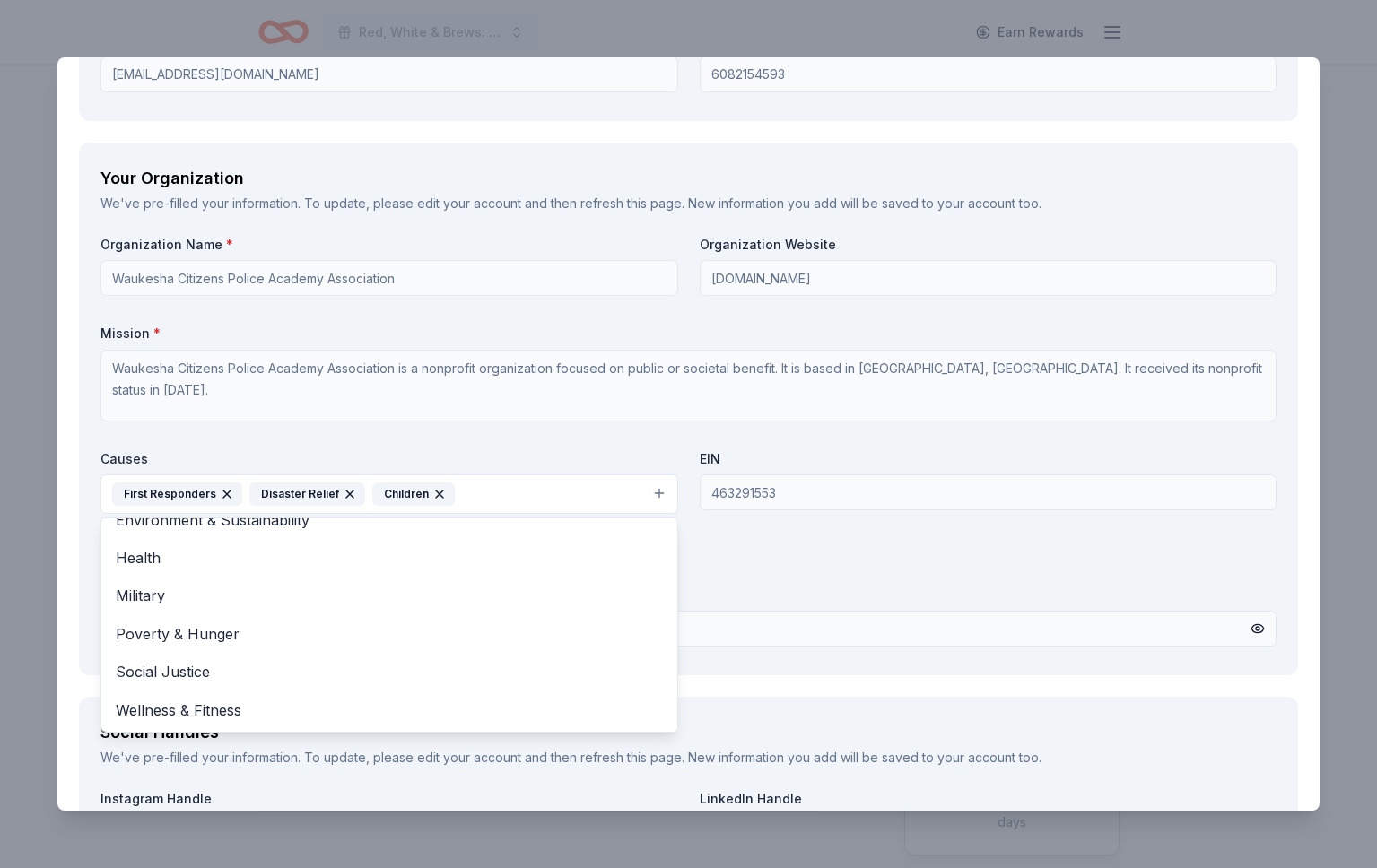
click at [843, 576] on div "Organization Name * Waukesha Citizens Police Academy Association Organization W…" at bounding box center [688, 444] width 1176 height 418
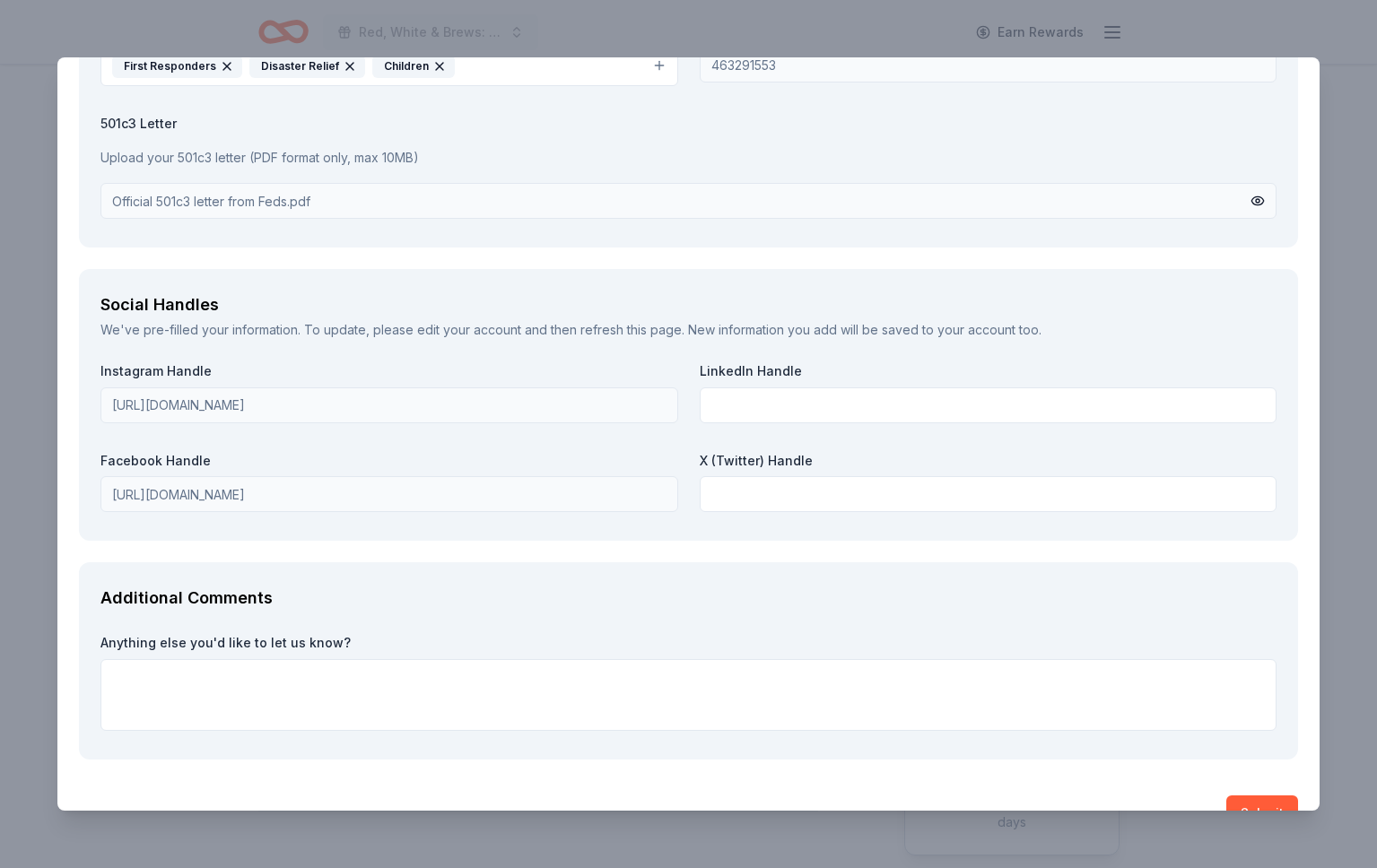
scroll to position [1932, 0]
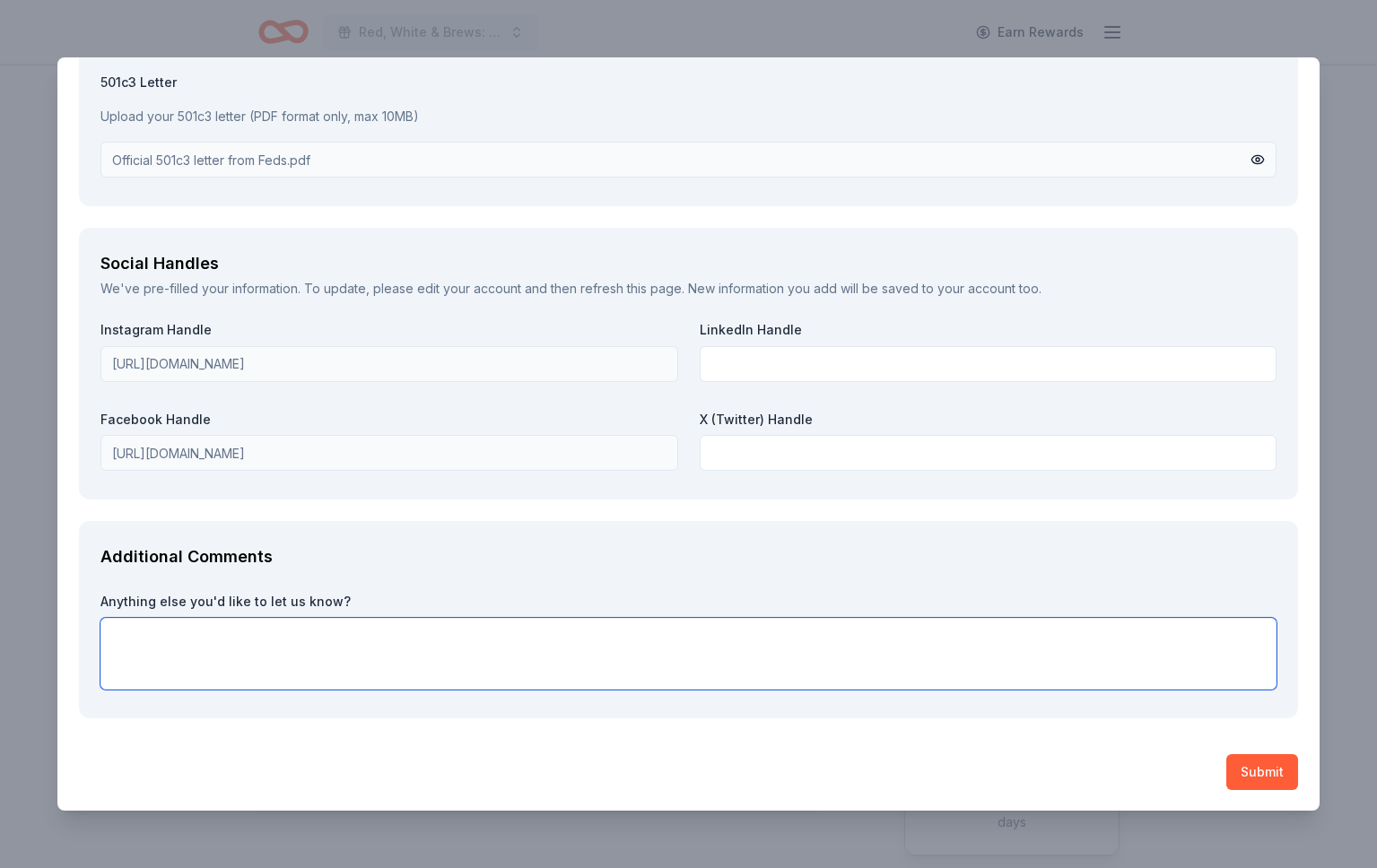
click at [364, 639] on textarea at bounding box center [688, 653] width 1176 height 71
type textarea "K"
type textarea "We greatly appreciate your consideration and look forward to hearing from you."
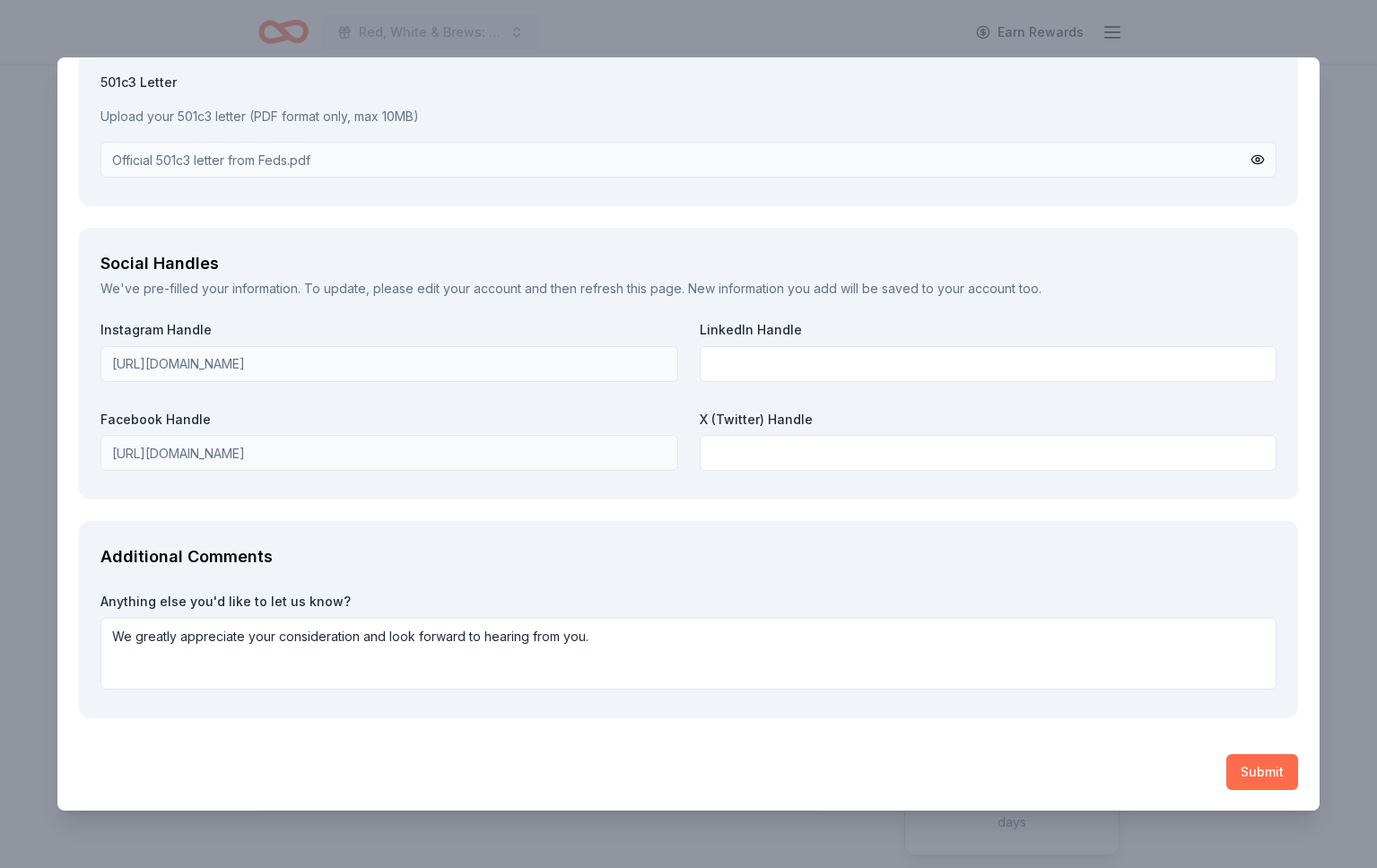
click at [1269, 778] on button "Submit" at bounding box center [1261, 772] width 71 height 36
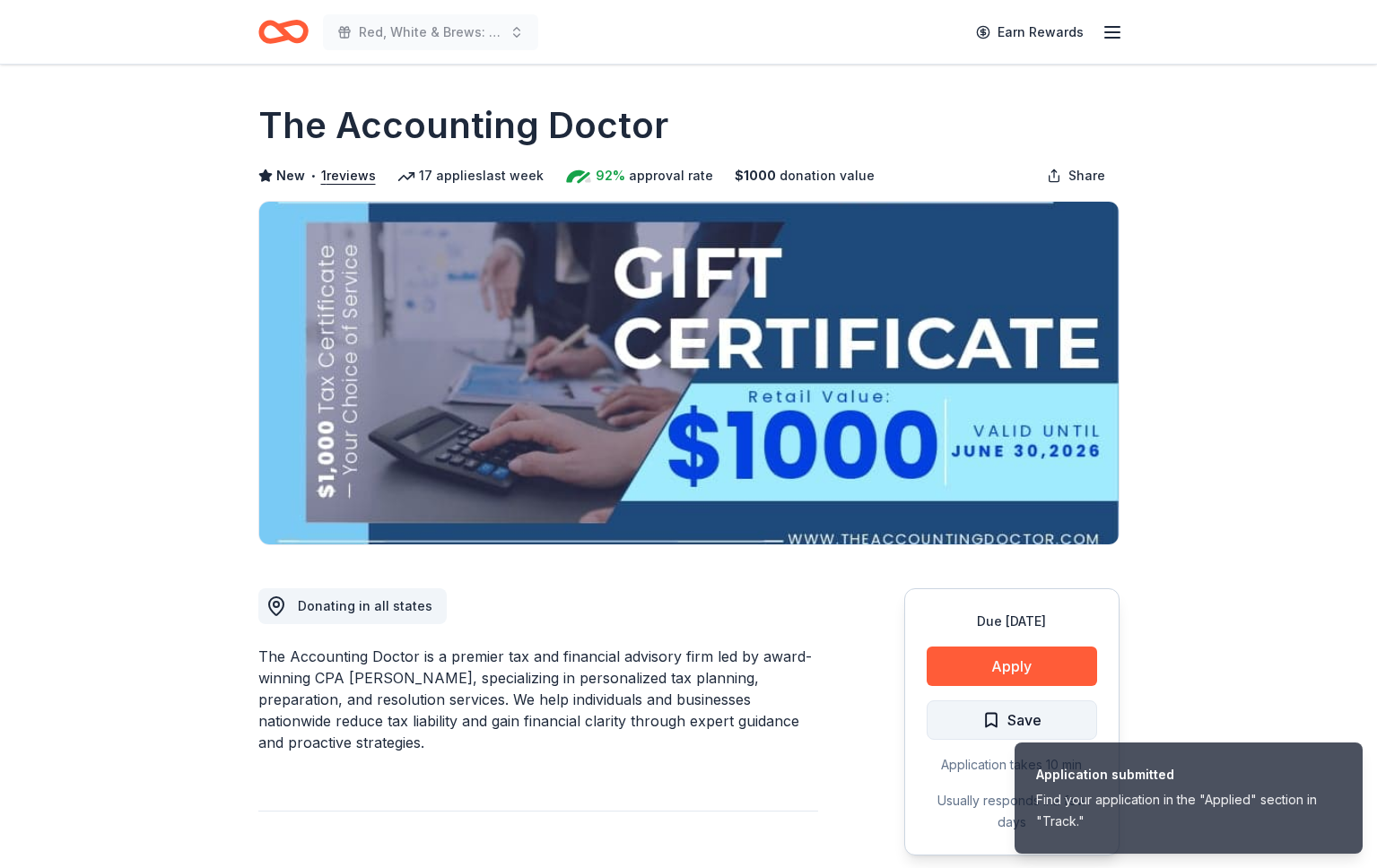
click at [981, 726] on button "Save" at bounding box center [1011, 720] width 171 height 40
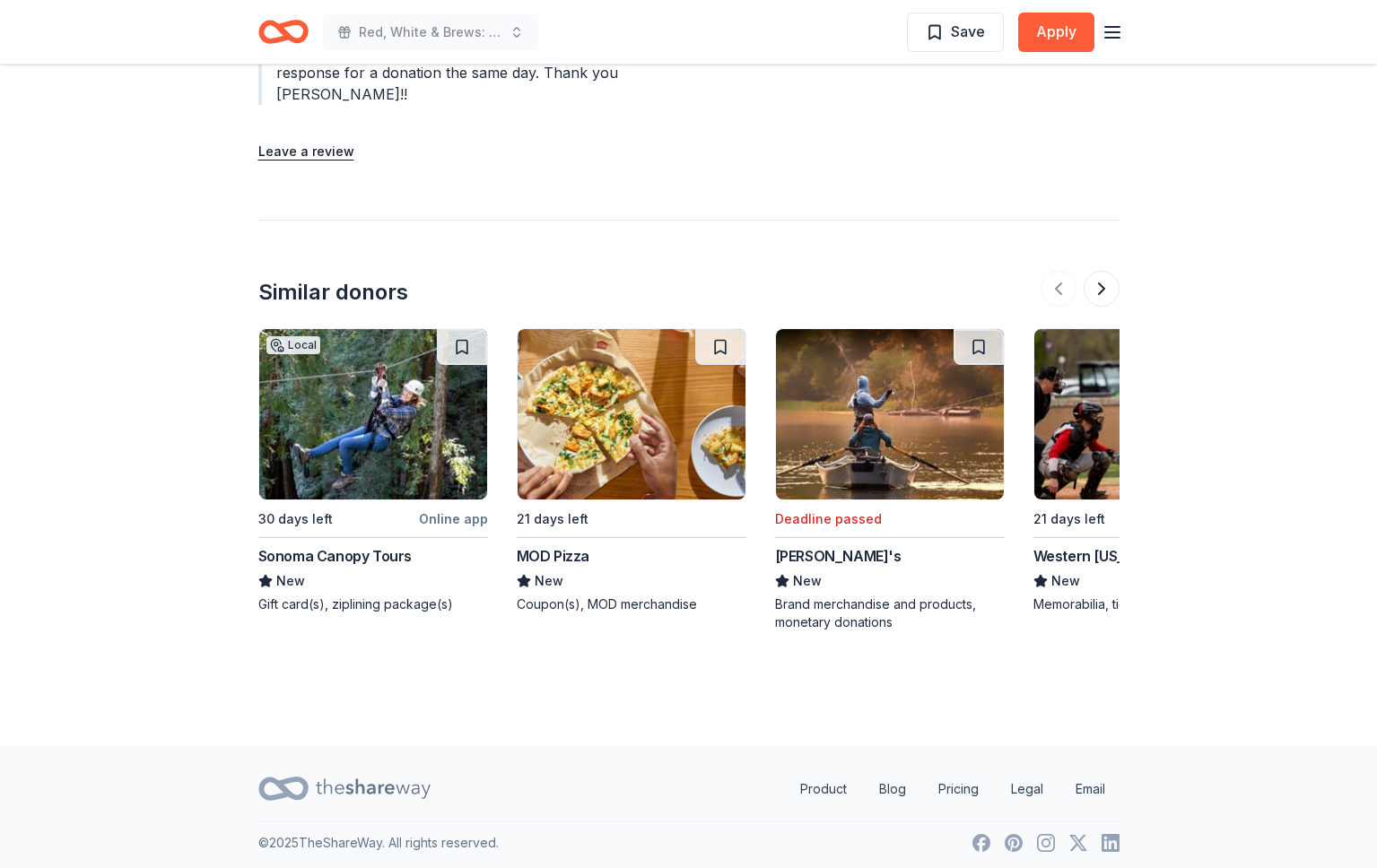
scroll to position [1855, 0]
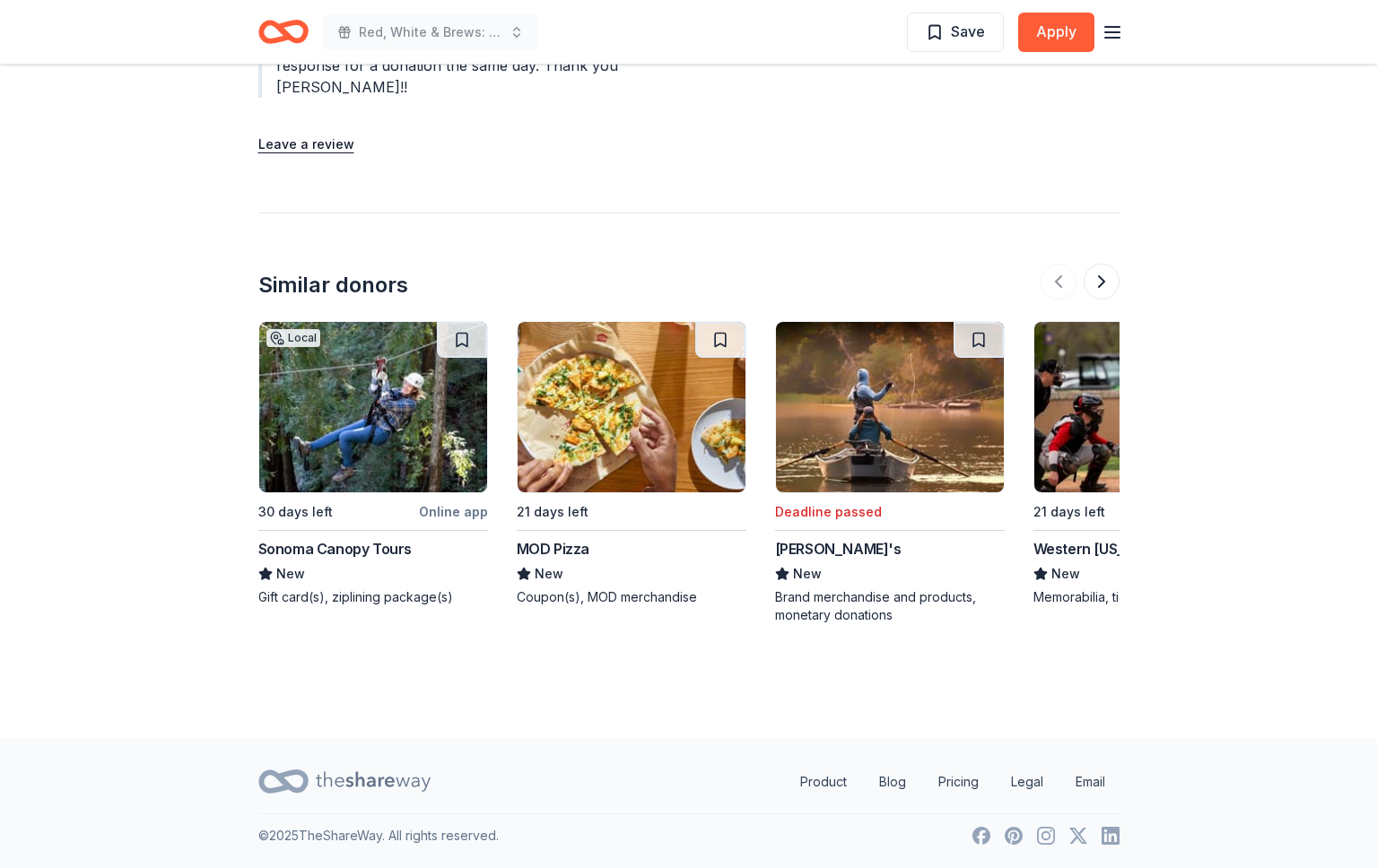
click at [603, 441] on img at bounding box center [632, 406] width 228 height 171
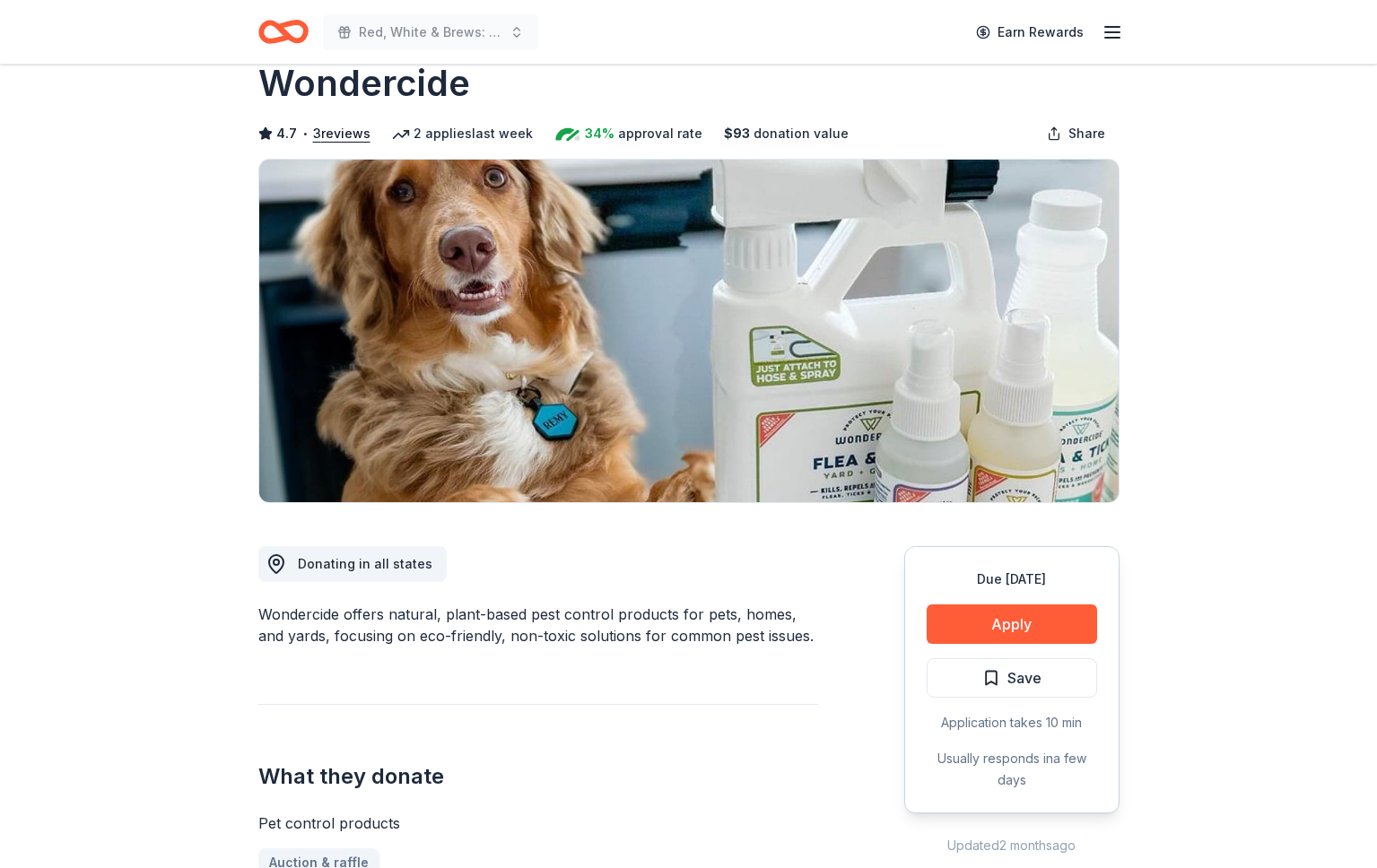
scroll to position [0, 0]
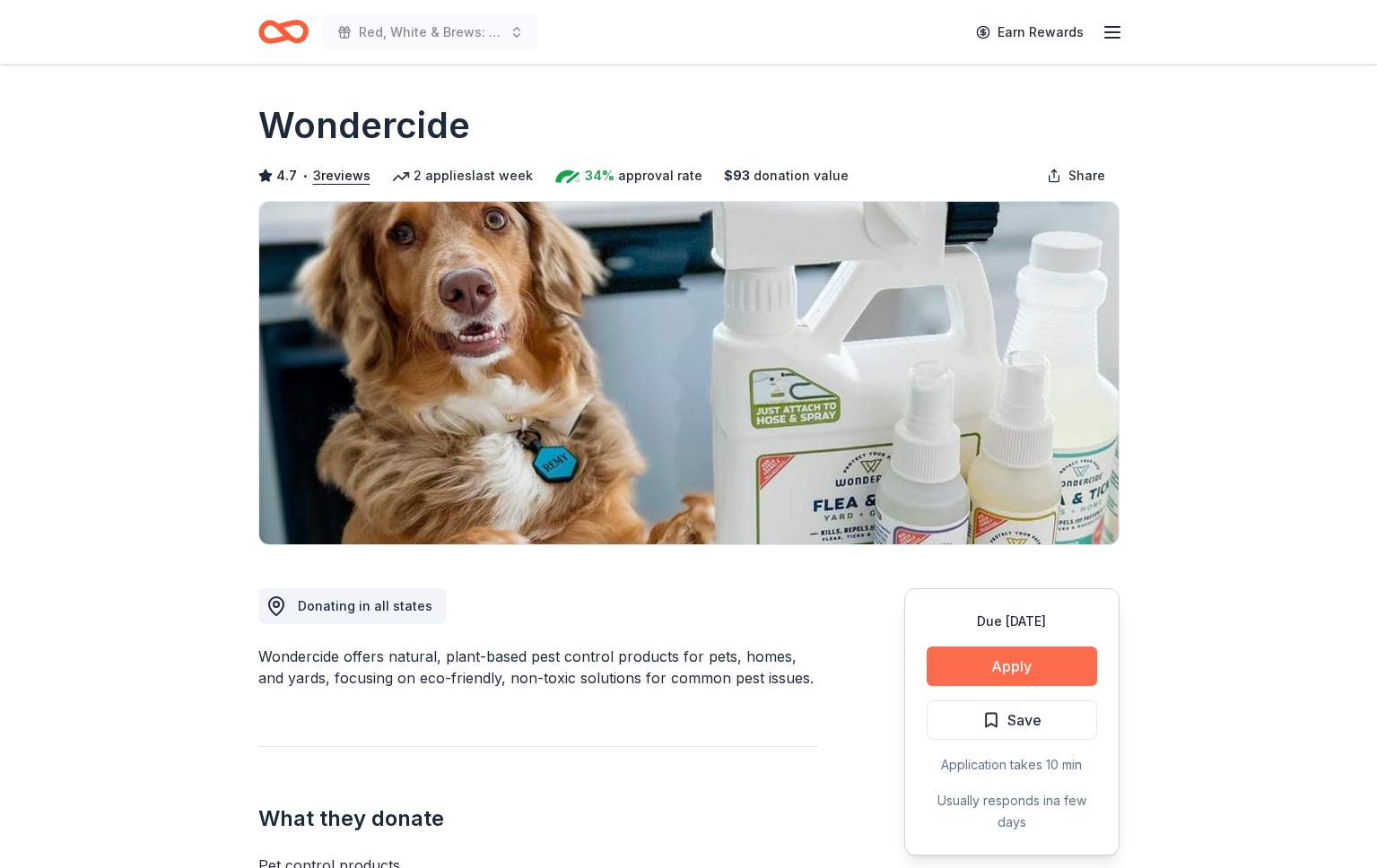
click at [1007, 661] on button "Apply" at bounding box center [1011, 667] width 171 height 40
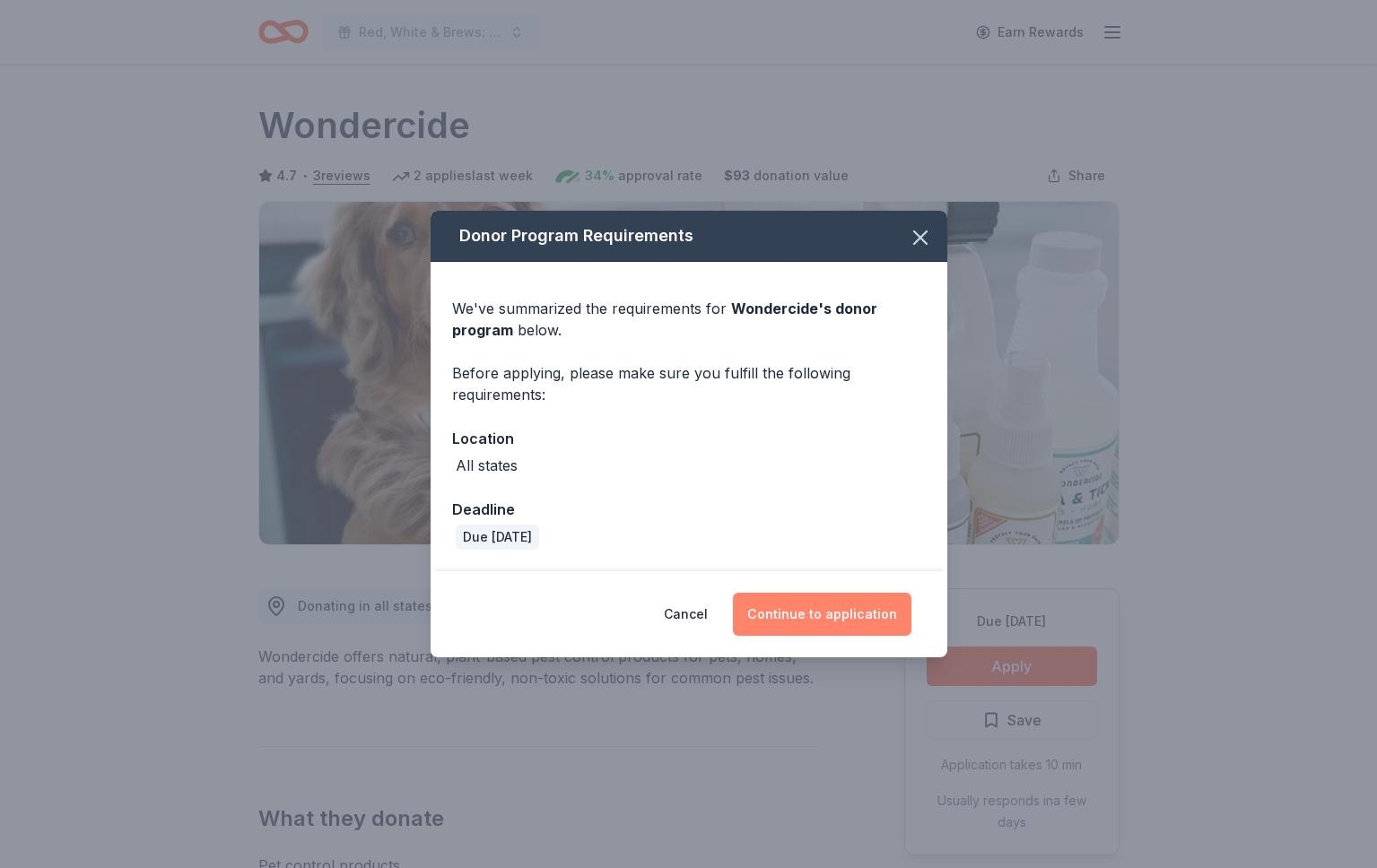
click at [847, 611] on button "Continue to application" at bounding box center [822, 614] width 179 height 43
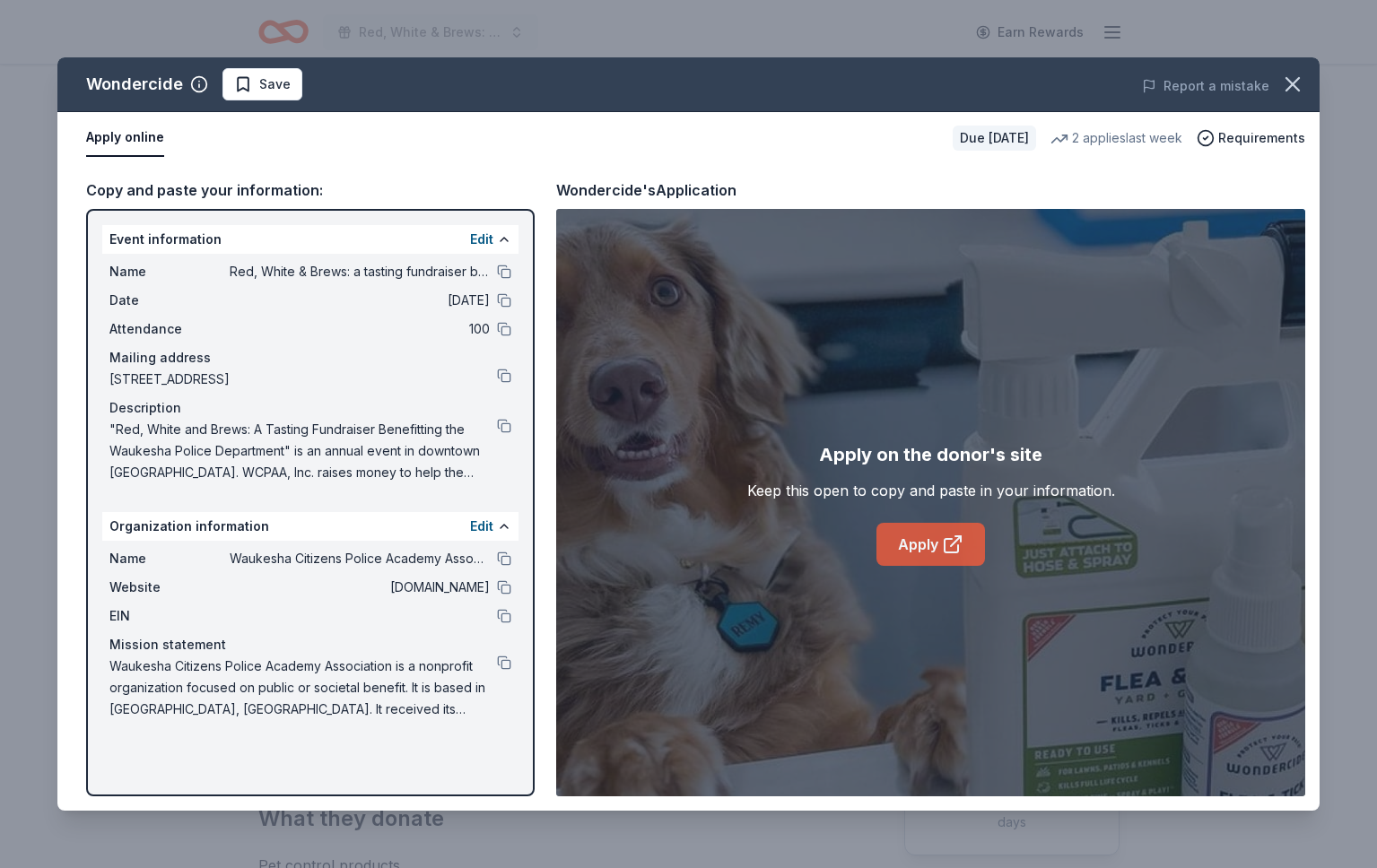
click at [941, 537] on link "Apply" at bounding box center [931, 545] width 108 height 43
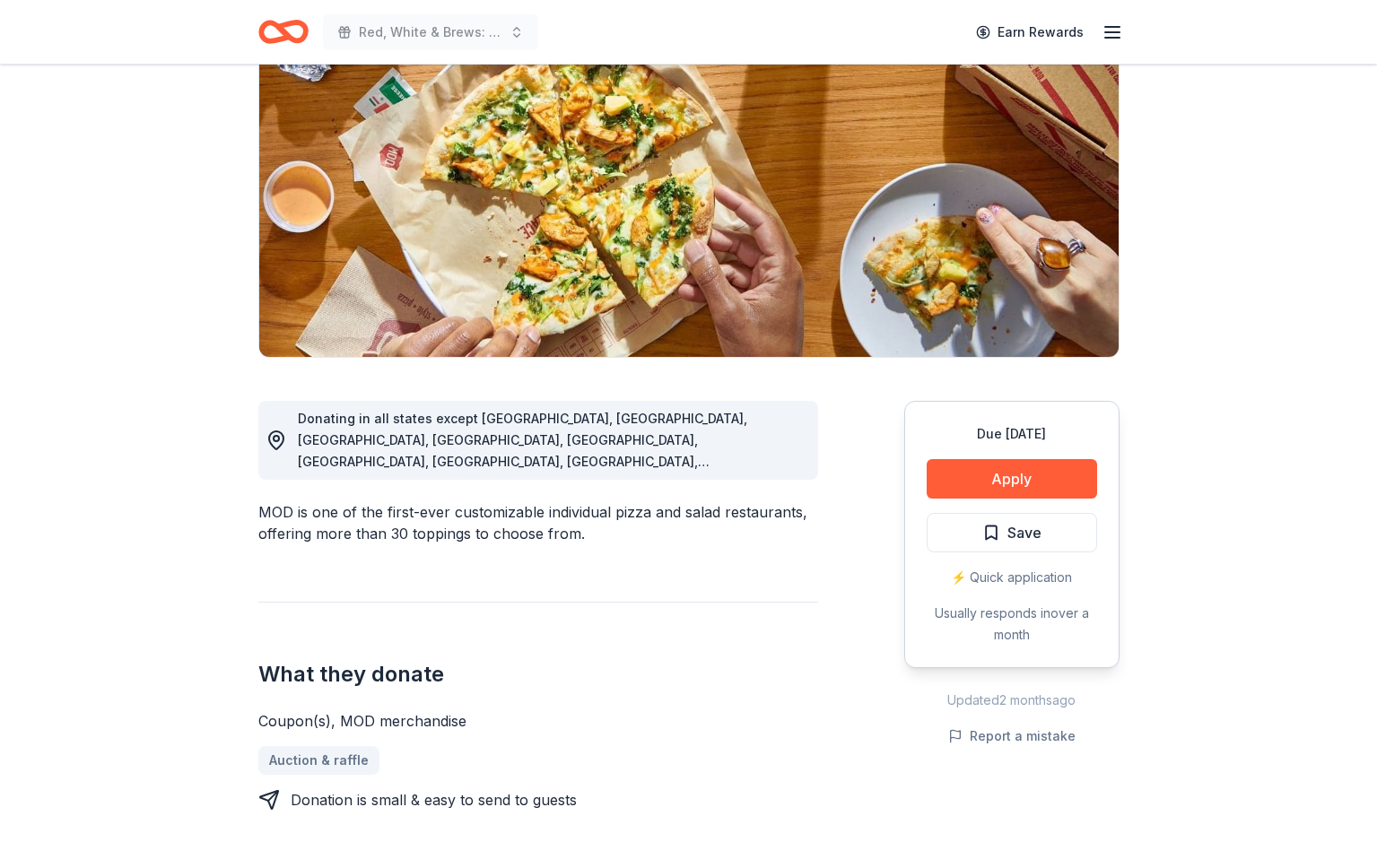
scroll to position [191, 0]
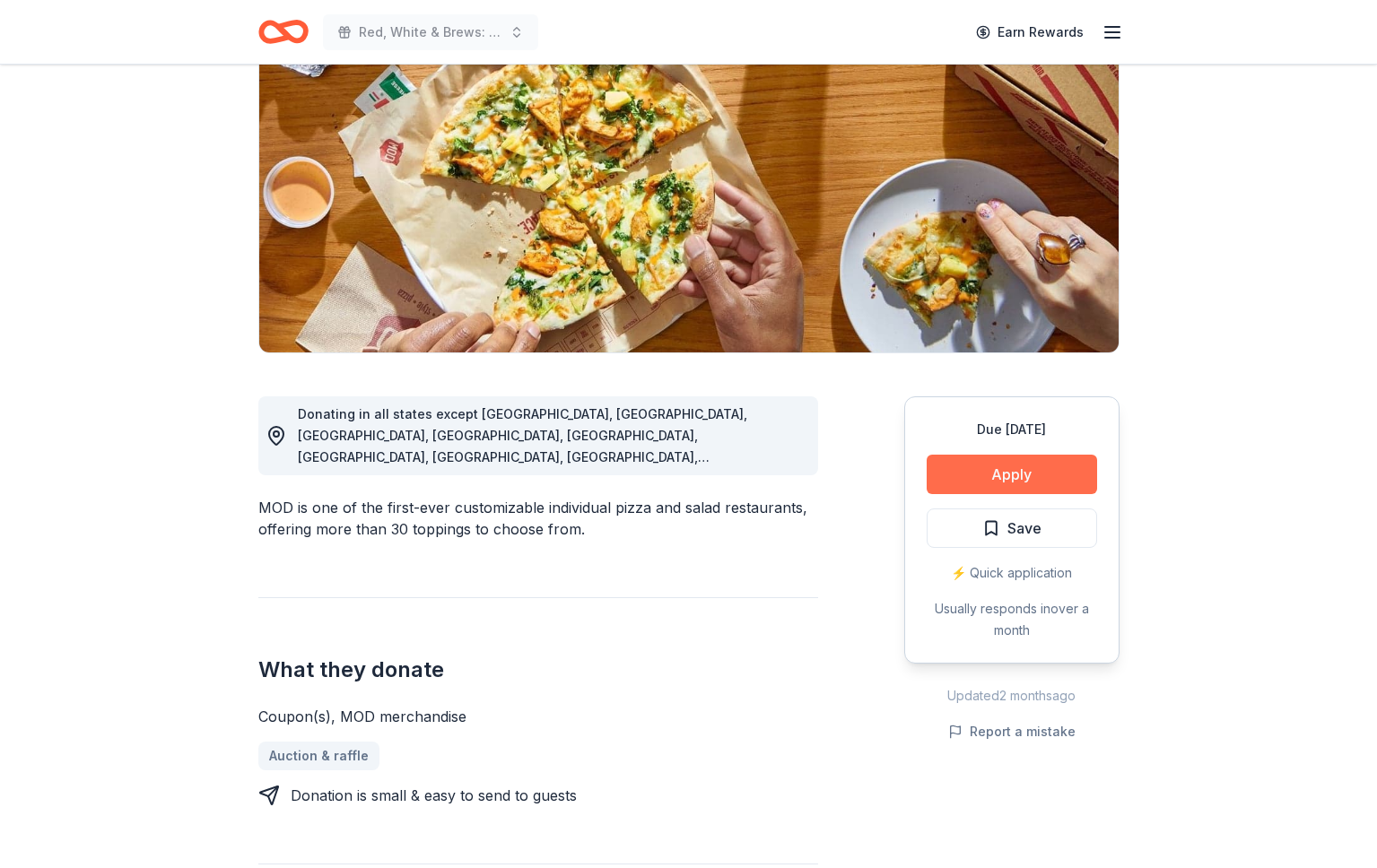
click at [1010, 470] on button "Apply" at bounding box center [1011, 474] width 171 height 40
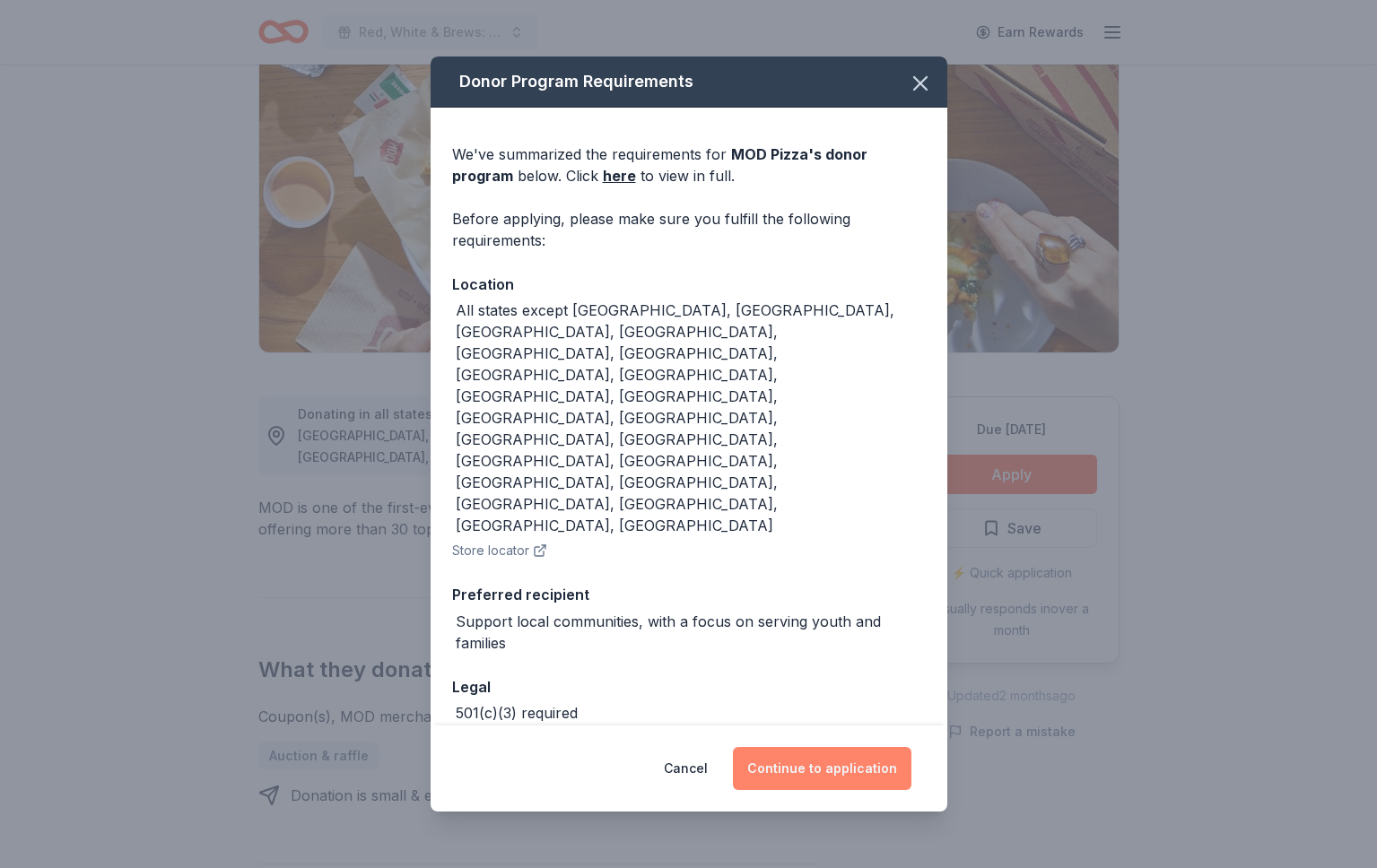
click at [815, 747] on button "Continue to application" at bounding box center [822, 769] width 179 height 43
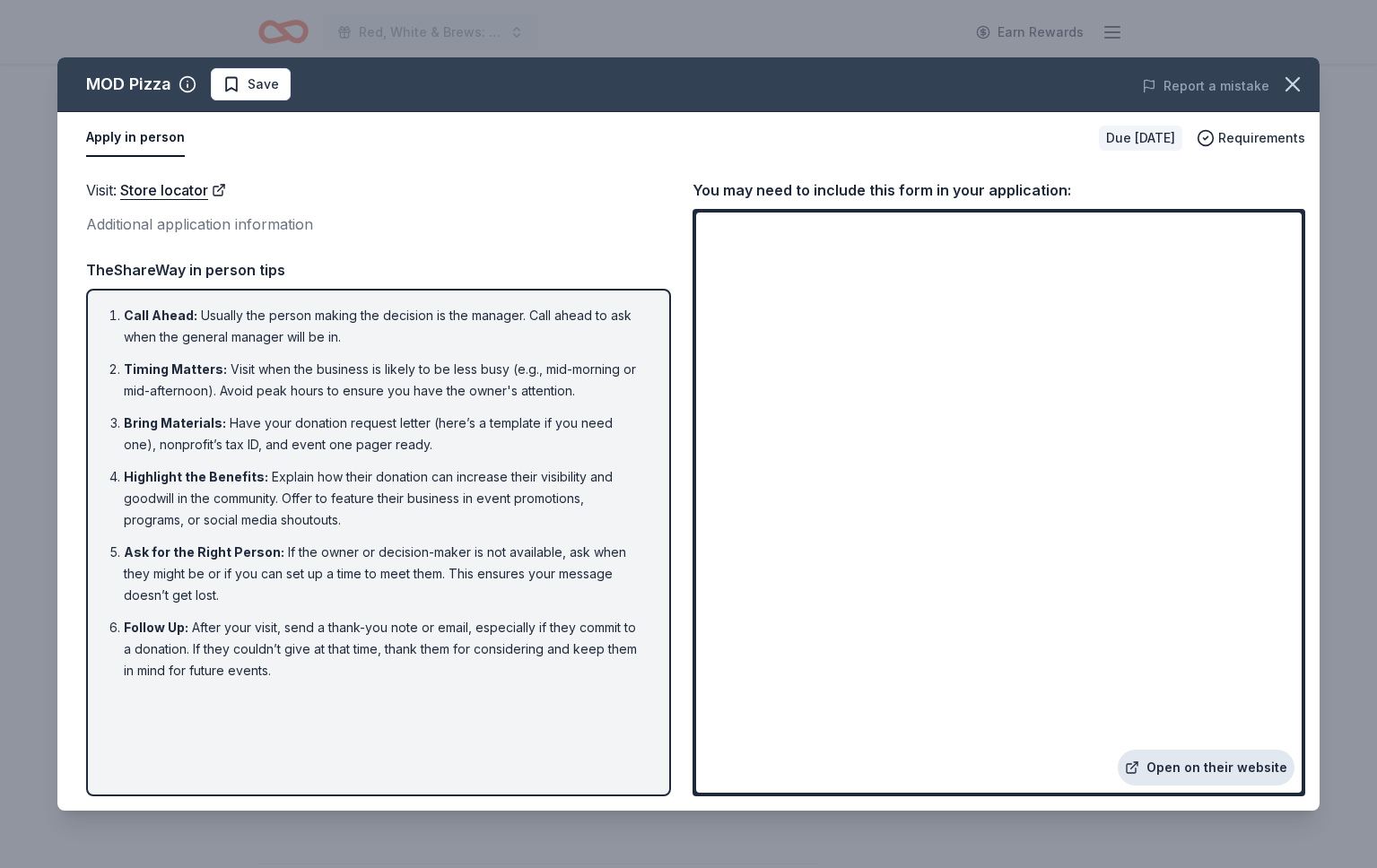
click at [1191, 763] on link "Open on their website" at bounding box center [1206, 768] width 177 height 36
click at [185, 193] on link "Store locator" at bounding box center [173, 191] width 106 height 23
